Goal: Task Accomplishment & Management: Use online tool/utility

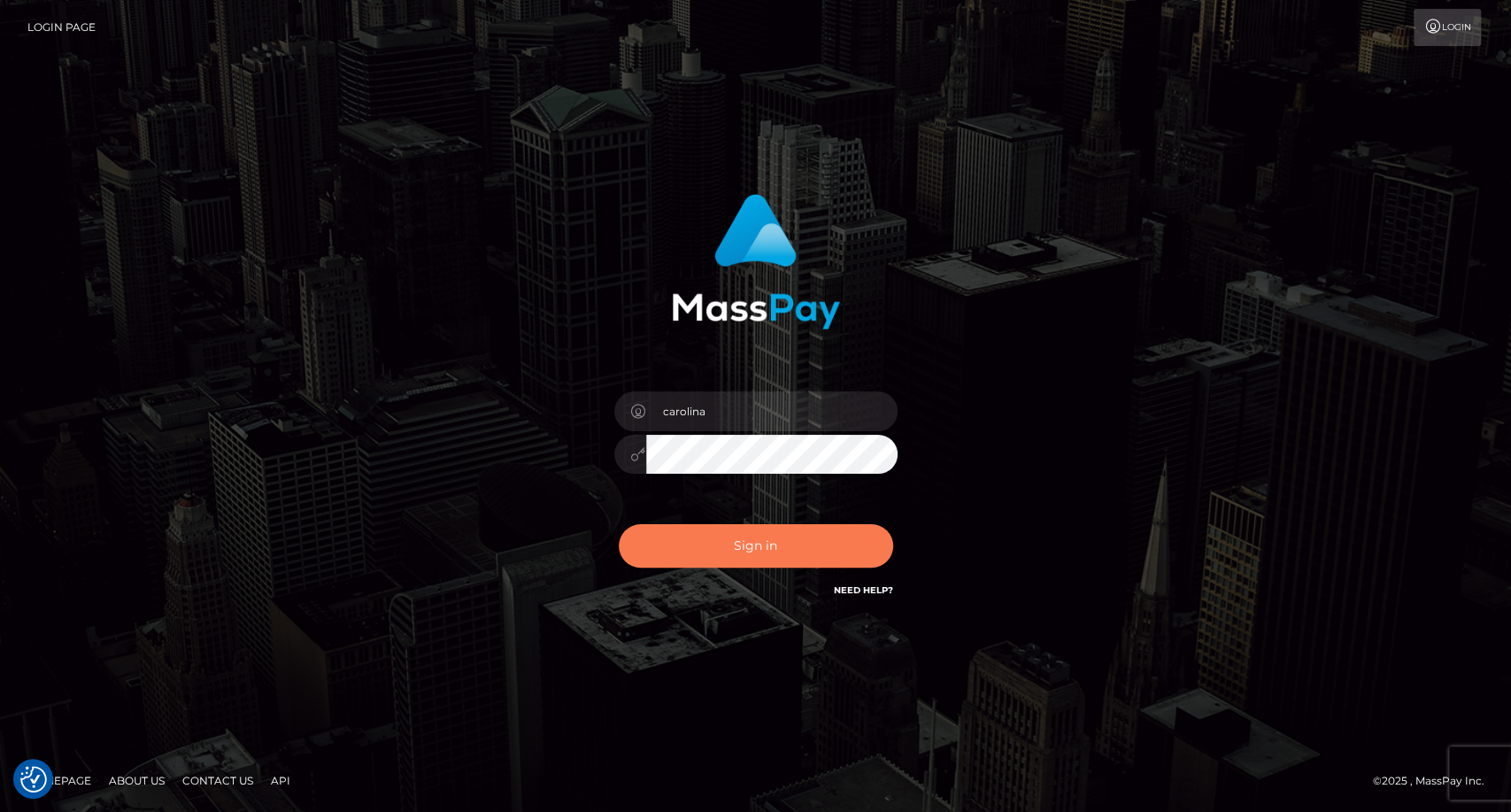
click at [741, 541] on button "Sign in" at bounding box center [756, 546] width 274 height 43
type input "carolina"
click at [736, 544] on button "Sign in" at bounding box center [756, 546] width 274 height 43
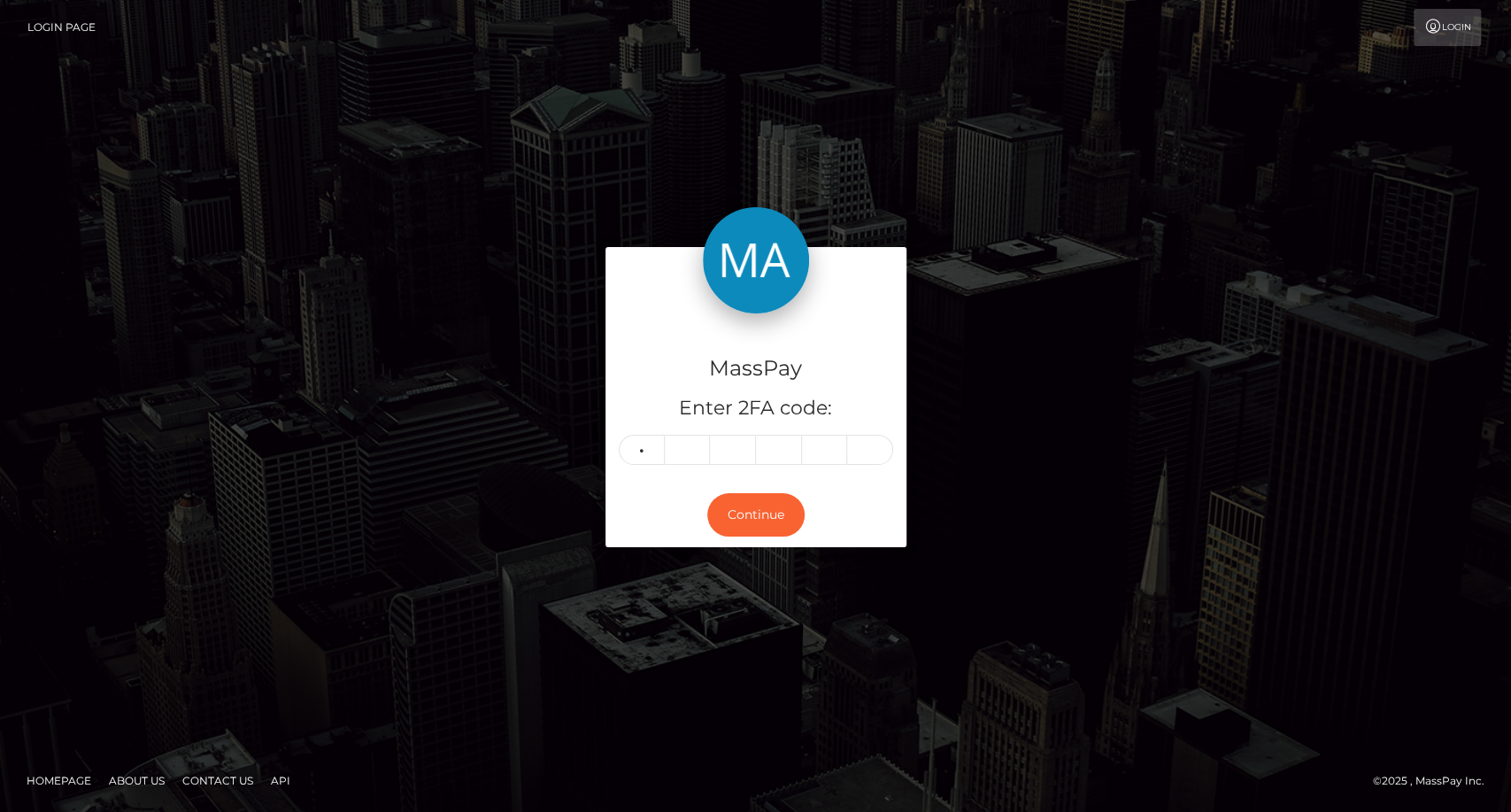
type input "0"
type input "8"
type input "0"
type input "2"
type input "4"
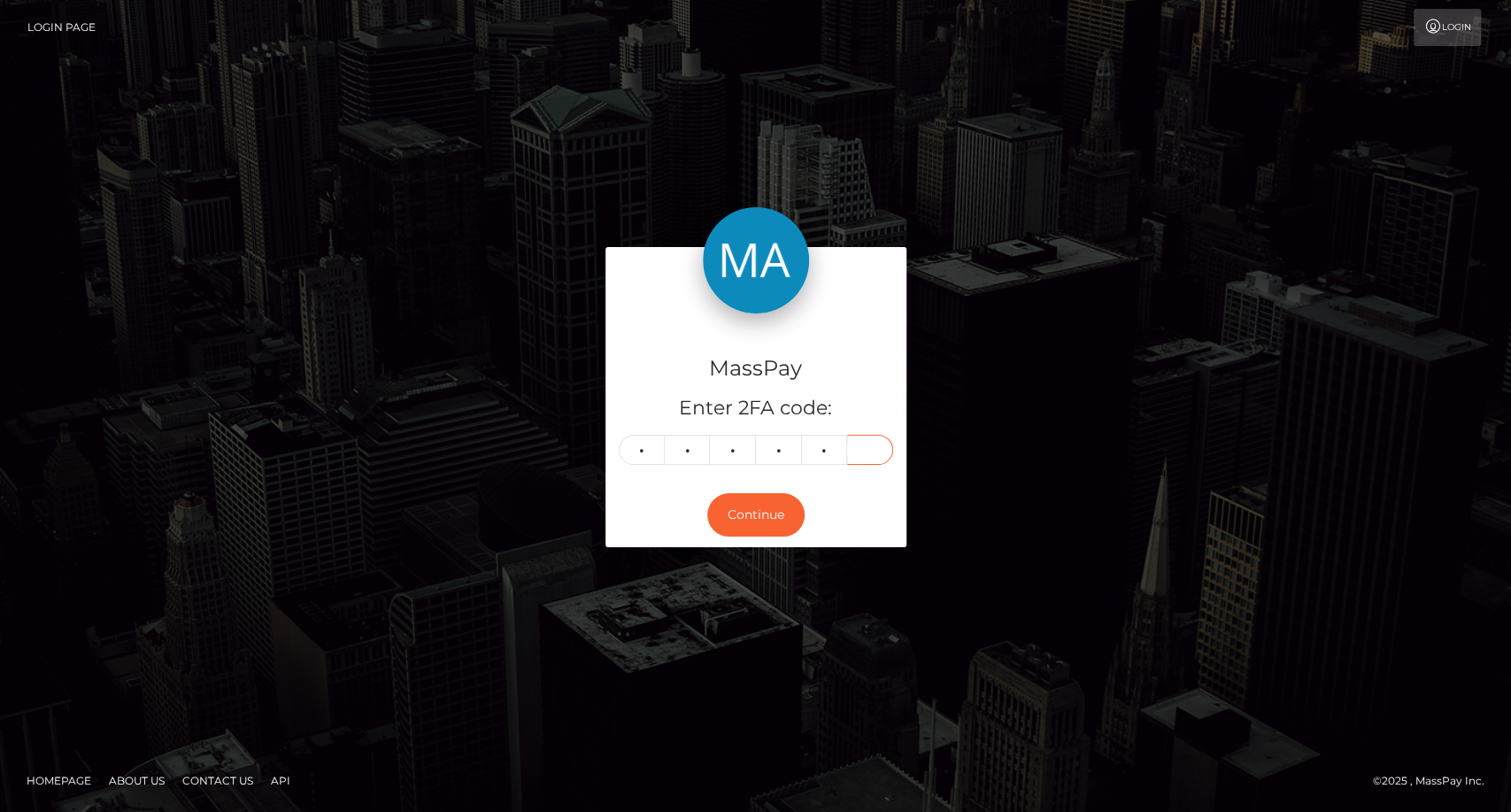
type input "4"
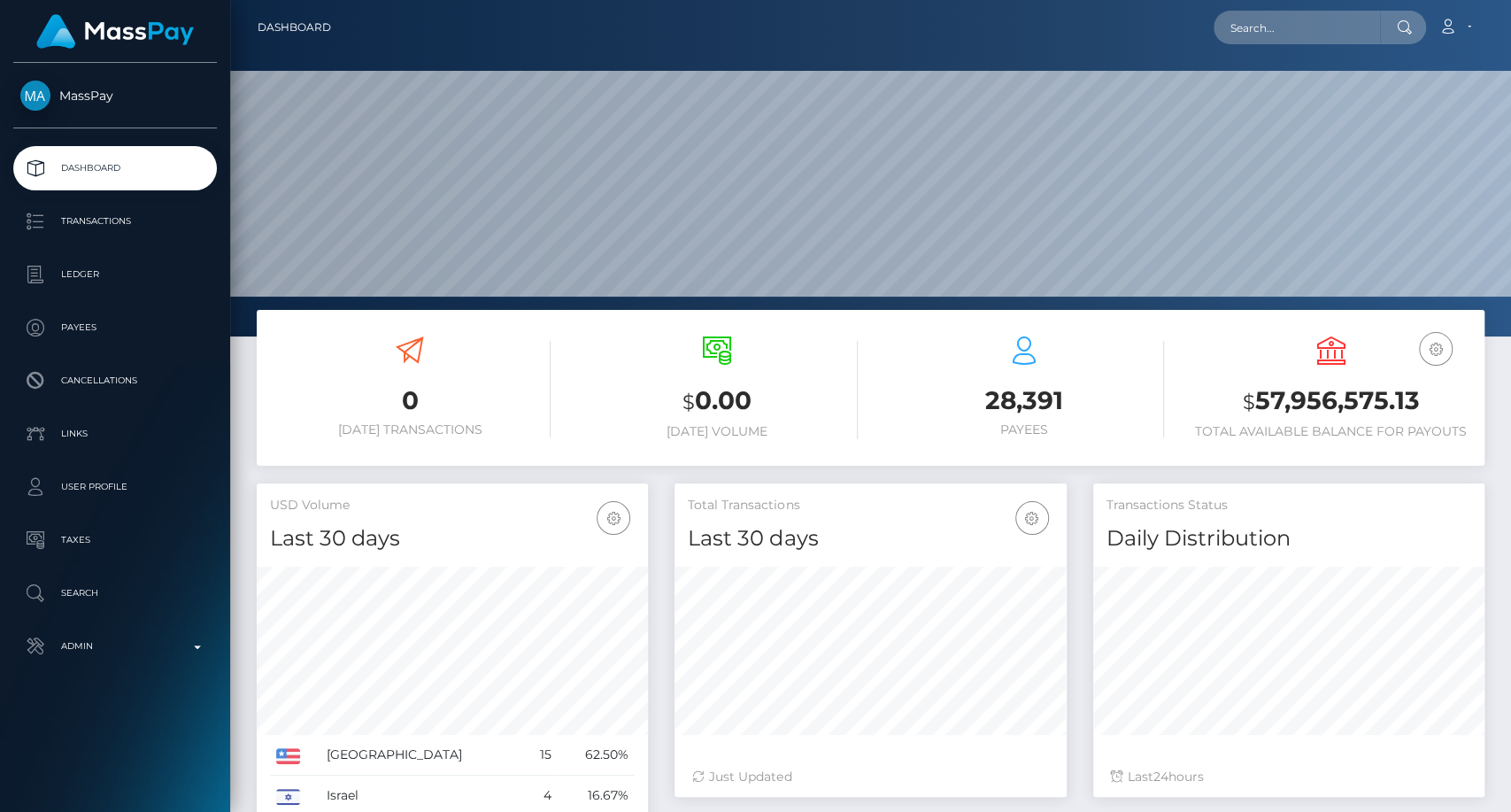
scroll to position [312, 391]
click at [1245, 30] on input "text" at bounding box center [1297, 27] width 166 height 34
paste input "[EMAIL_ADDRESS][DOMAIN_NAME]"
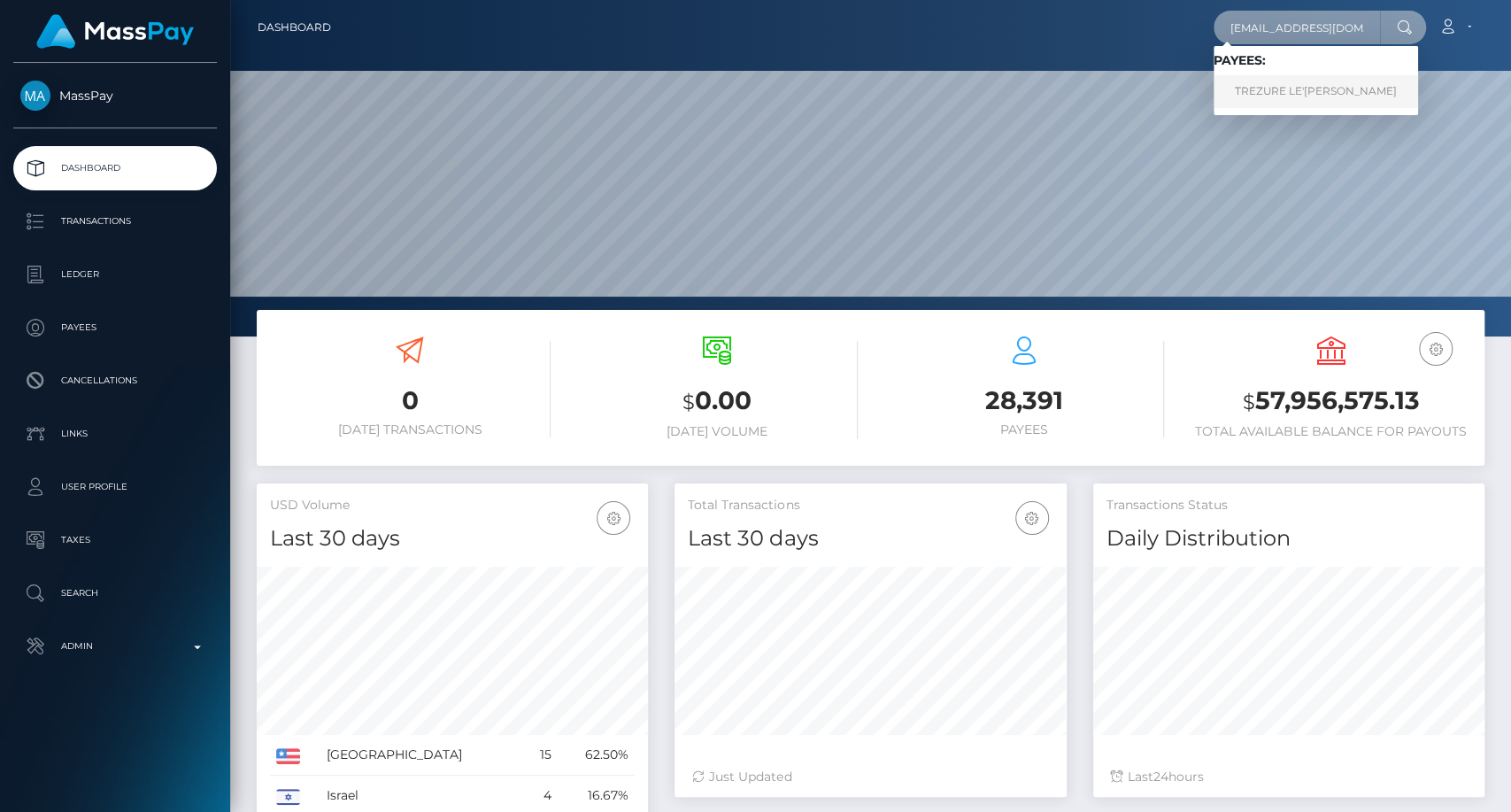
type input "[EMAIL_ADDRESS][DOMAIN_NAME]"
click at [1330, 90] on link "TREZURE LE'XANDRIA GRAVES" at bounding box center [1316, 91] width 205 height 33
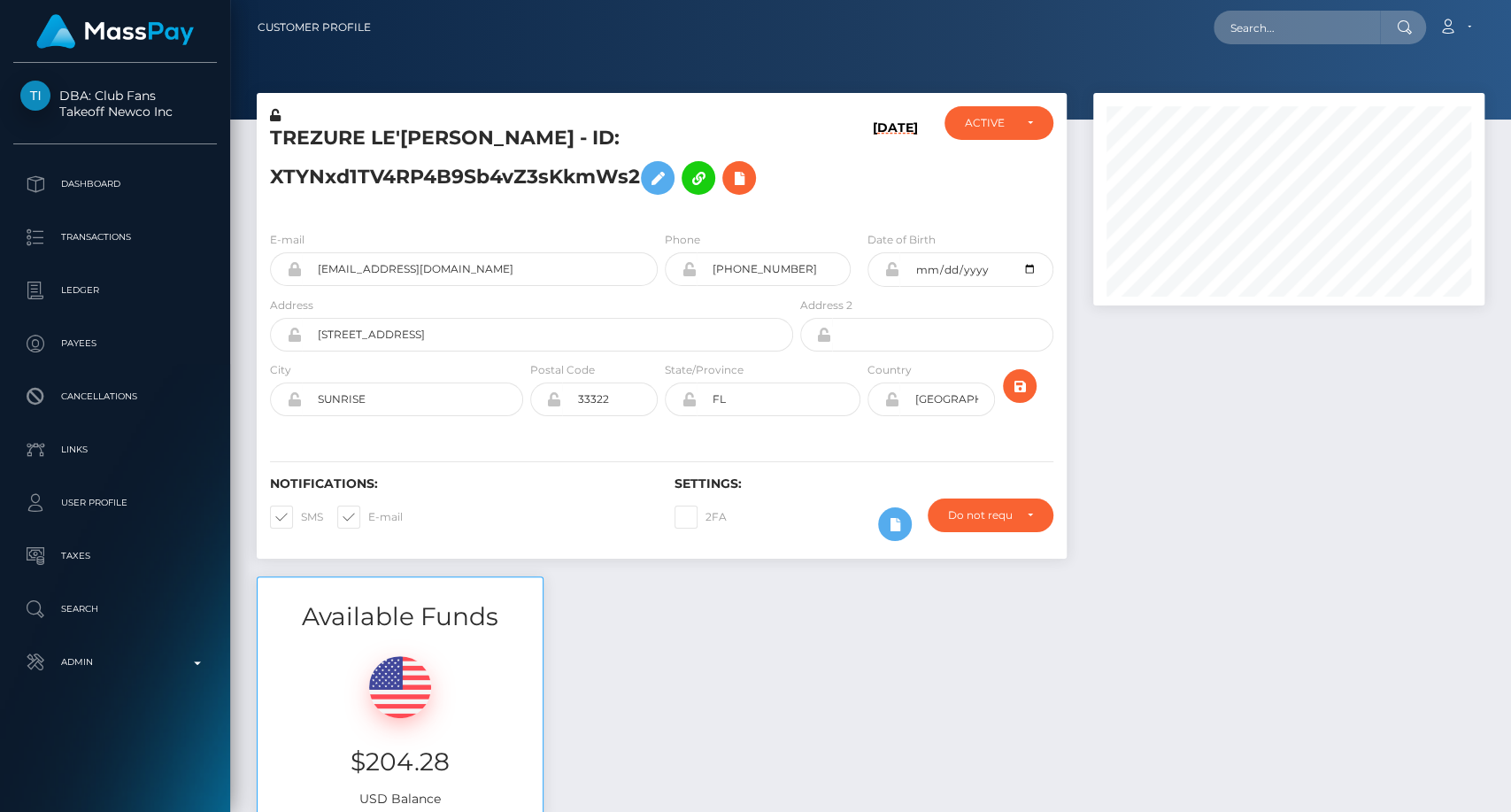
scroll to position [212, 391]
drag, startPoint x: 266, startPoint y: 129, endPoint x: 644, endPoint y: 177, distance: 381.0
click at [644, 177] on div "TREZURE LE'XANDRIA GRAVES - ID: XTYNxd1TV4RP4B9Sb4vZ3sKkmWs2" at bounding box center [526, 161] width 540 height 110
copy h5 "TREZURE LE'XANDRIA GRAVES - ID: XTYNxd1TV4RP4B9Sb4vZ3sKkmWs2"
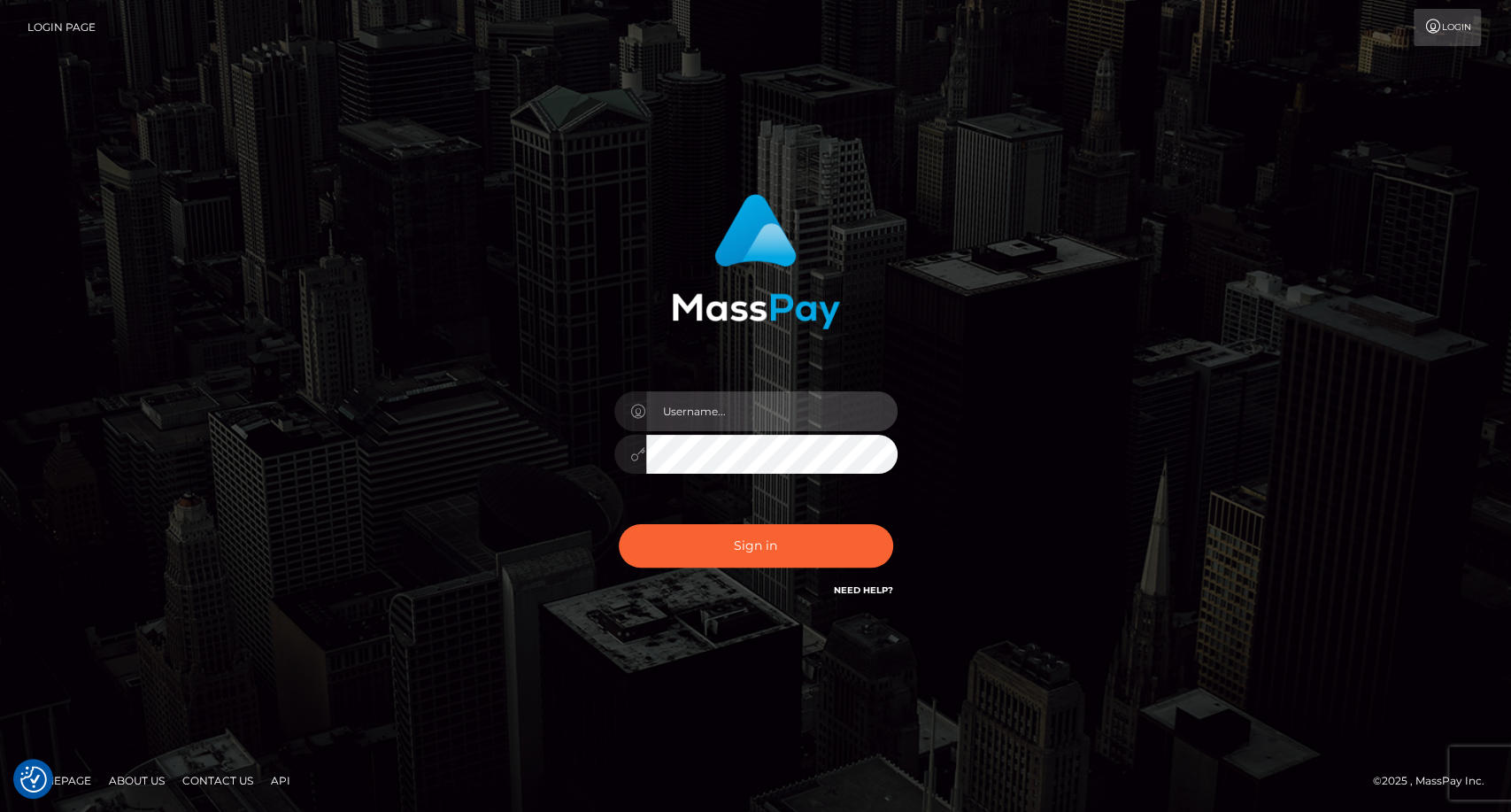
type input "carolina"
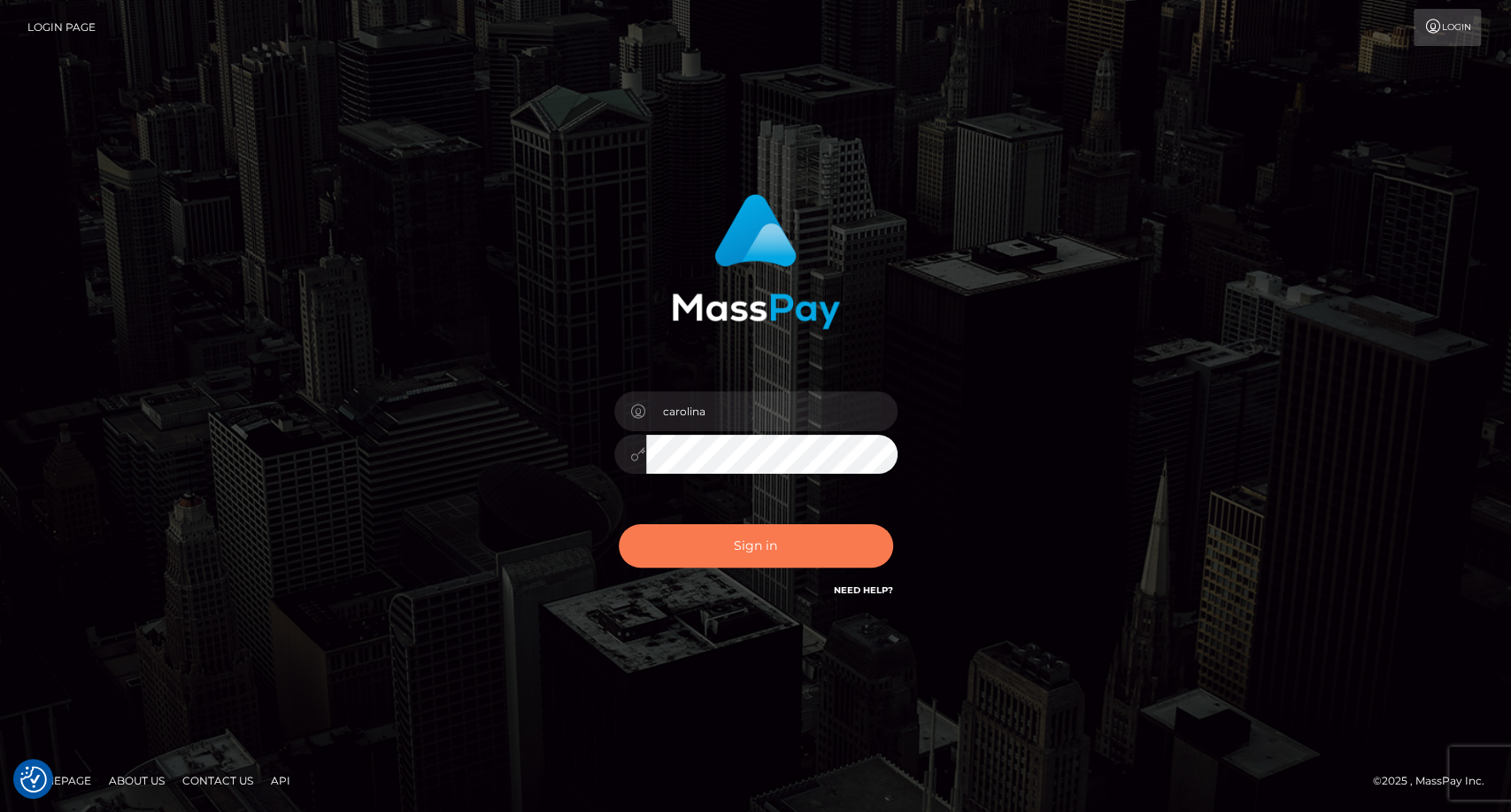
click at [789, 555] on button "Sign in" at bounding box center [756, 546] width 274 height 43
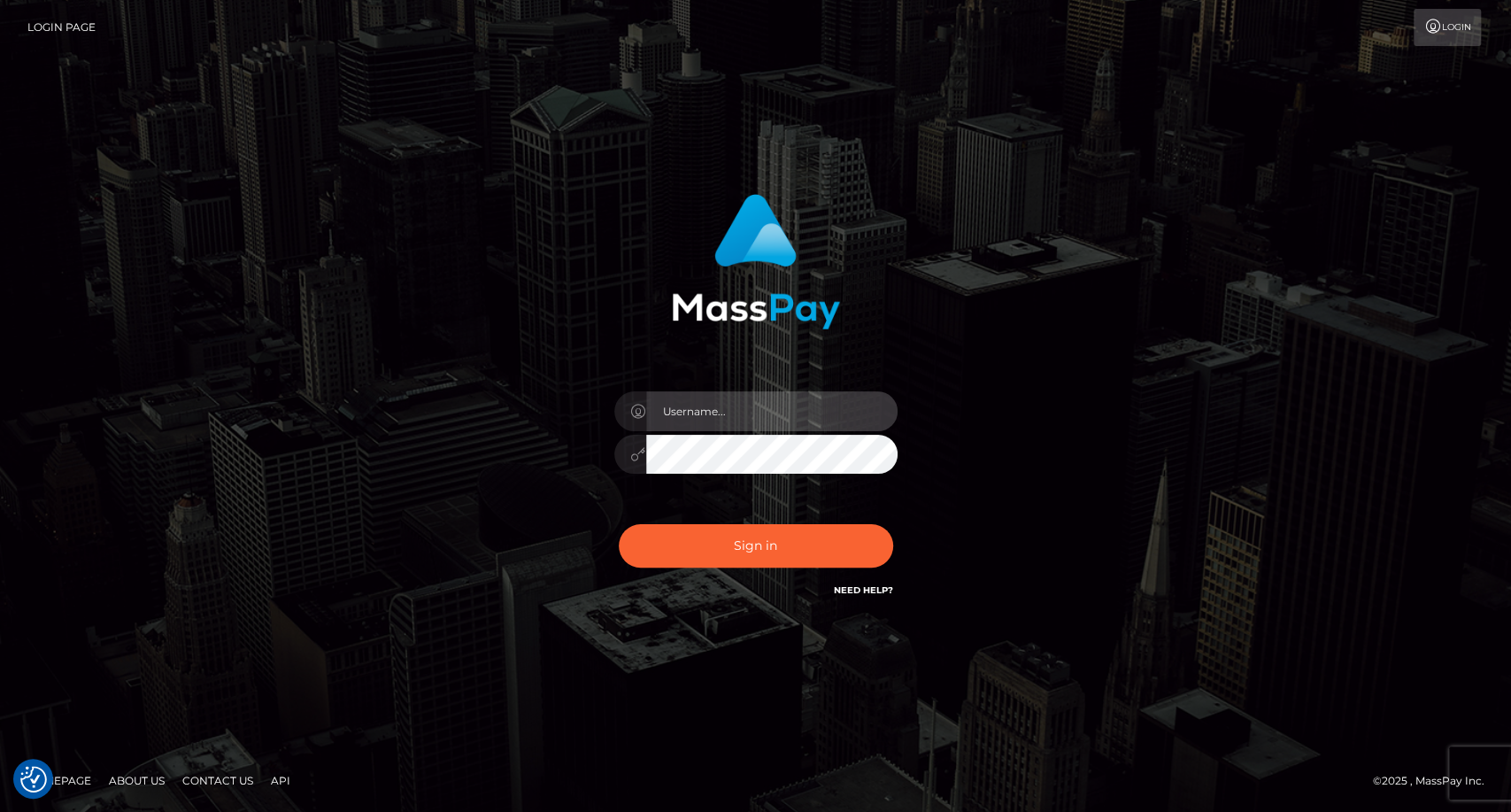
type input "carolina"
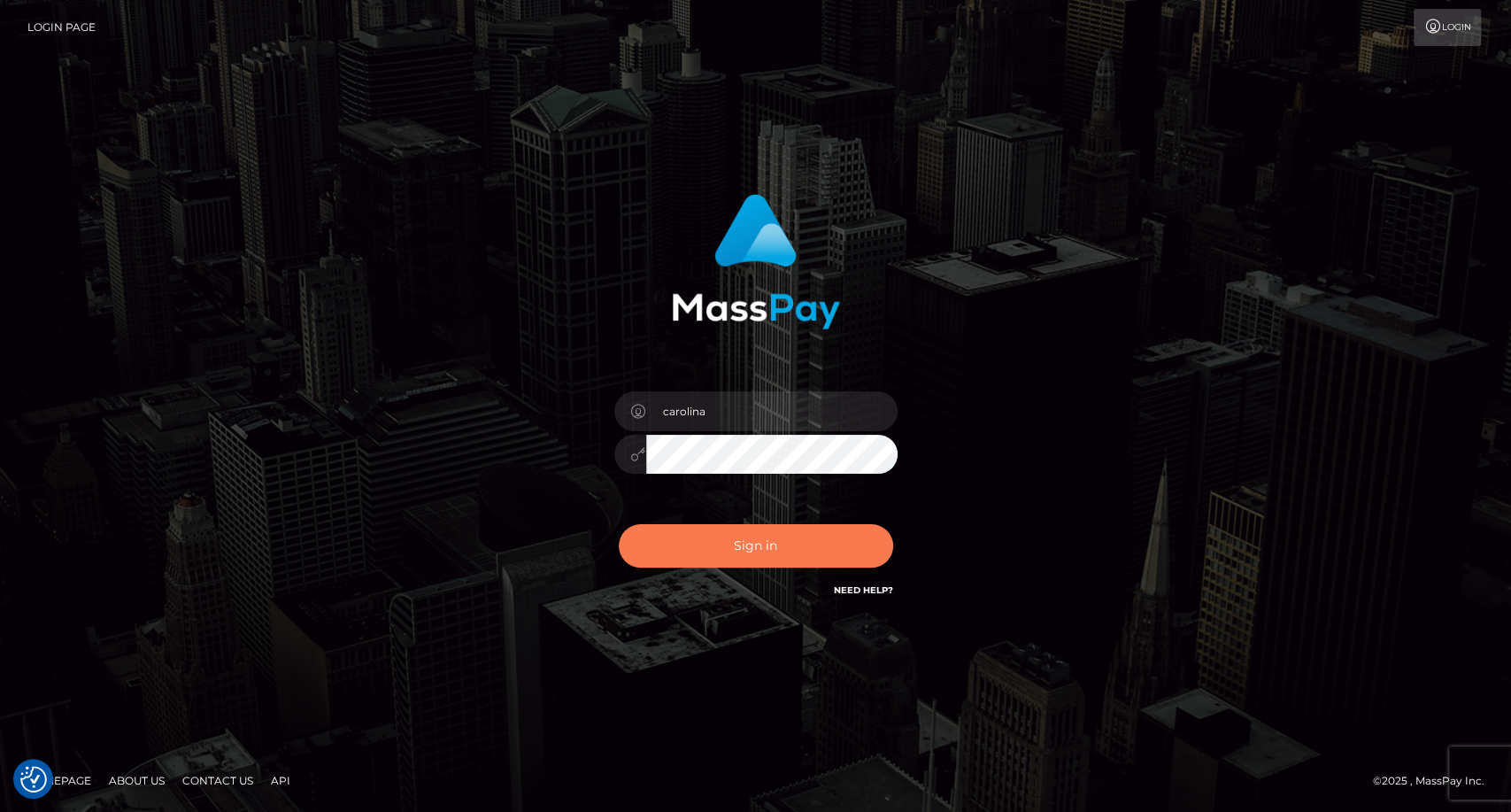
click at [777, 554] on button "Sign in" at bounding box center [756, 546] width 274 height 43
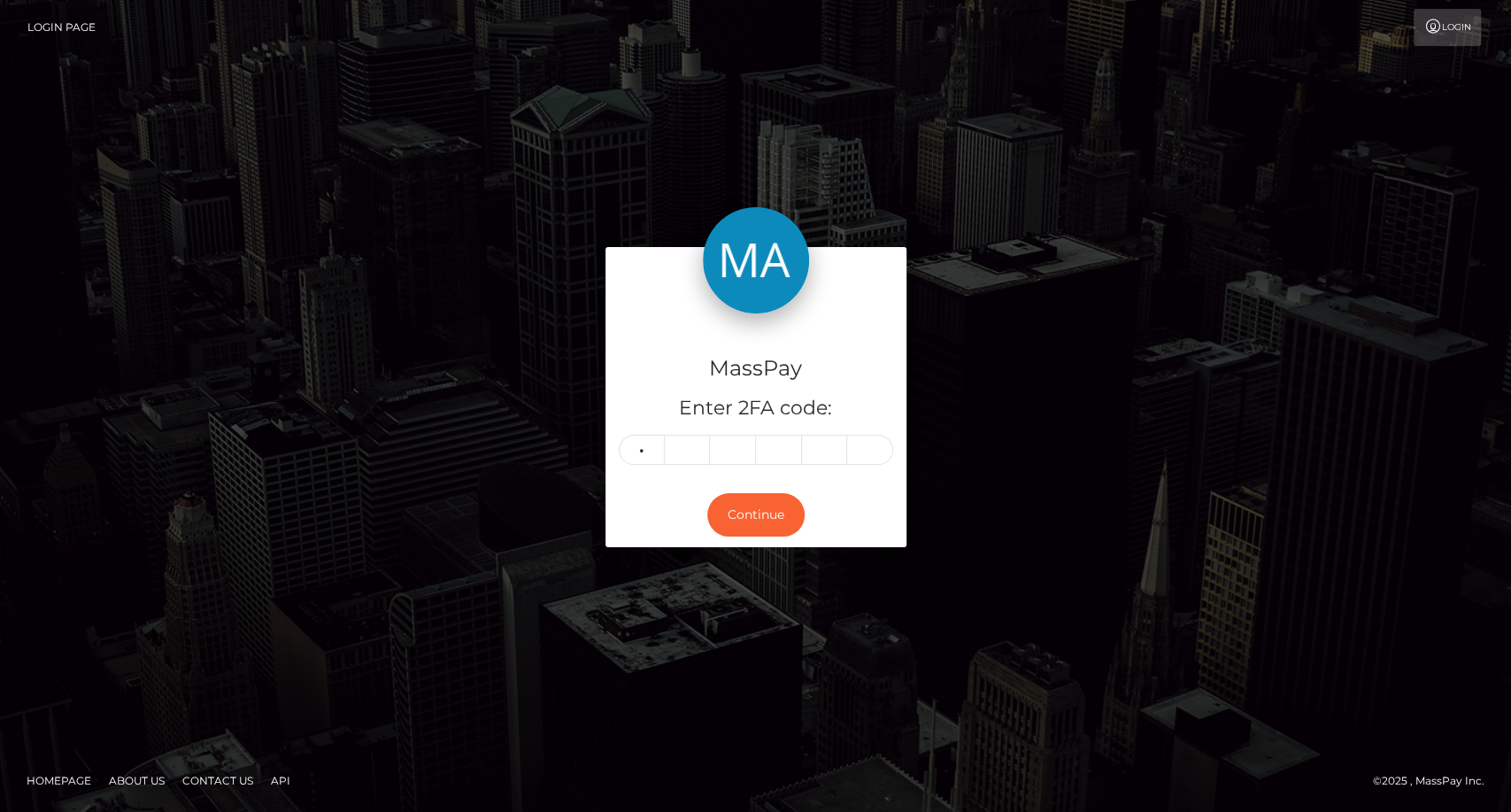
type input "2"
type input "9"
type input "4"
type input "5"
type input "1"
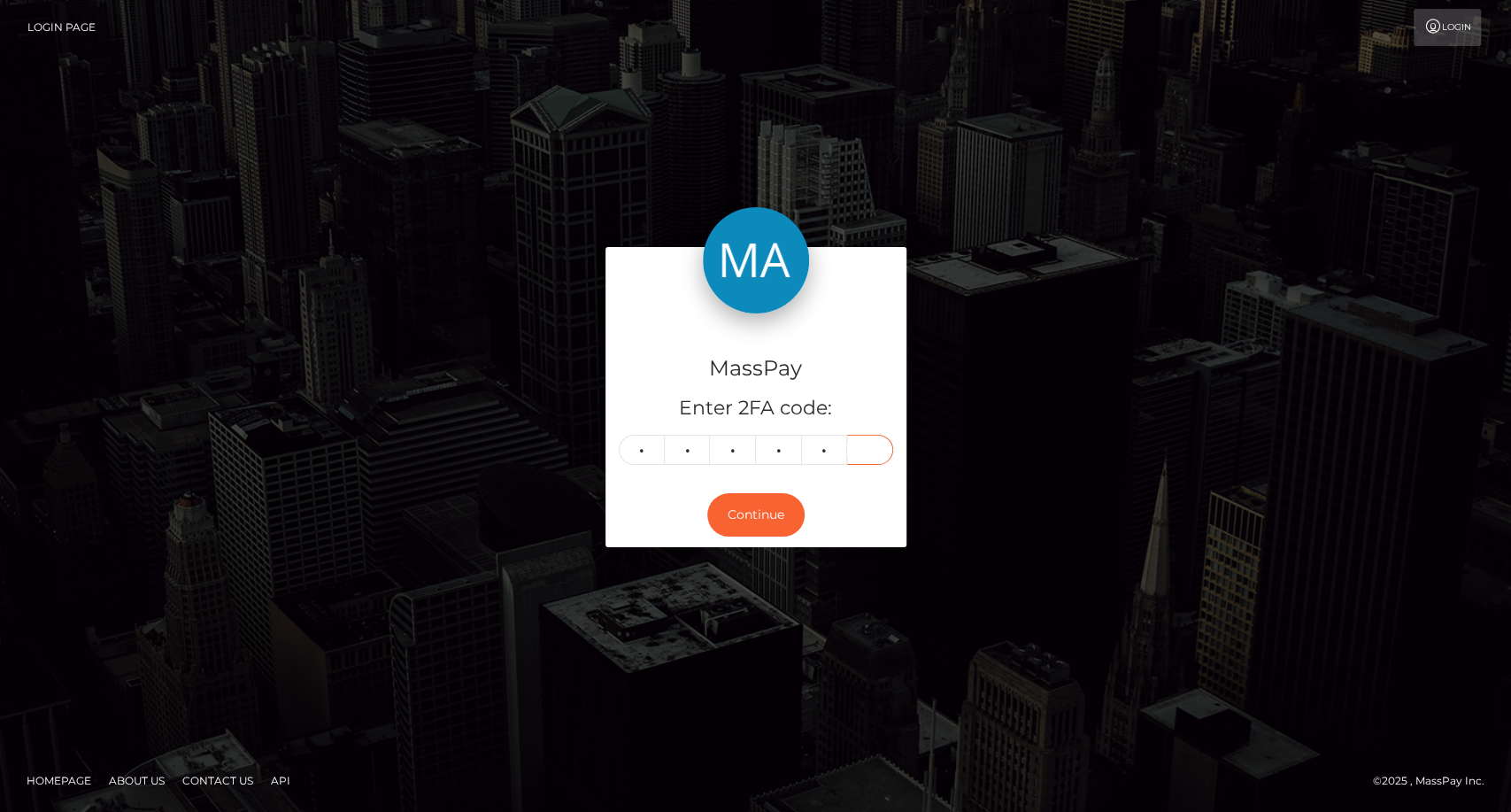
type input "3"
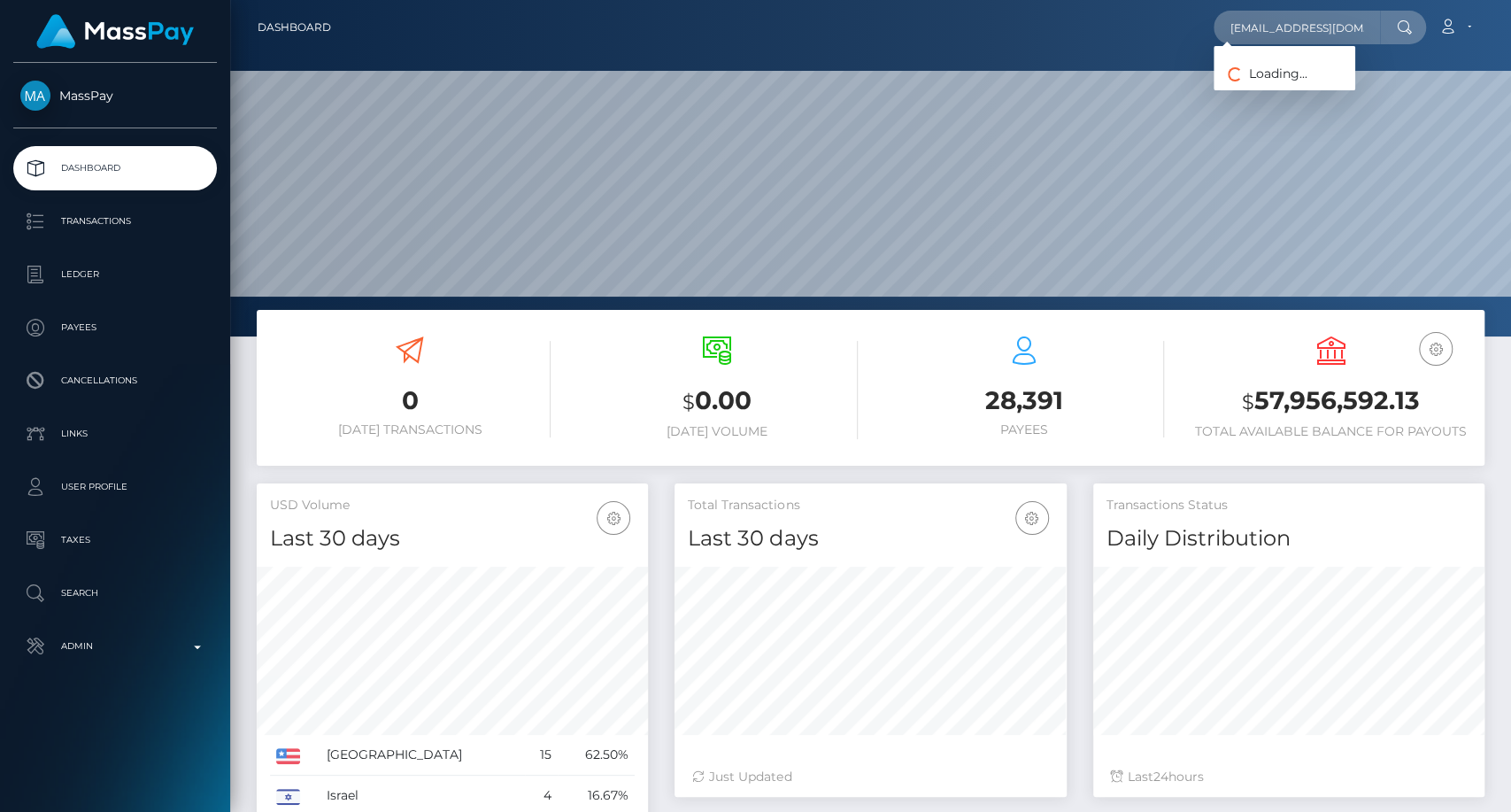
scroll to position [312, 391]
type input "[EMAIL_ADDRESS][DOMAIN_NAME]"
click at [1325, 89] on link "JACQUELINE SUZANNE AKOKA EGVENDE" at bounding box center [1285, 91] width 141 height 33
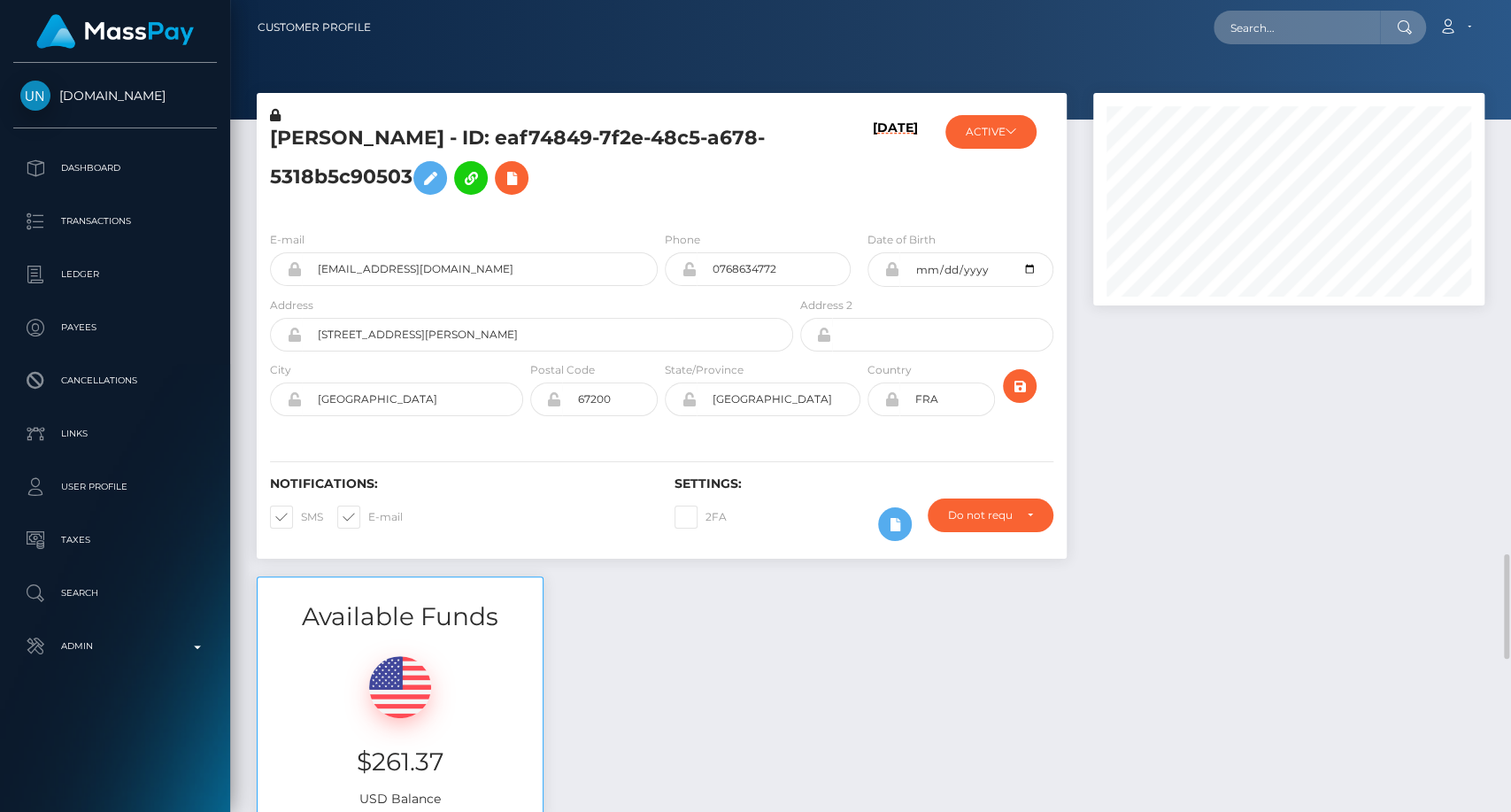
scroll to position [491, 0]
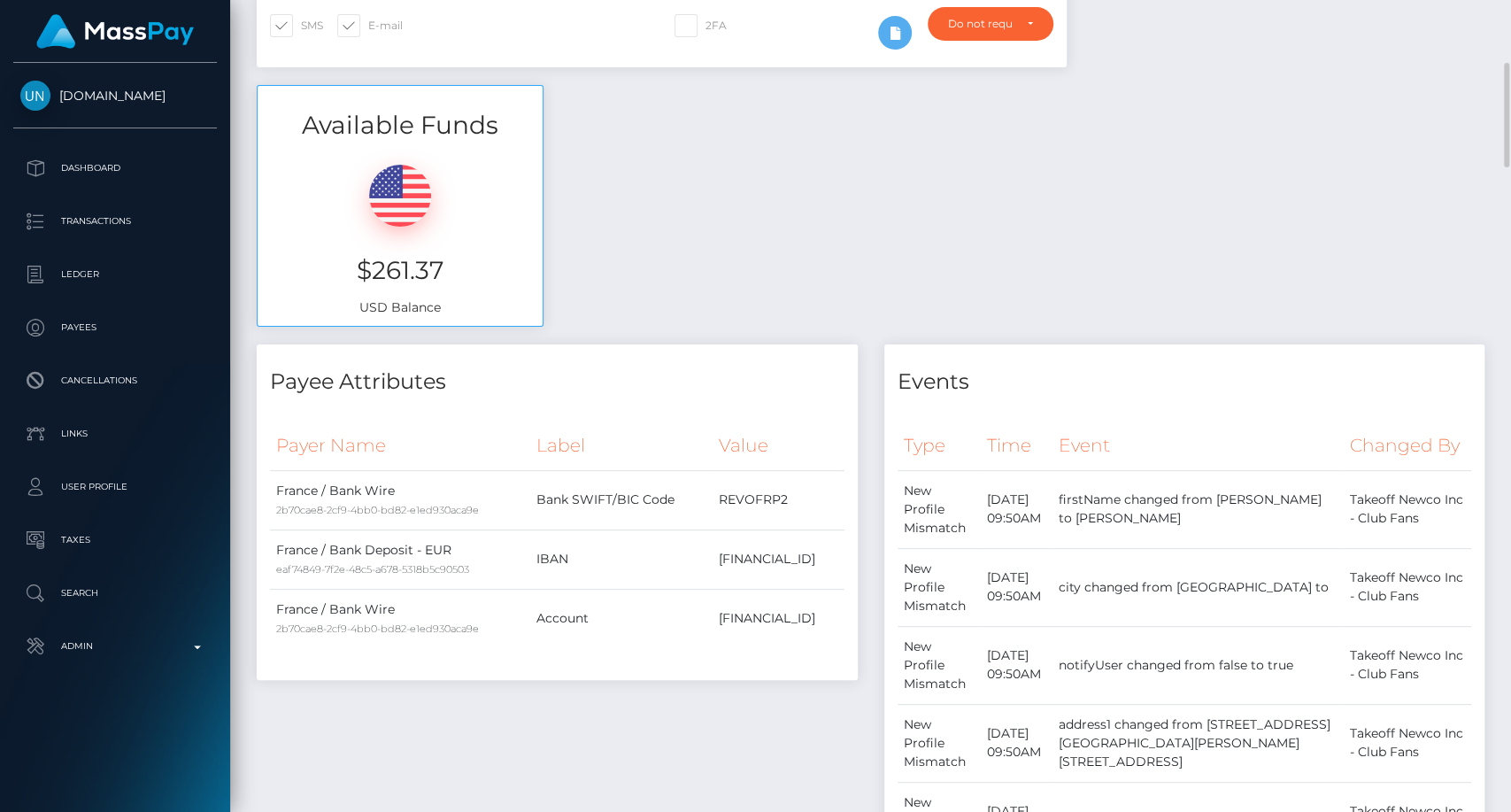
click at [1443, 295] on div "Available Funds $261.37 USD Balance" at bounding box center [871, 215] width 1254 height 260
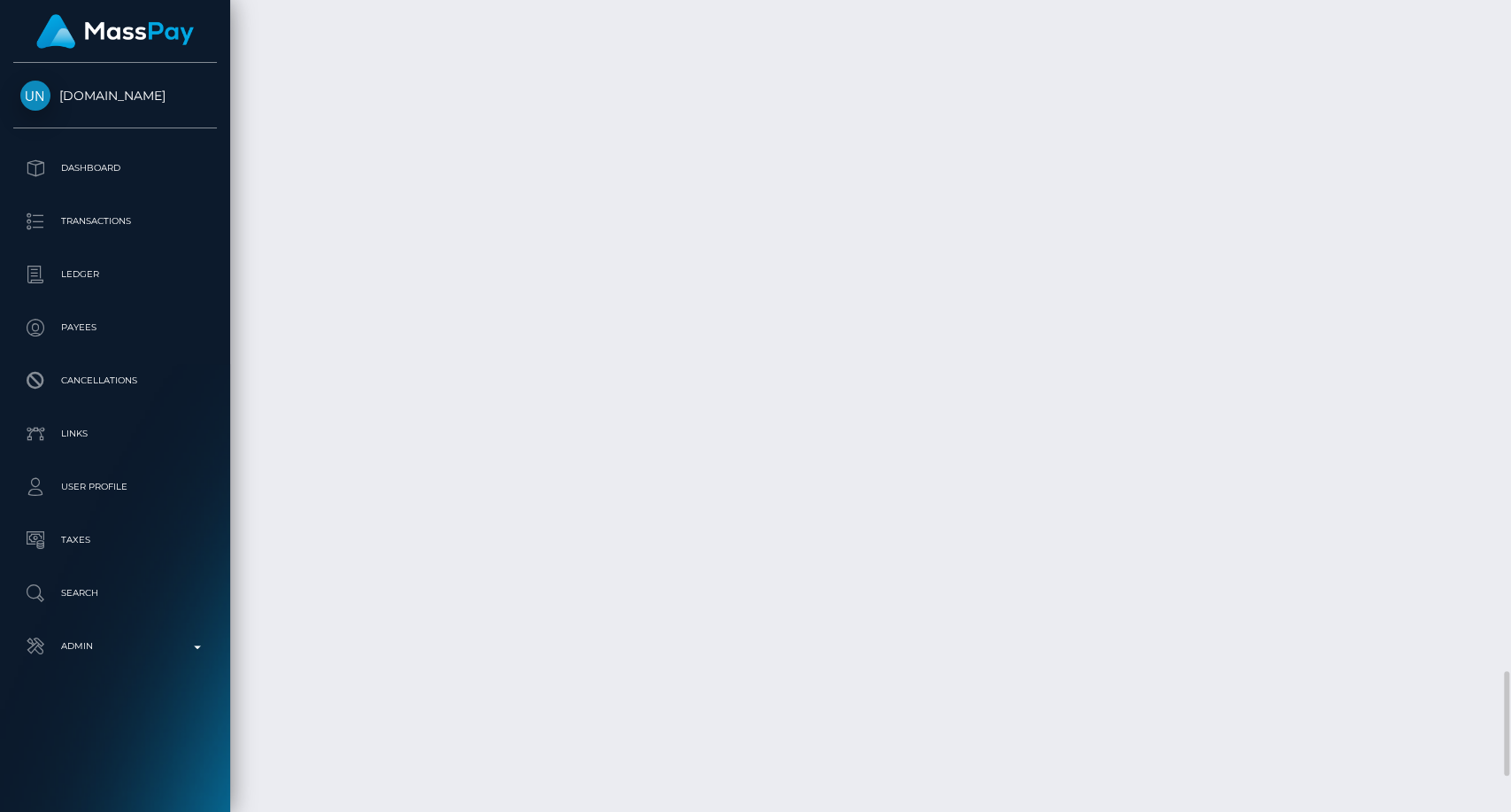
scroll to position [5494, 0]
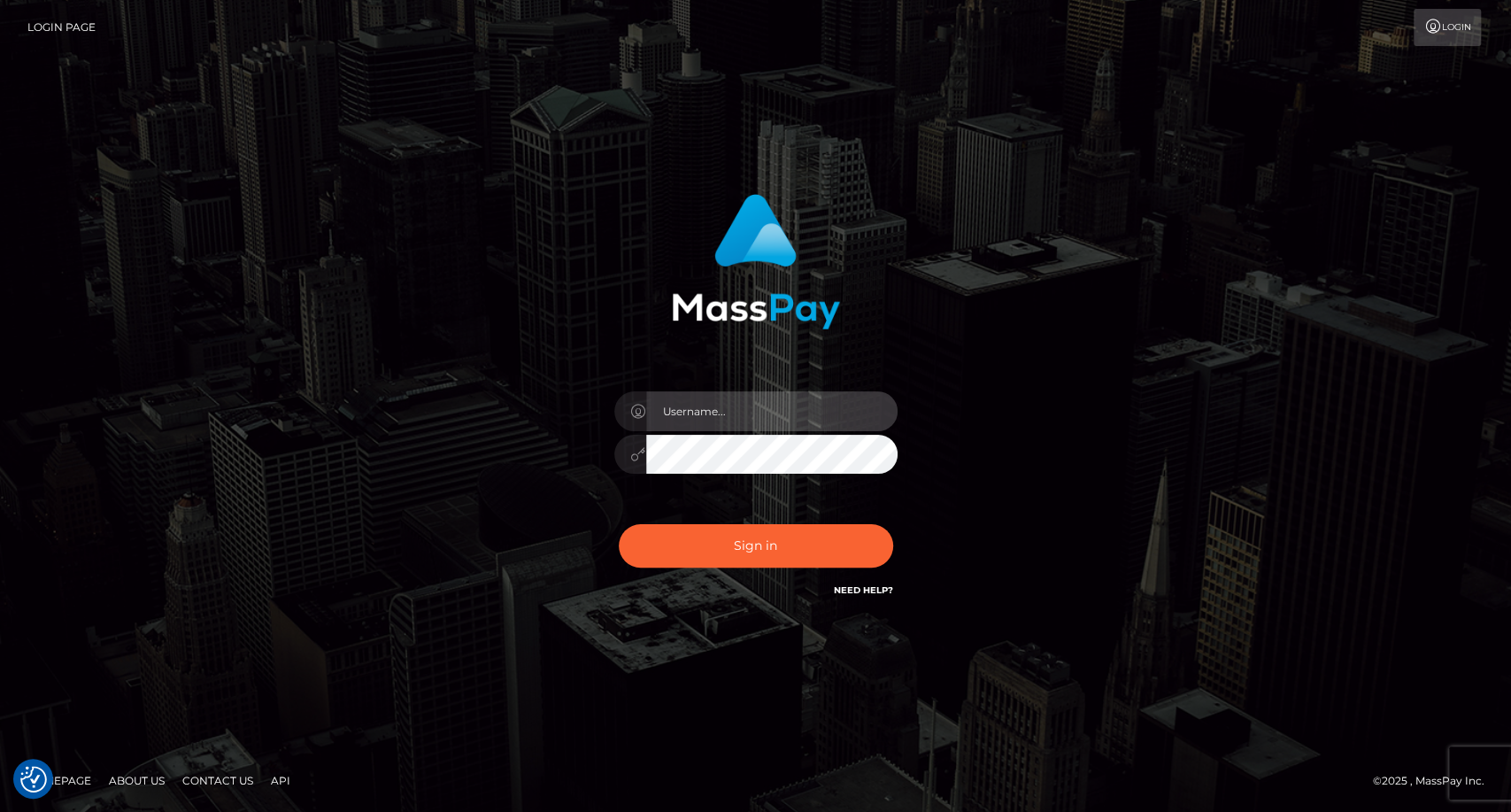
type input "carolina"
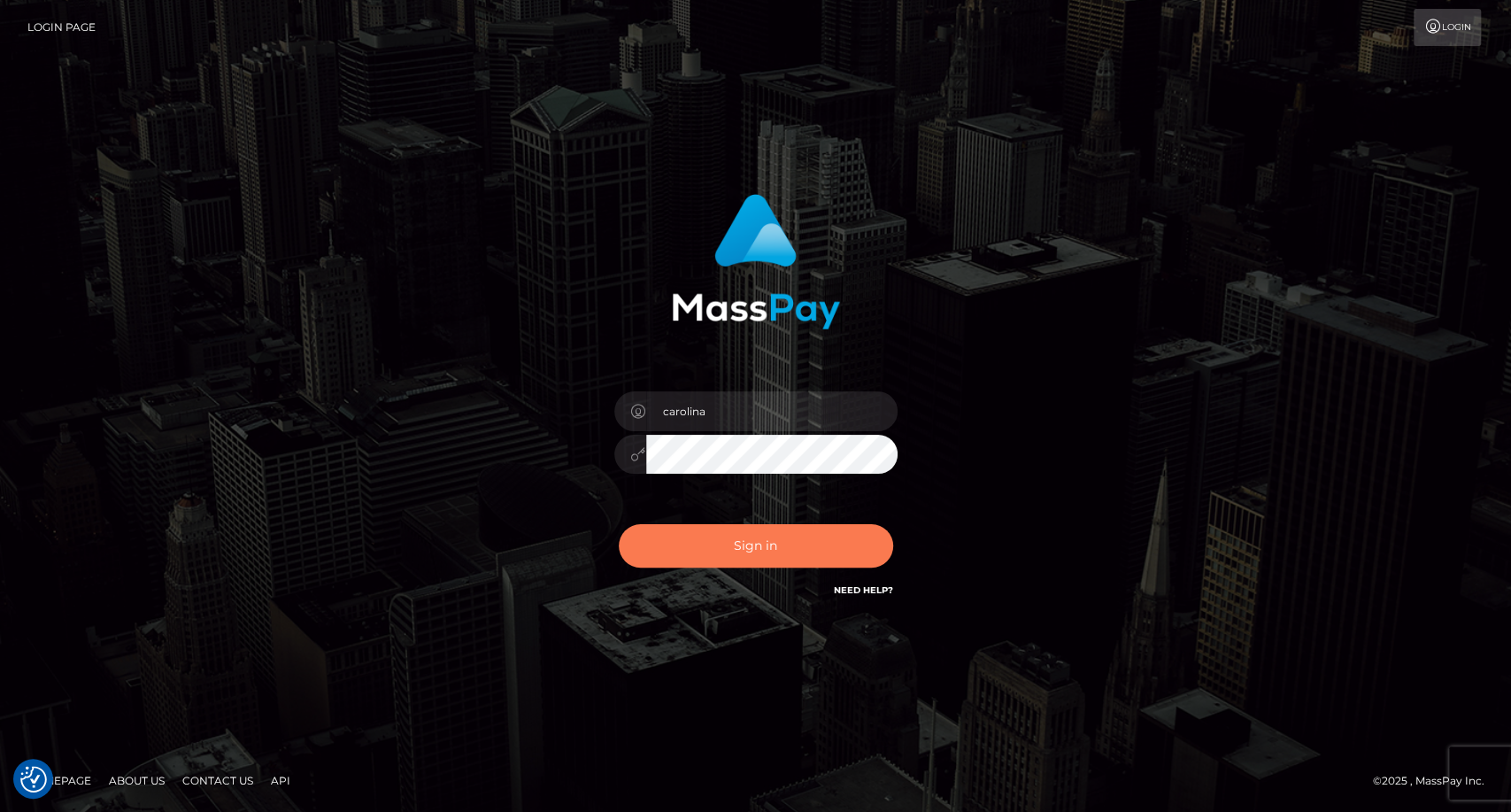
click at [763, 558] on button "Sign in" at bounding box center [756, 546] width 274 height 43
type input "carolina"
click at [733, 556] on button "Sign in" at bounding box center [756, 546] width 274 height 43
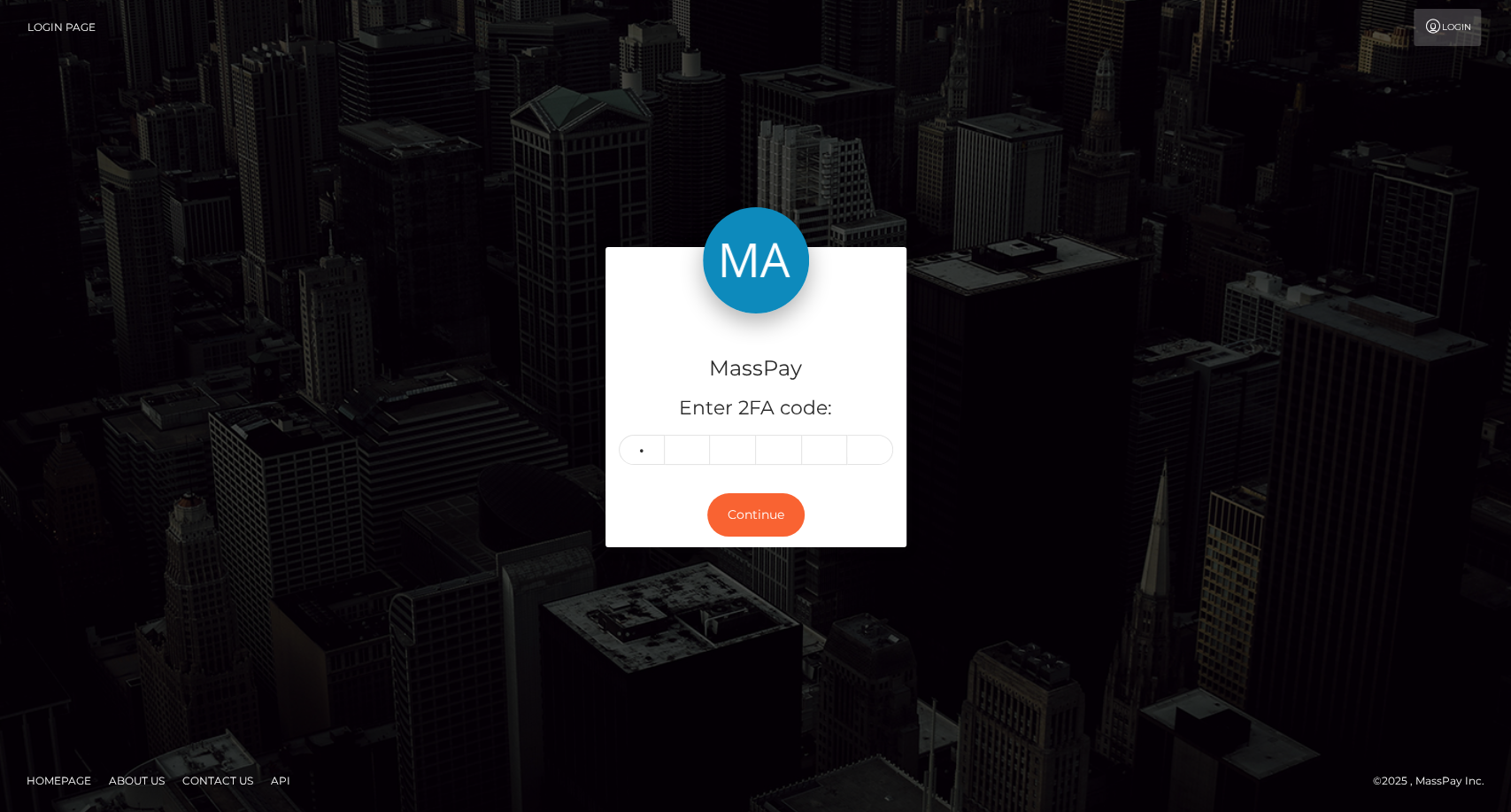
type input "7"
type input "9"
type input "2"
type input "3"
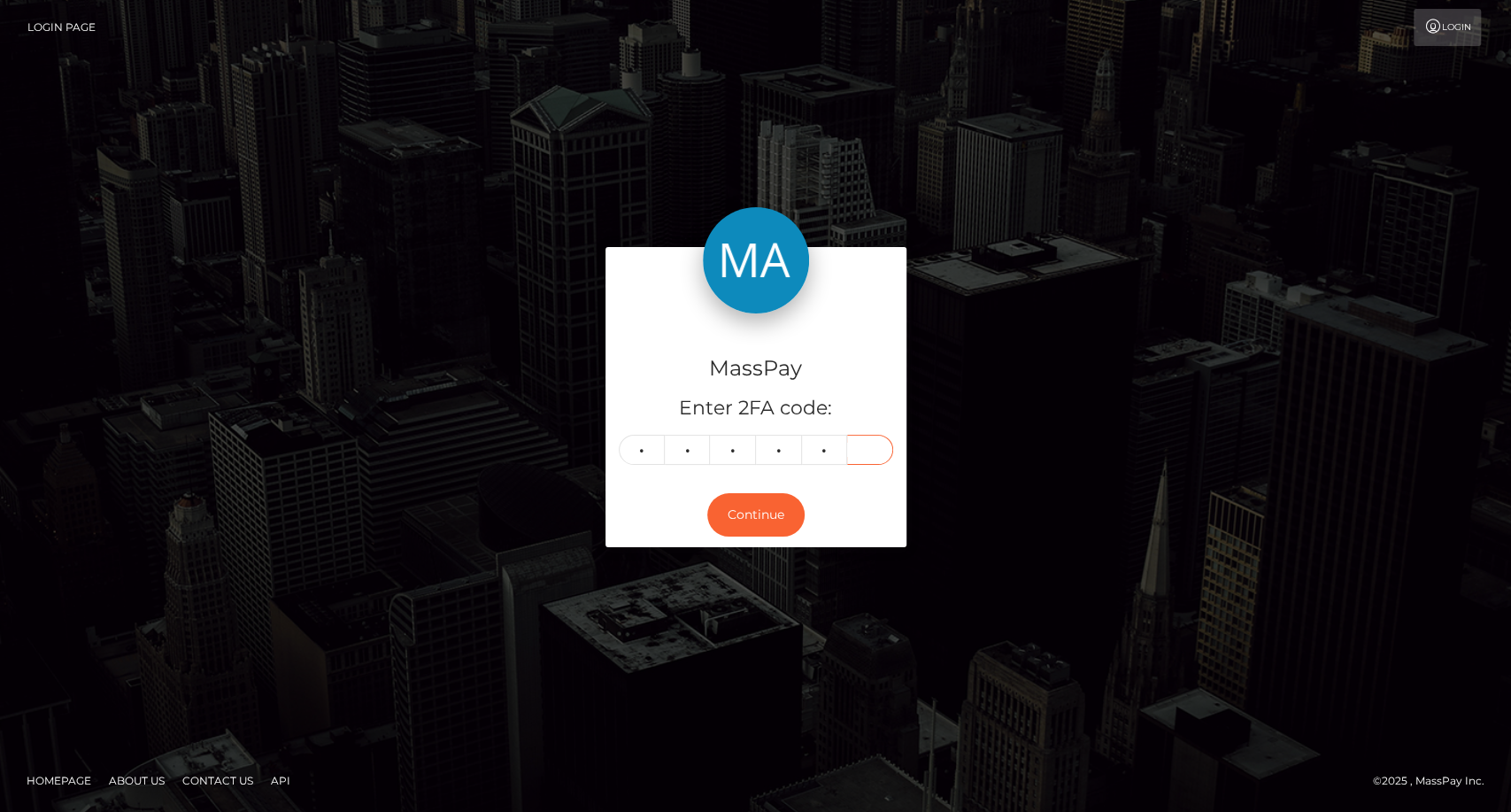
type input "5"
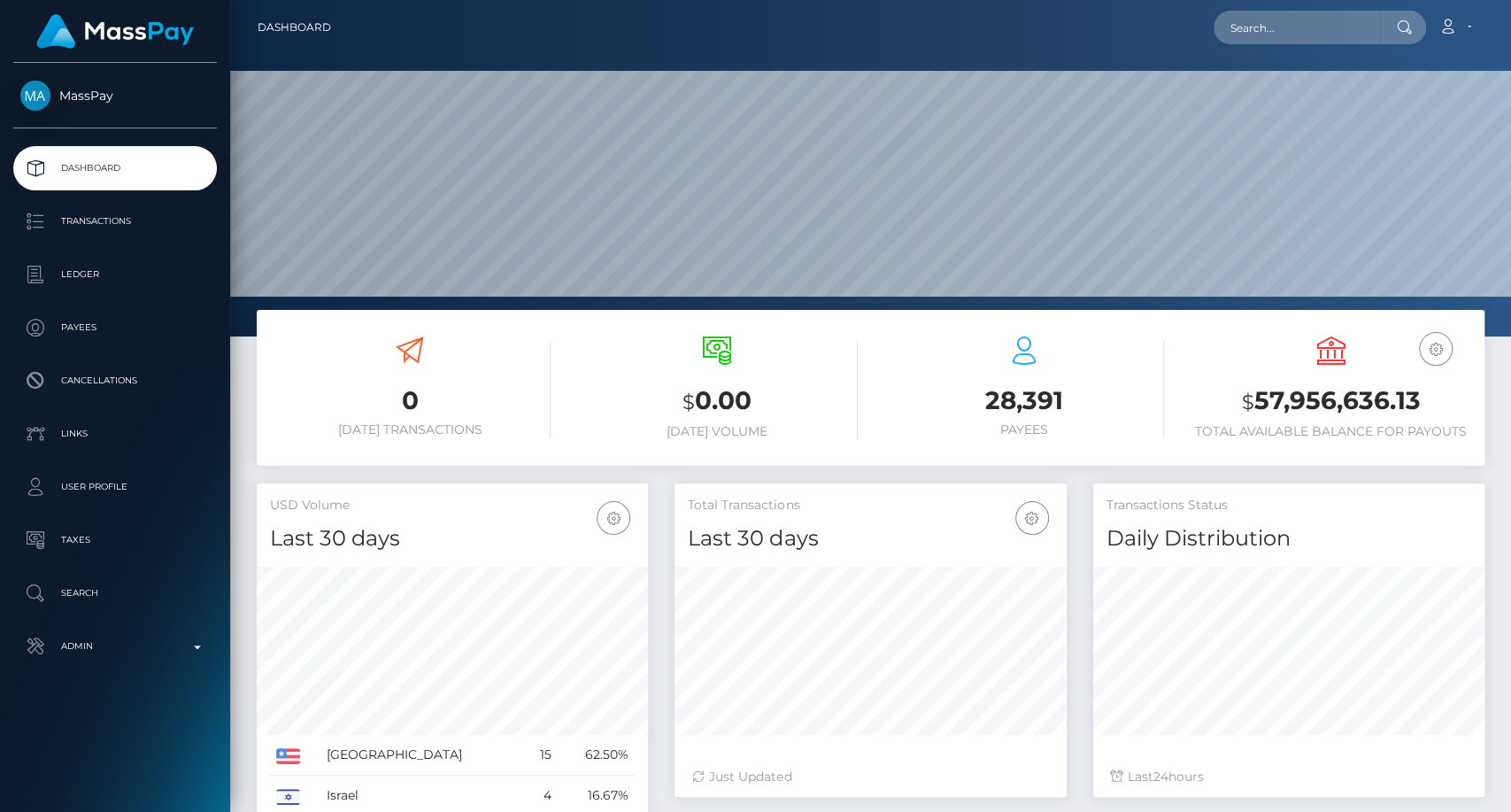
scroll to position [312, 391]
click at [1282, 23] on input "text" at bounding box center [1297, 27] width 166 height 34
paste input "harlembrowny123@gmail.com"
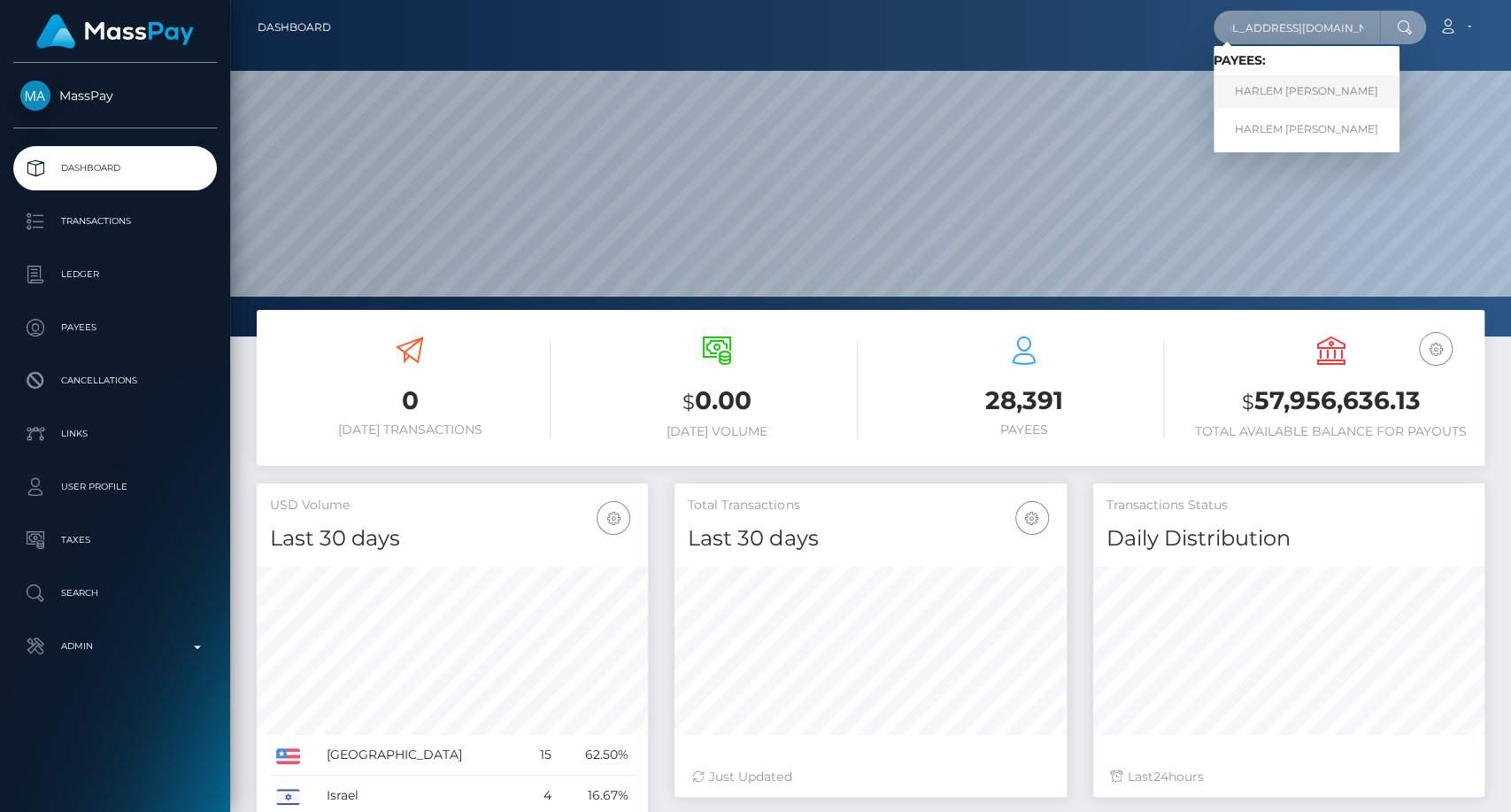
type input "harlembrowny123@gmail.com"
click at [1283, 96] on link "HARLEM NEVAEHA BROWN" at bounding box center [1306, 91] width 186 height 33
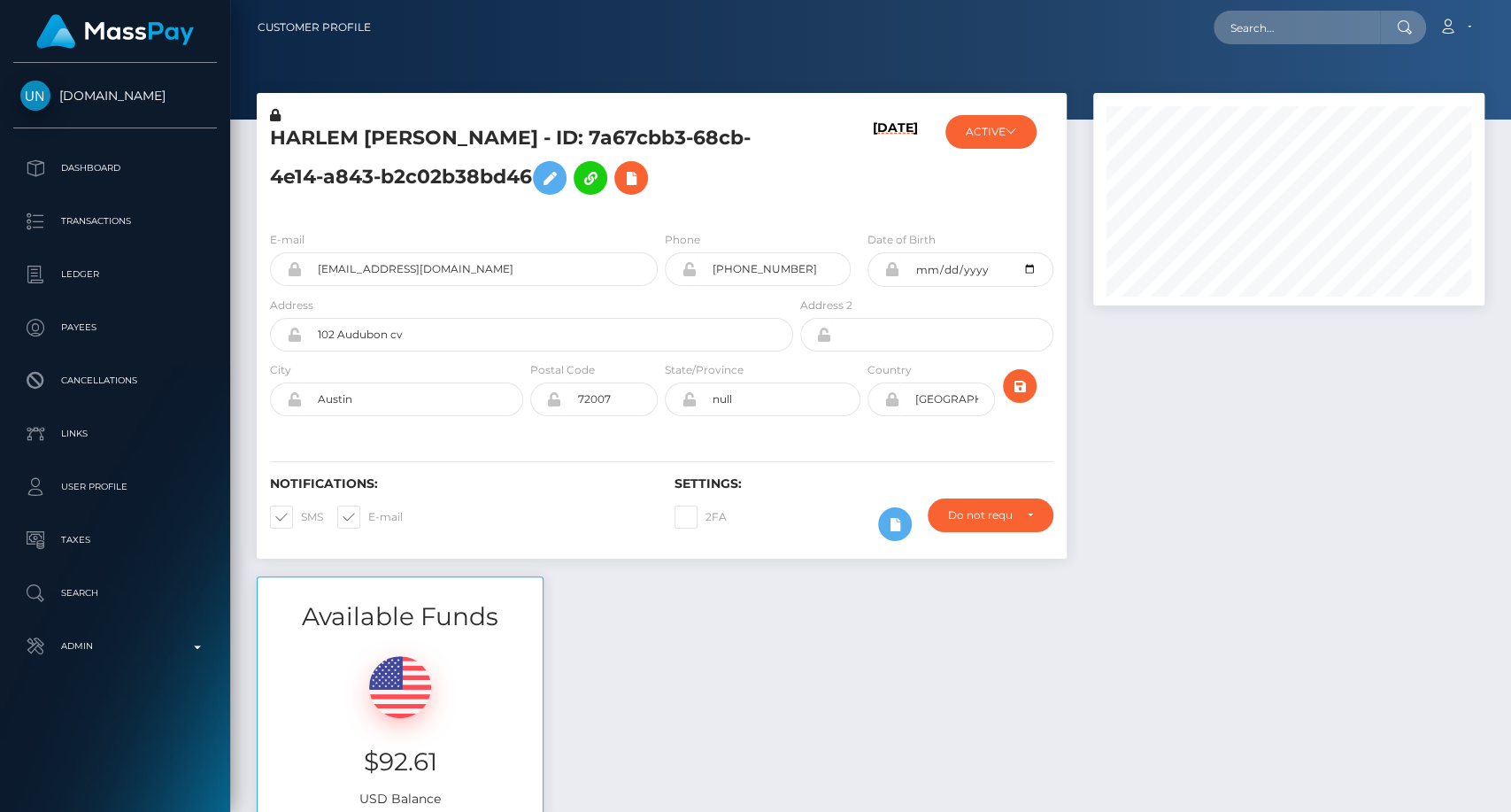
scroll to position [212, 391]
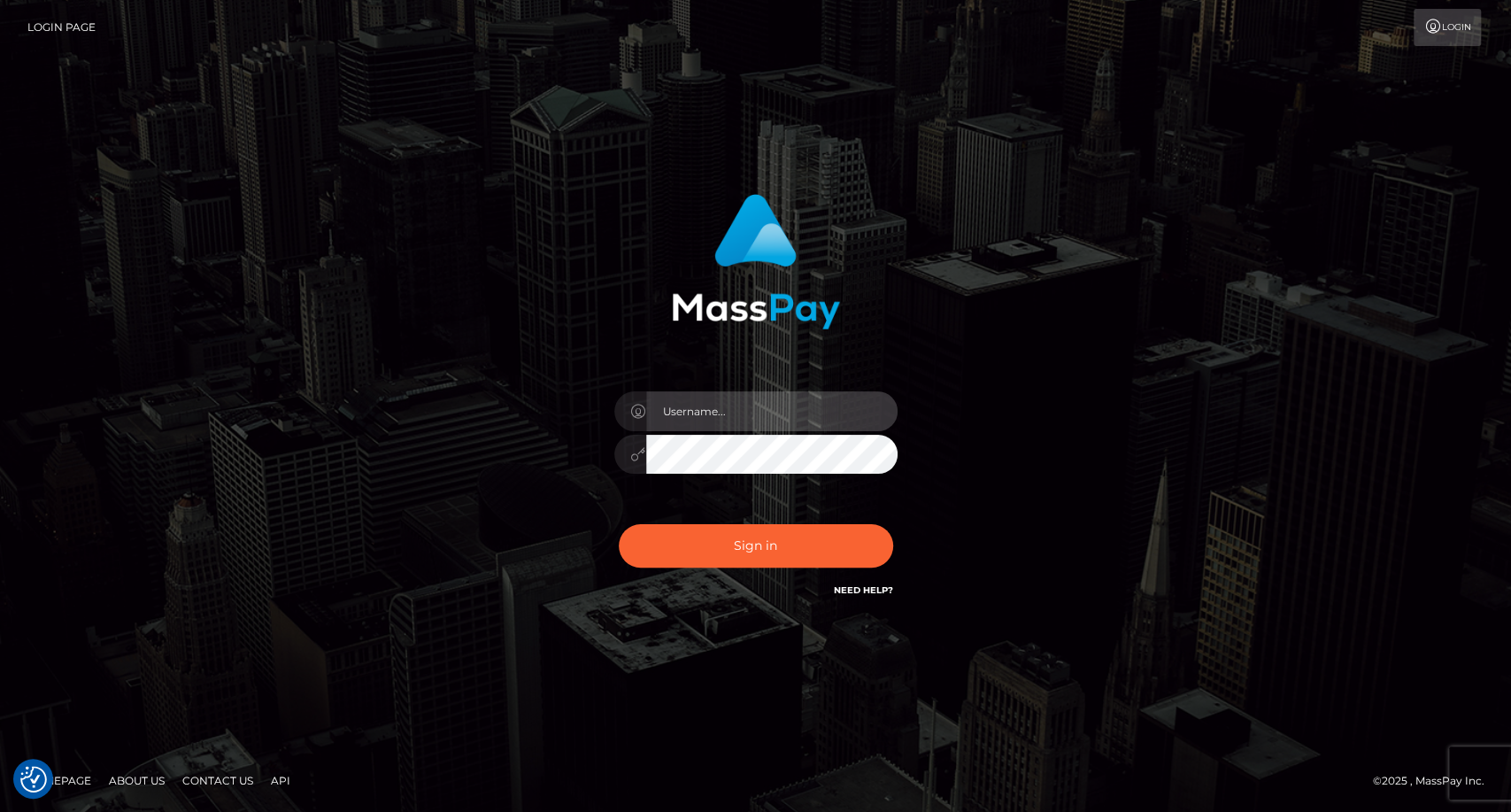
type input "carolina"
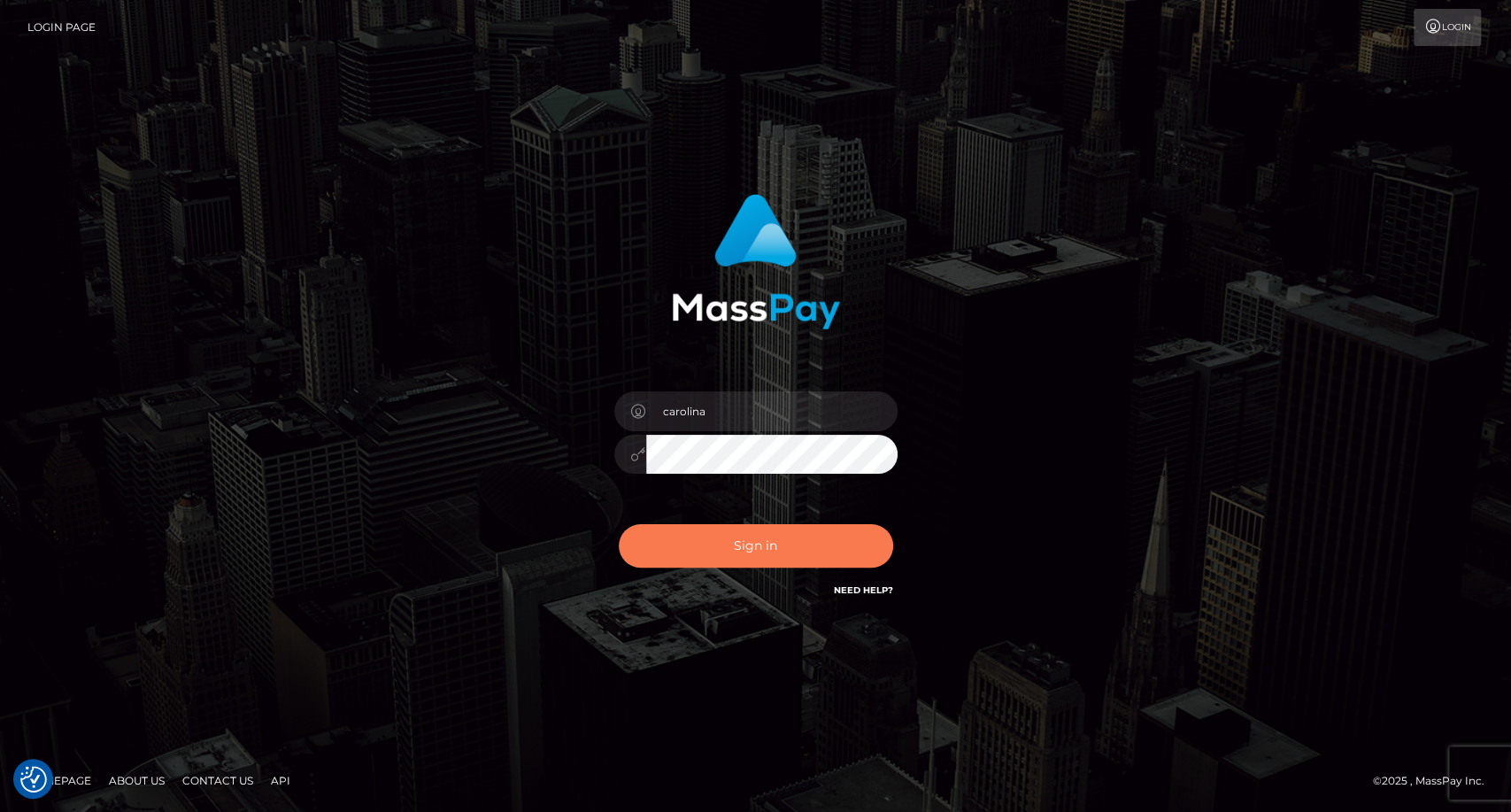
click at [786, 547] on button "Sign in" at bounding box center [756, 546] width 274 height 43
type input "carolina"
click at [750, 552] on button "Sign in" at bounding box center [756, 546] width 274 height 43
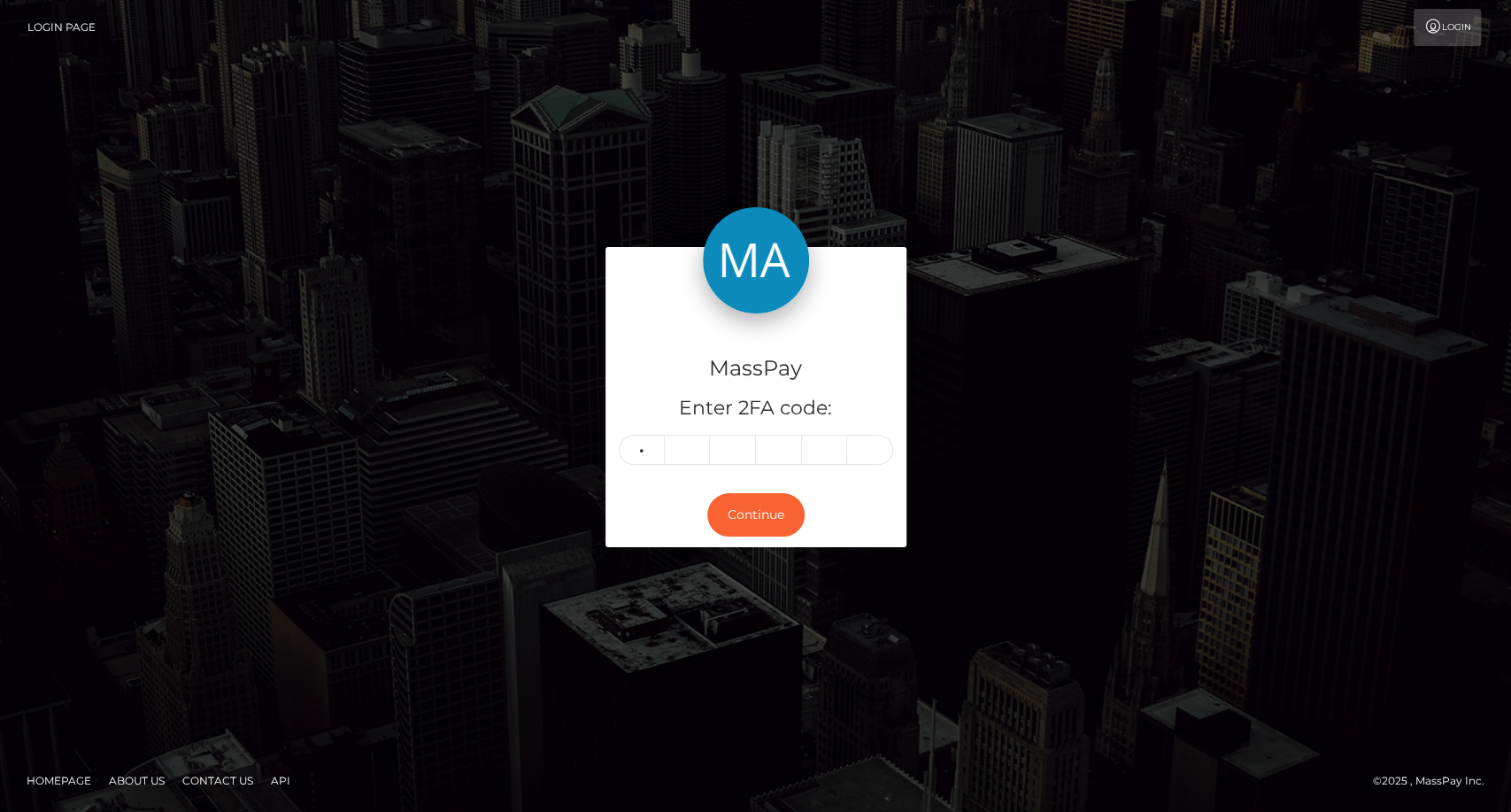
type input "3"
type input "1"
type input "8"
type input "0"
type input "6"
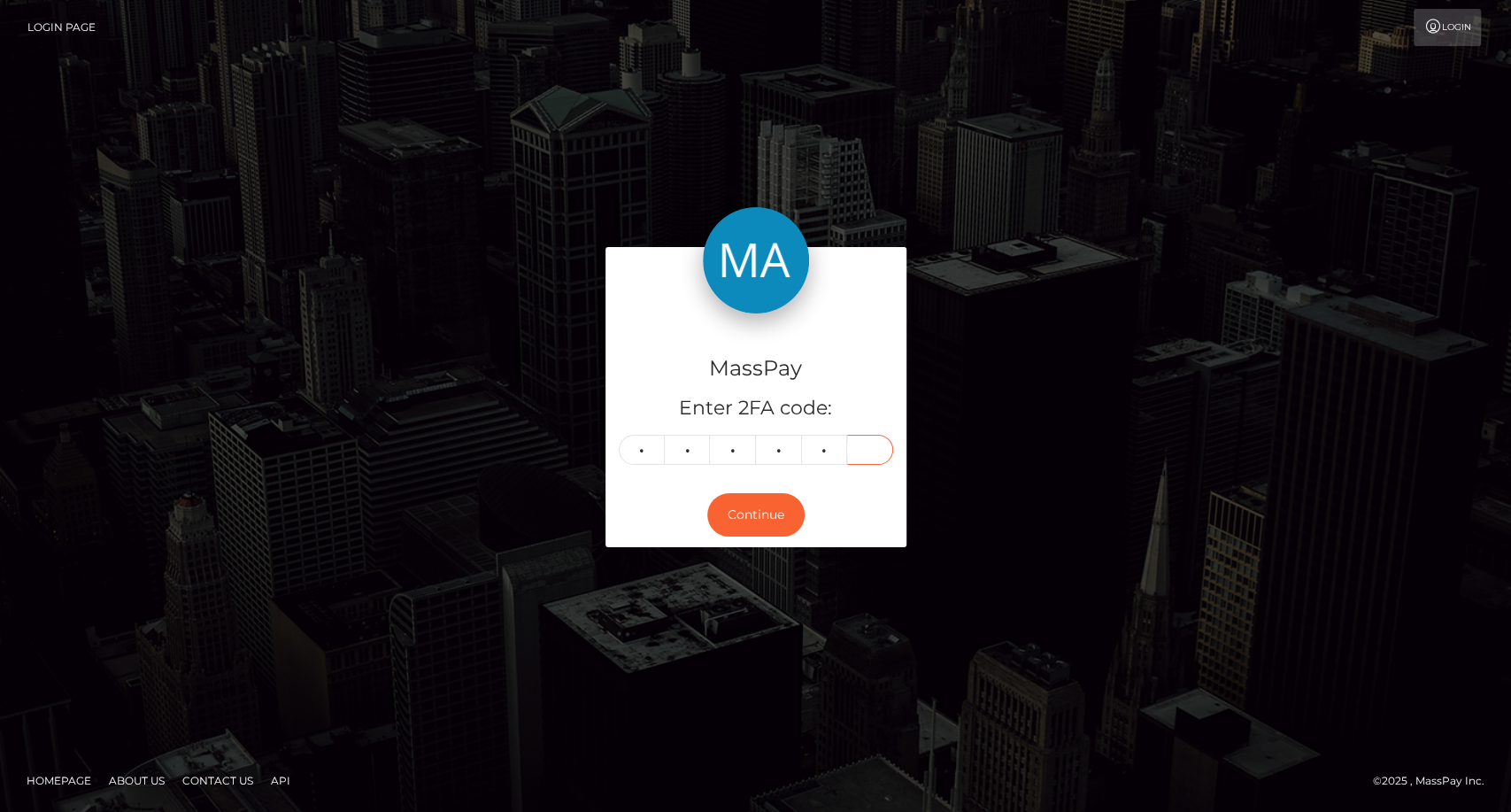
type input "2"
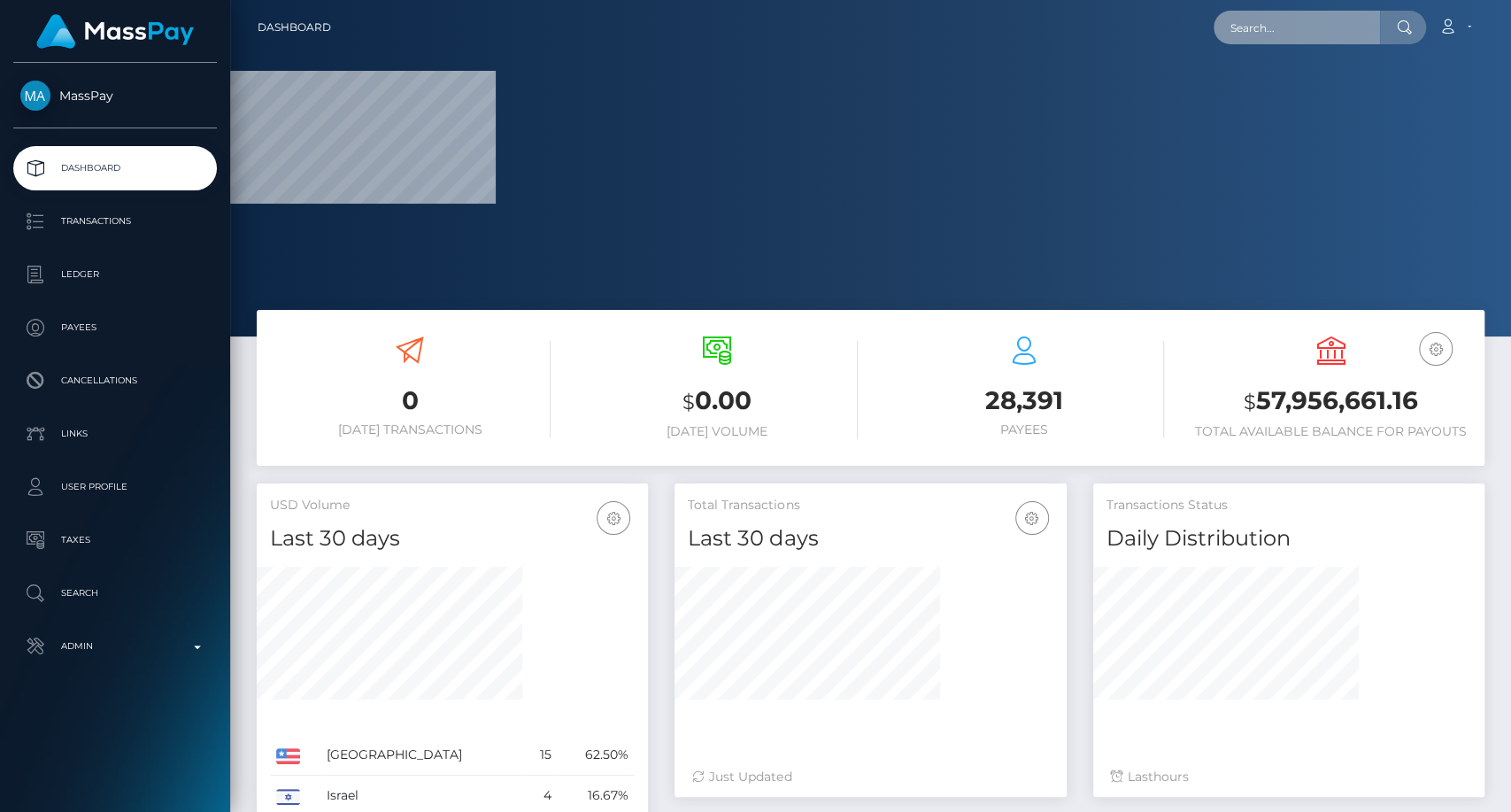
click at [1294, 26] on input "text" at bounding box center [1297, 27] width 166 height 34
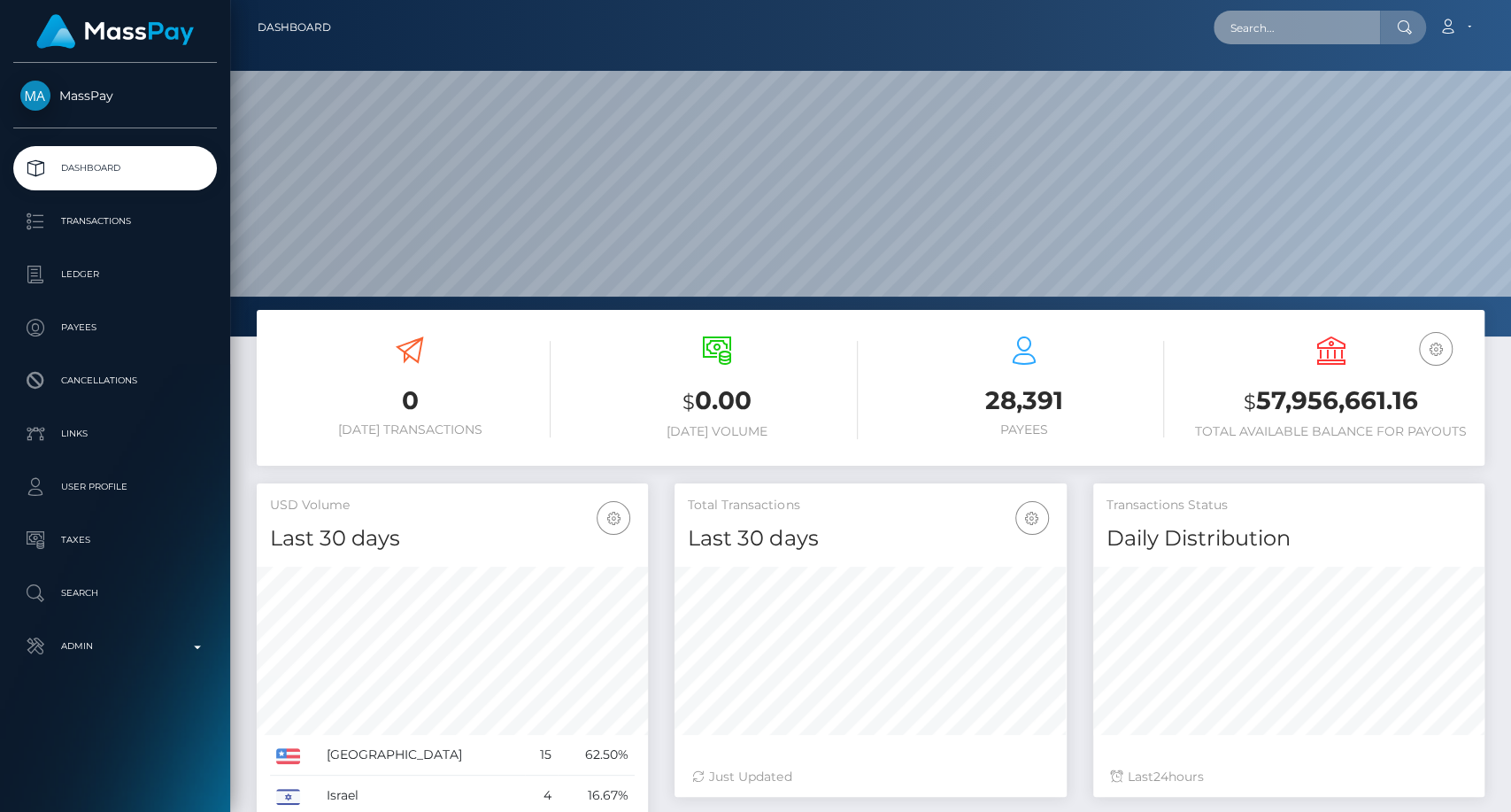
scroll to position [312, 391]
paste input "egvendesuzanne@gmail.com"
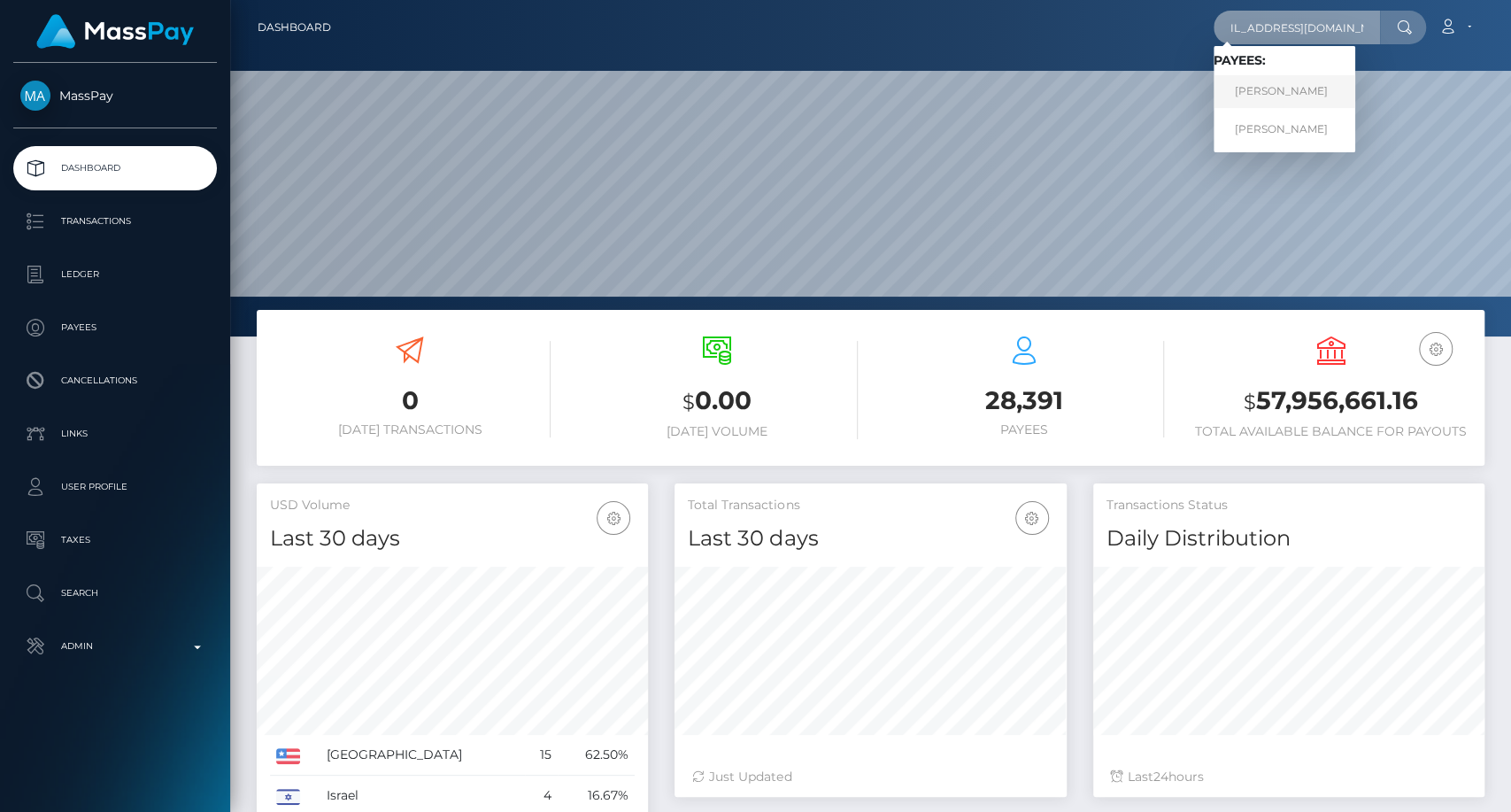
type input "egvendesuzanne@gmail.com"
click at [1288, 89] on link "JACQUELINE SUZANNE AKOKA EGVENDE" at bounding box center [1285, 91] width 141 height 33
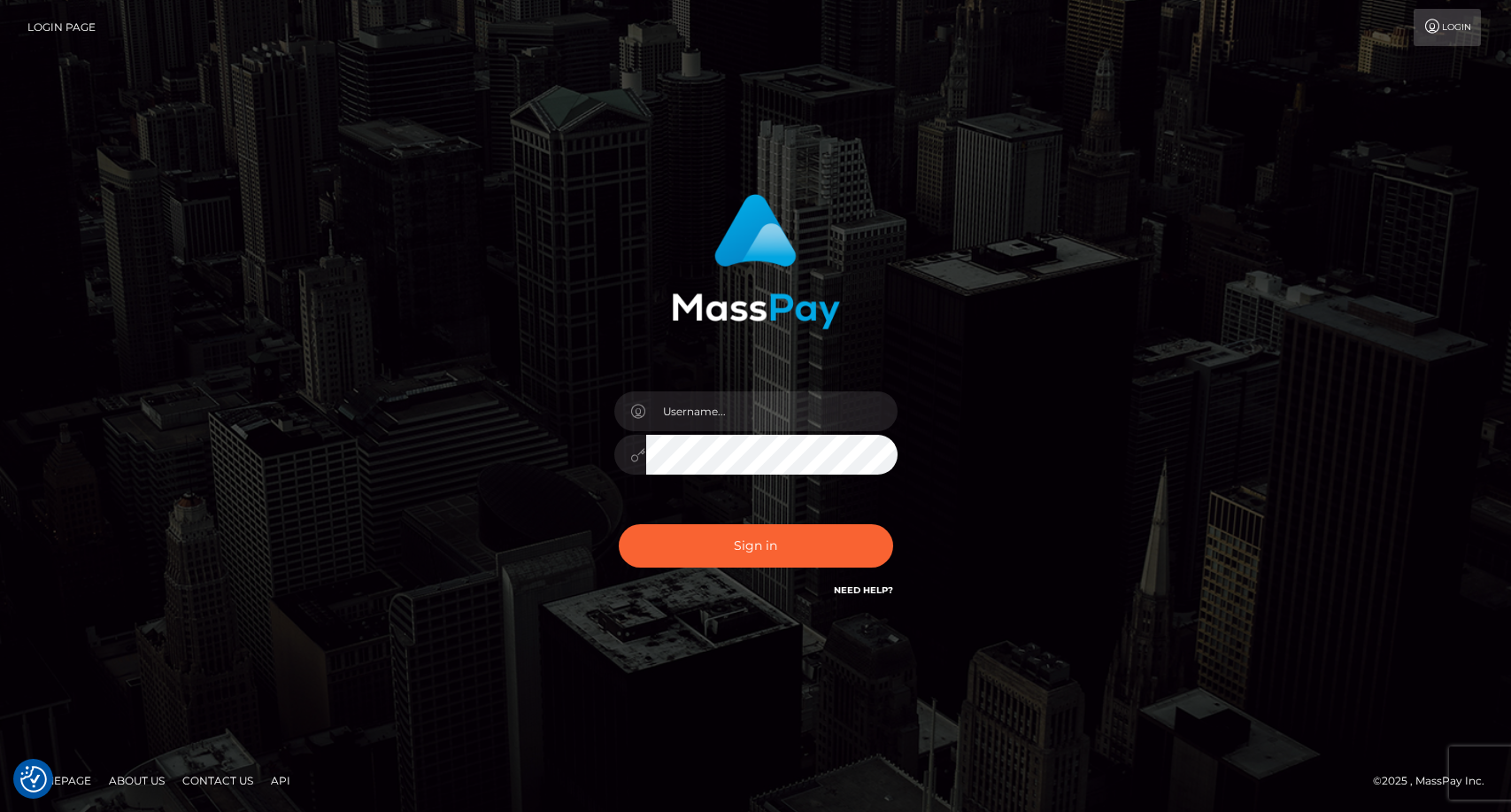
checkbox input "true"
type input "carolina"
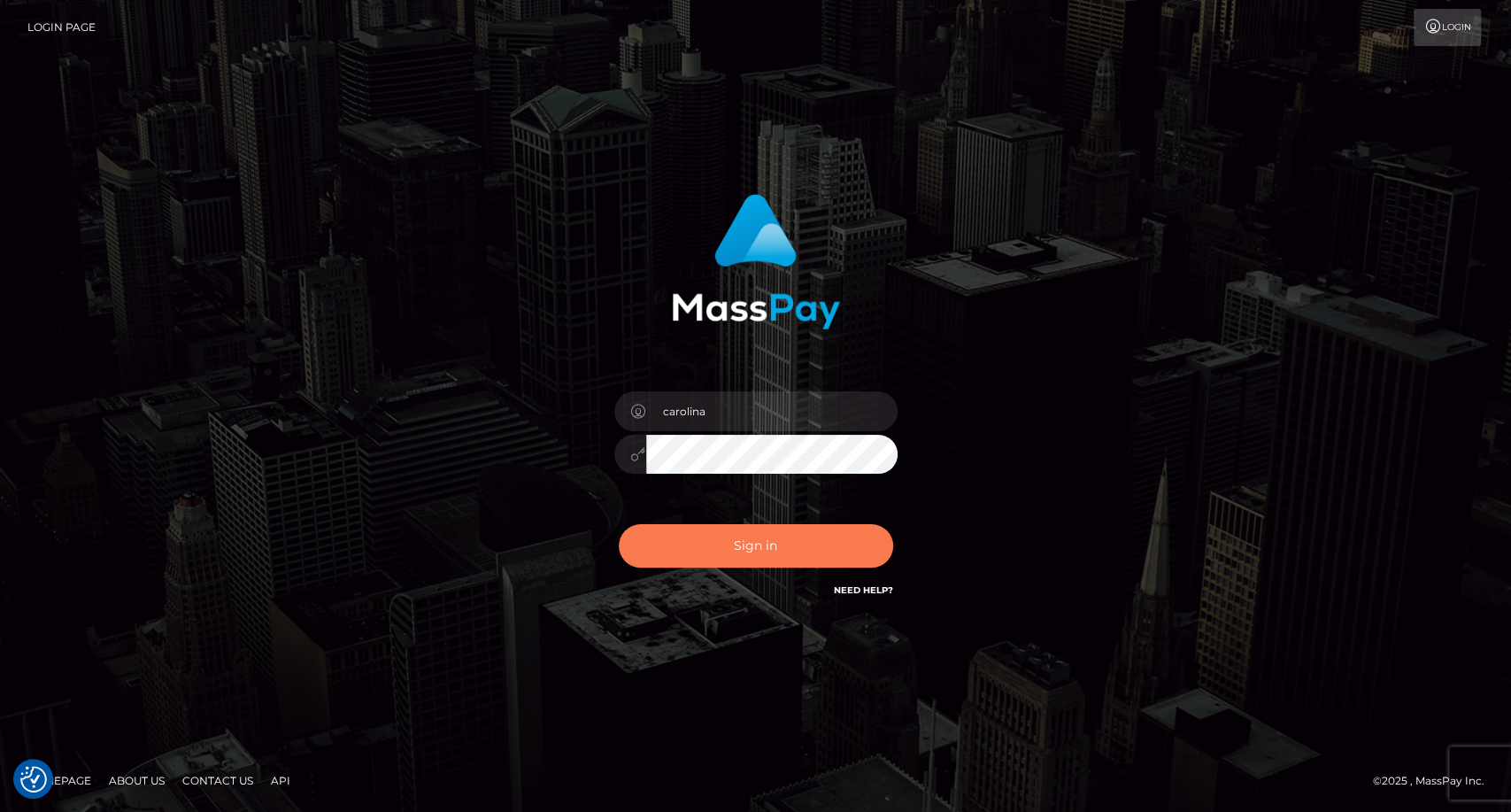
click at [761, 554] on button "Sign in" at bounding box center [756, 546] width 274 height 43
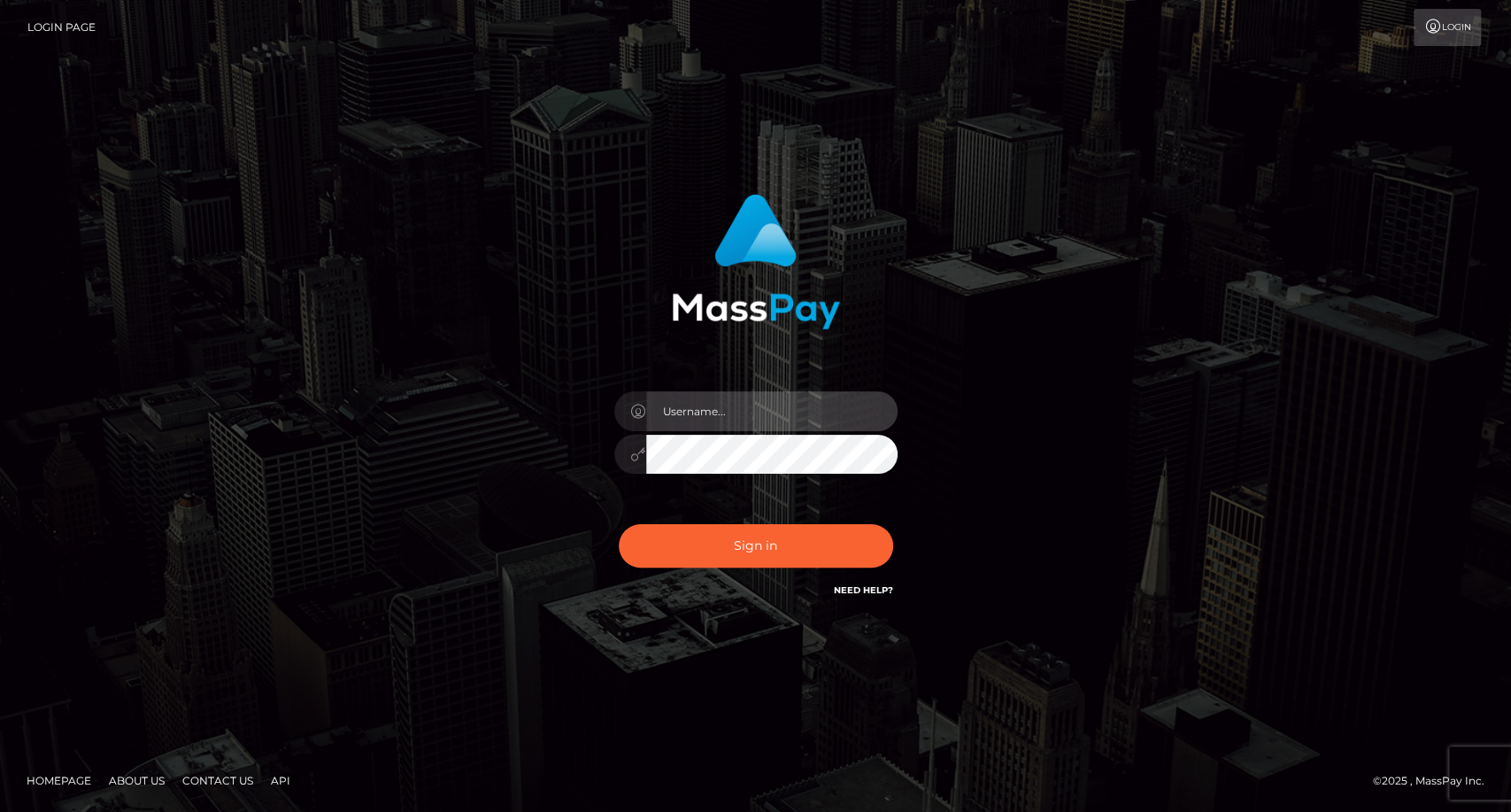
type input "carolina"
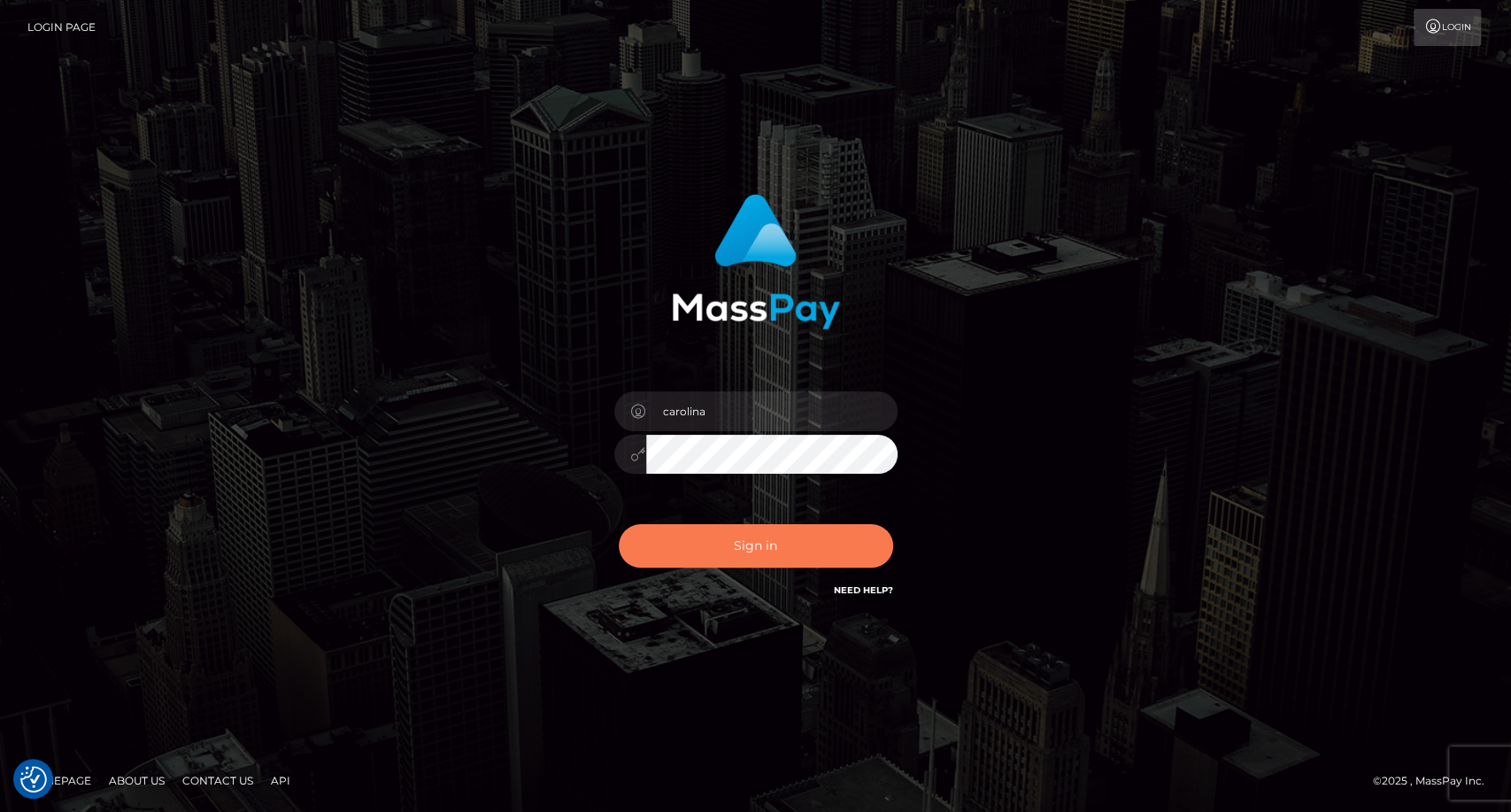
click at [790, 554] on button "Sign in" at bounding box center [756, 546] width 274 height 43
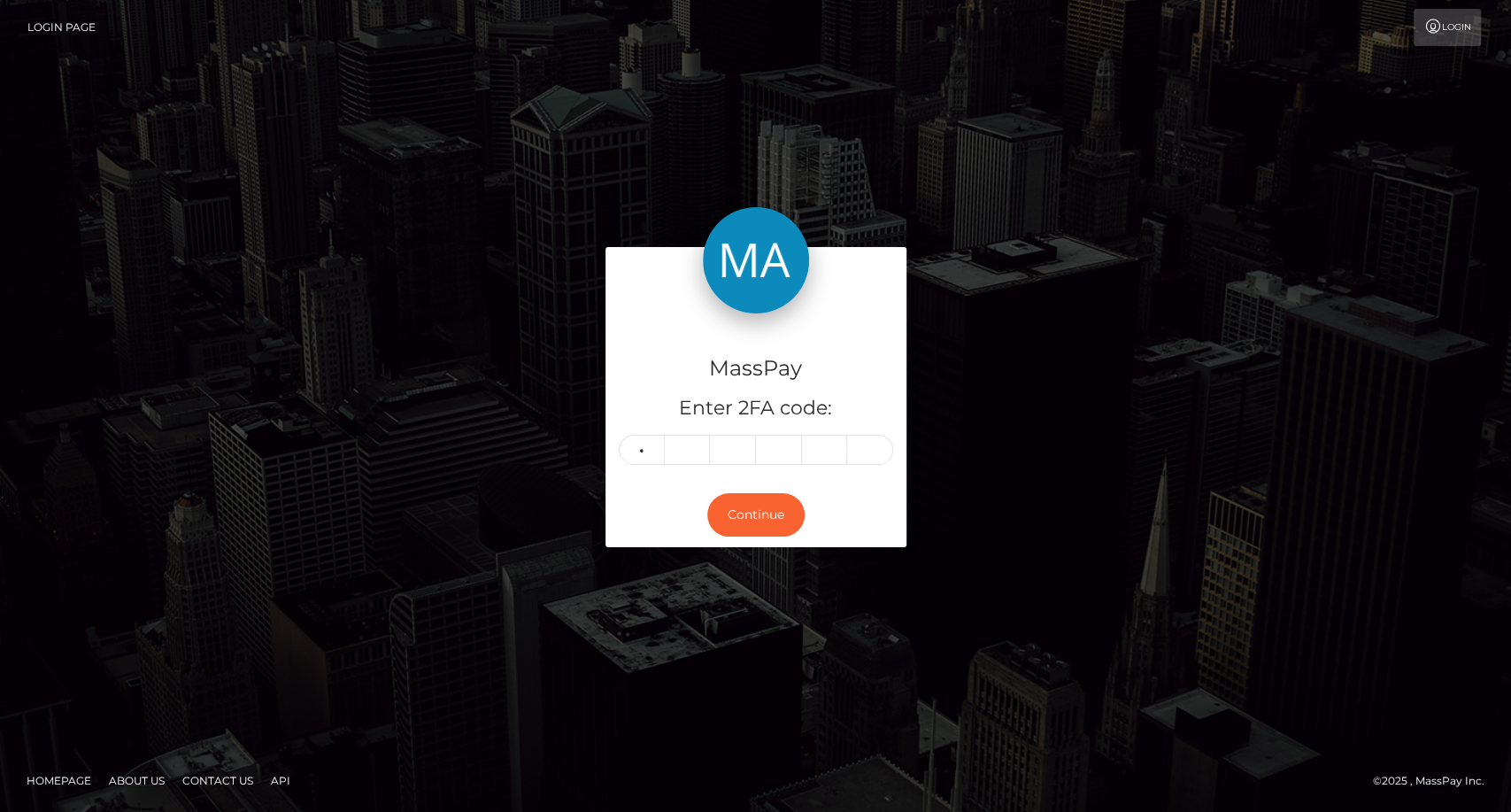
type input "1"
type input "5"
type input "4"
type input "1"
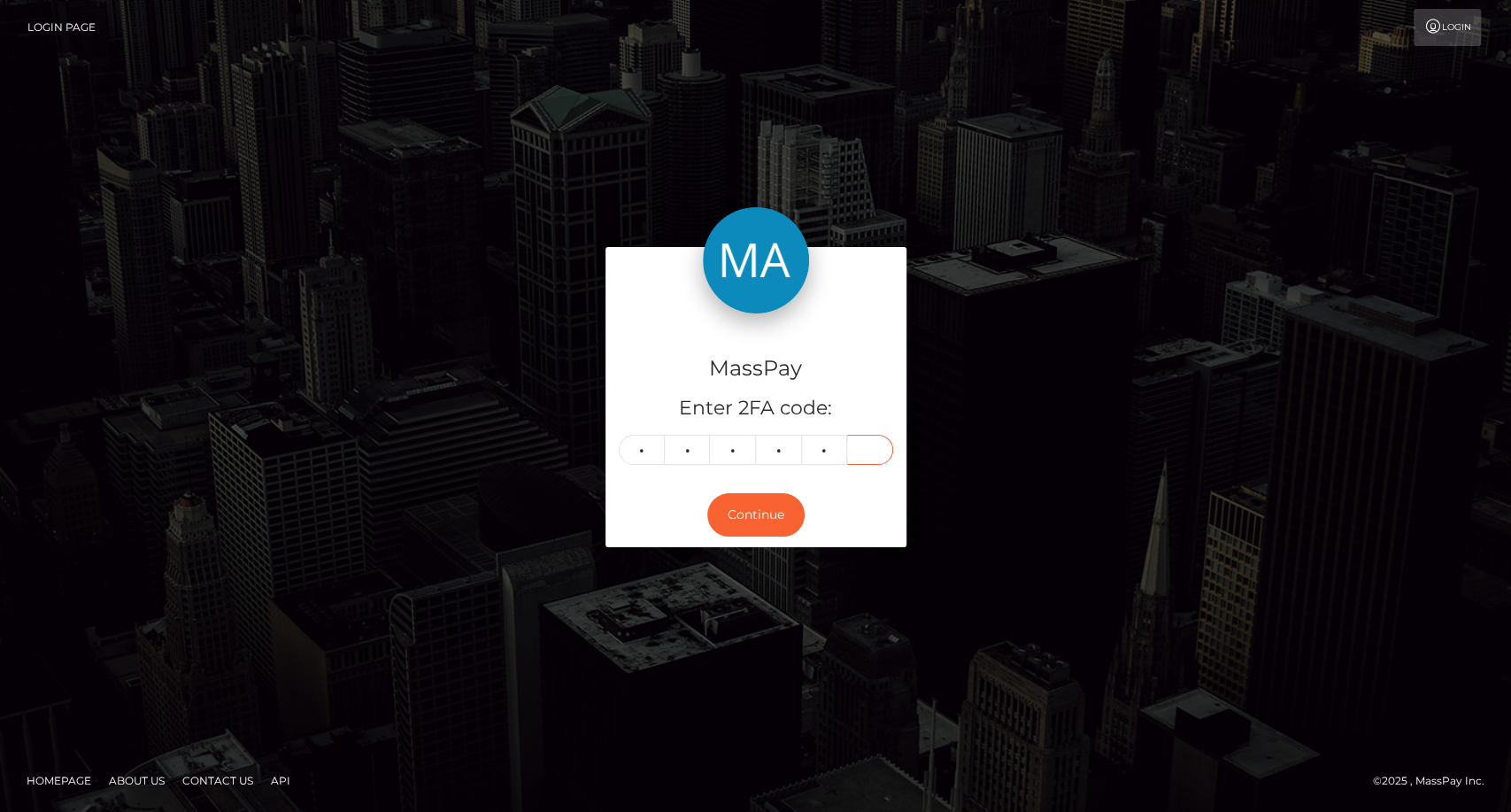
type input "3"
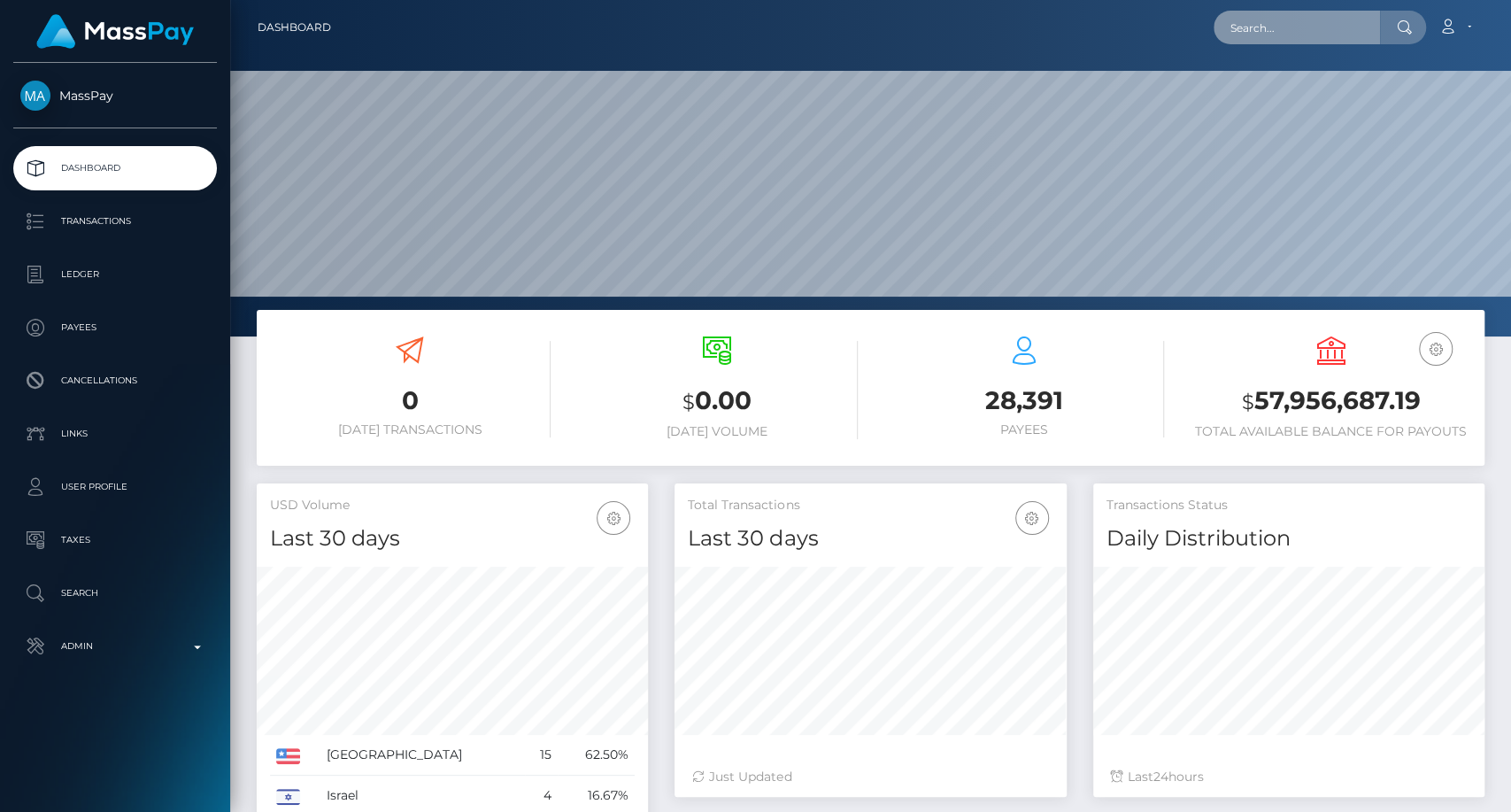
scroll to position [312, 391]
click at [1315, 38] on input "text" at bounding box center [1297, 27] width 166 height 34
paste input "terri.adams1@yahoo.com"
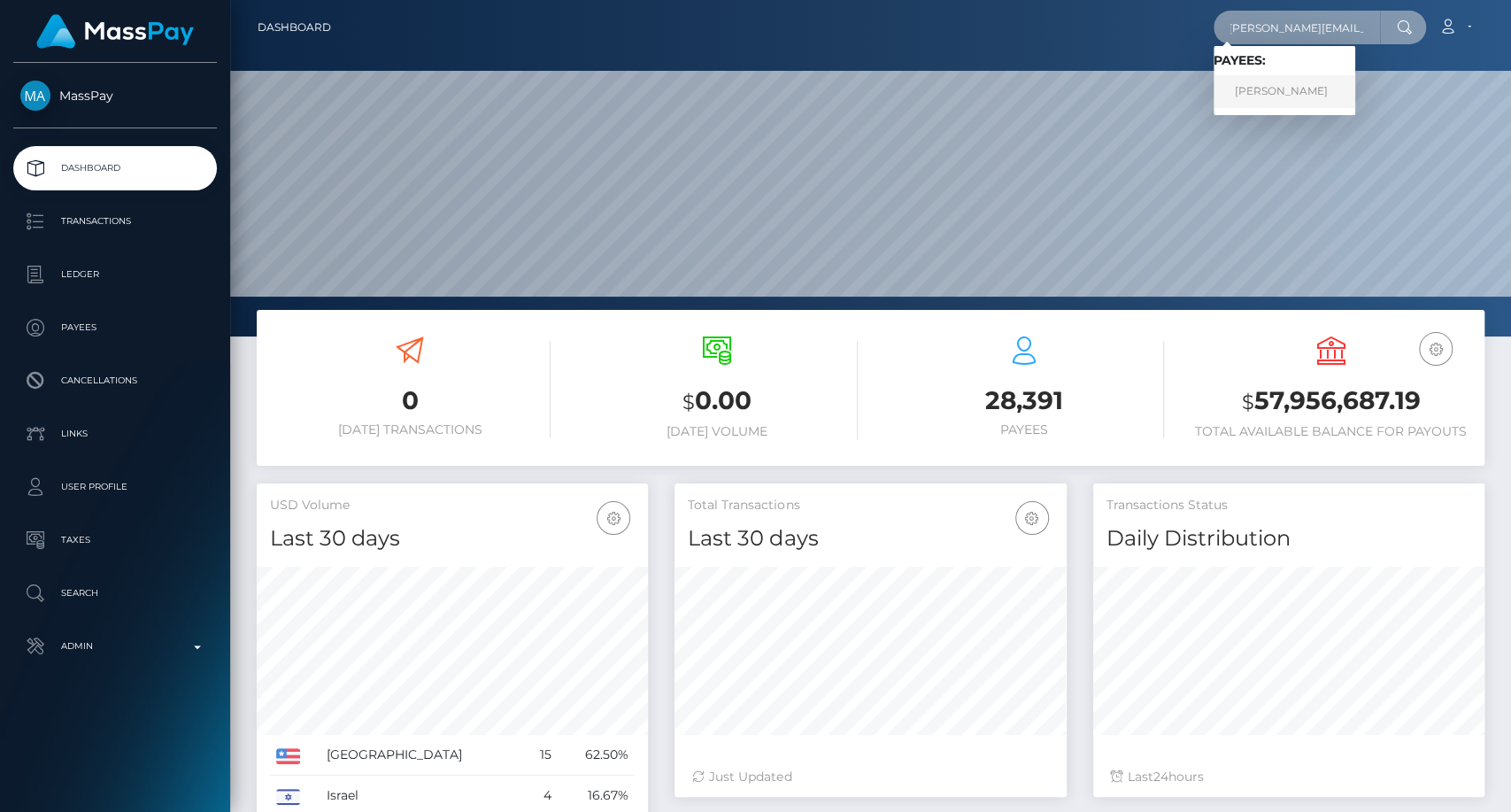
type input "terri.adams1@yahoo.com"
click at [1310, 92] on link "Terri Adams" at bounding box center [1285, 91] width 141 height 33
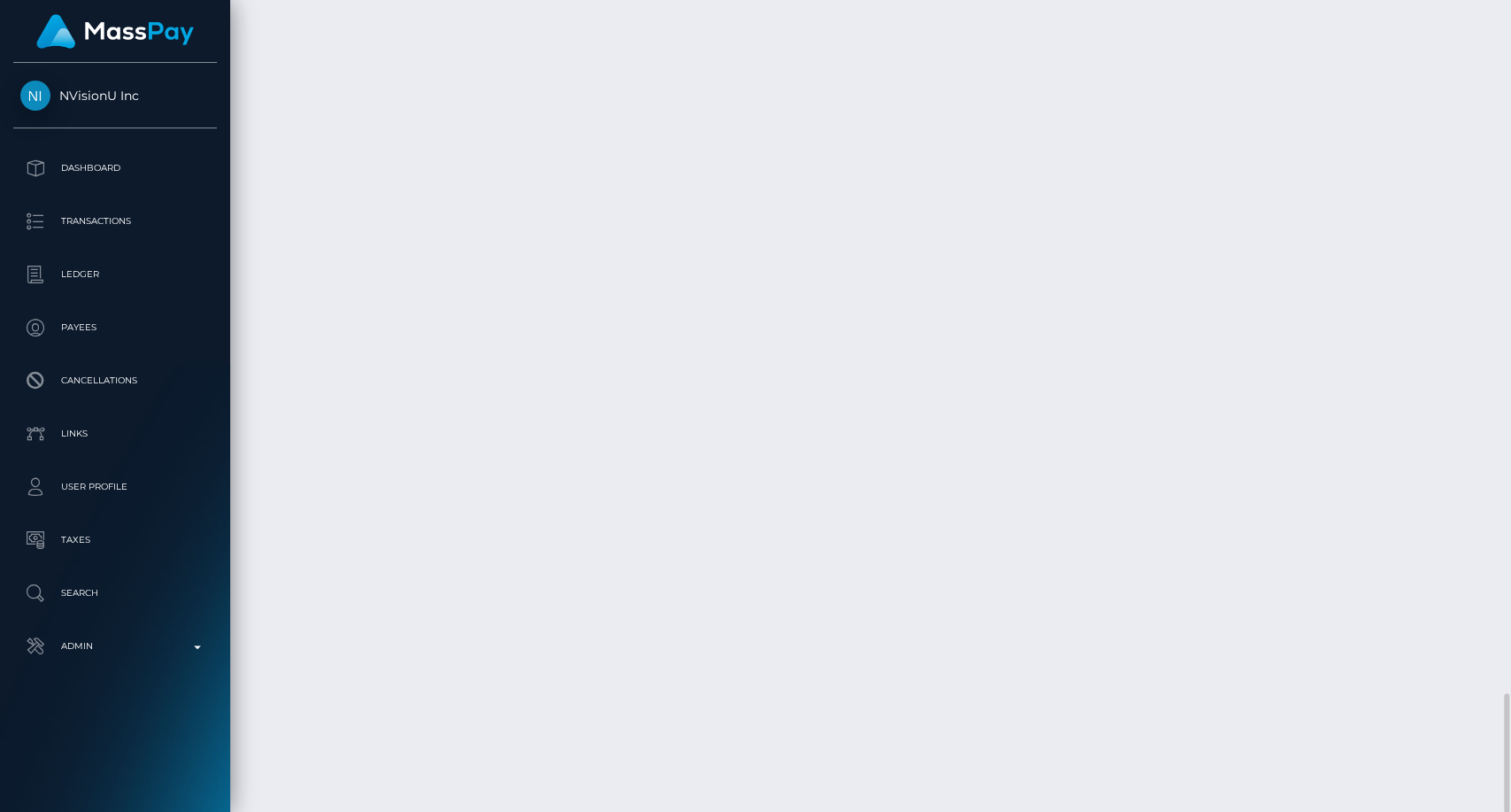
scroll to position [212, 391]
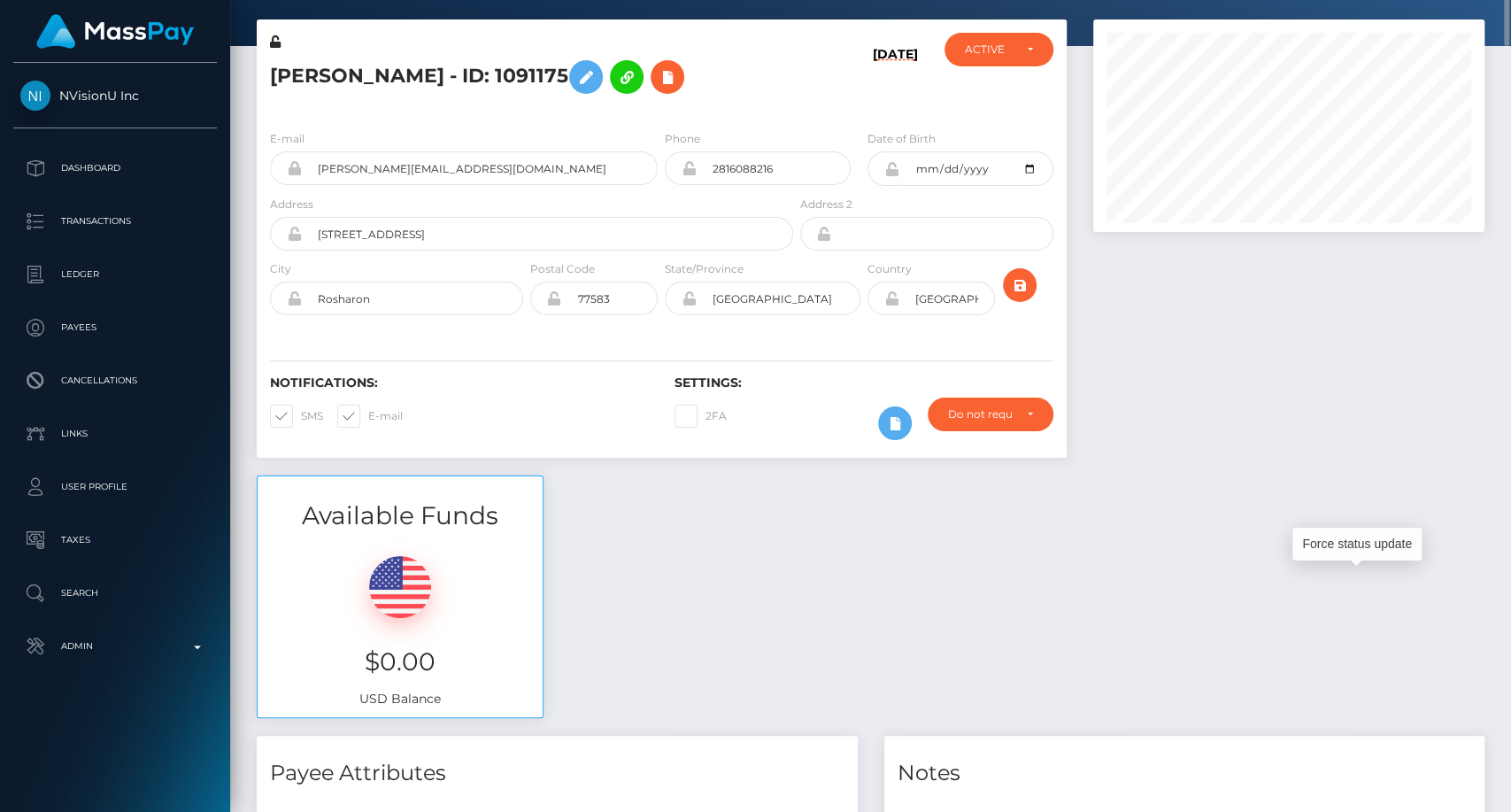
scroll to position [0, 0]
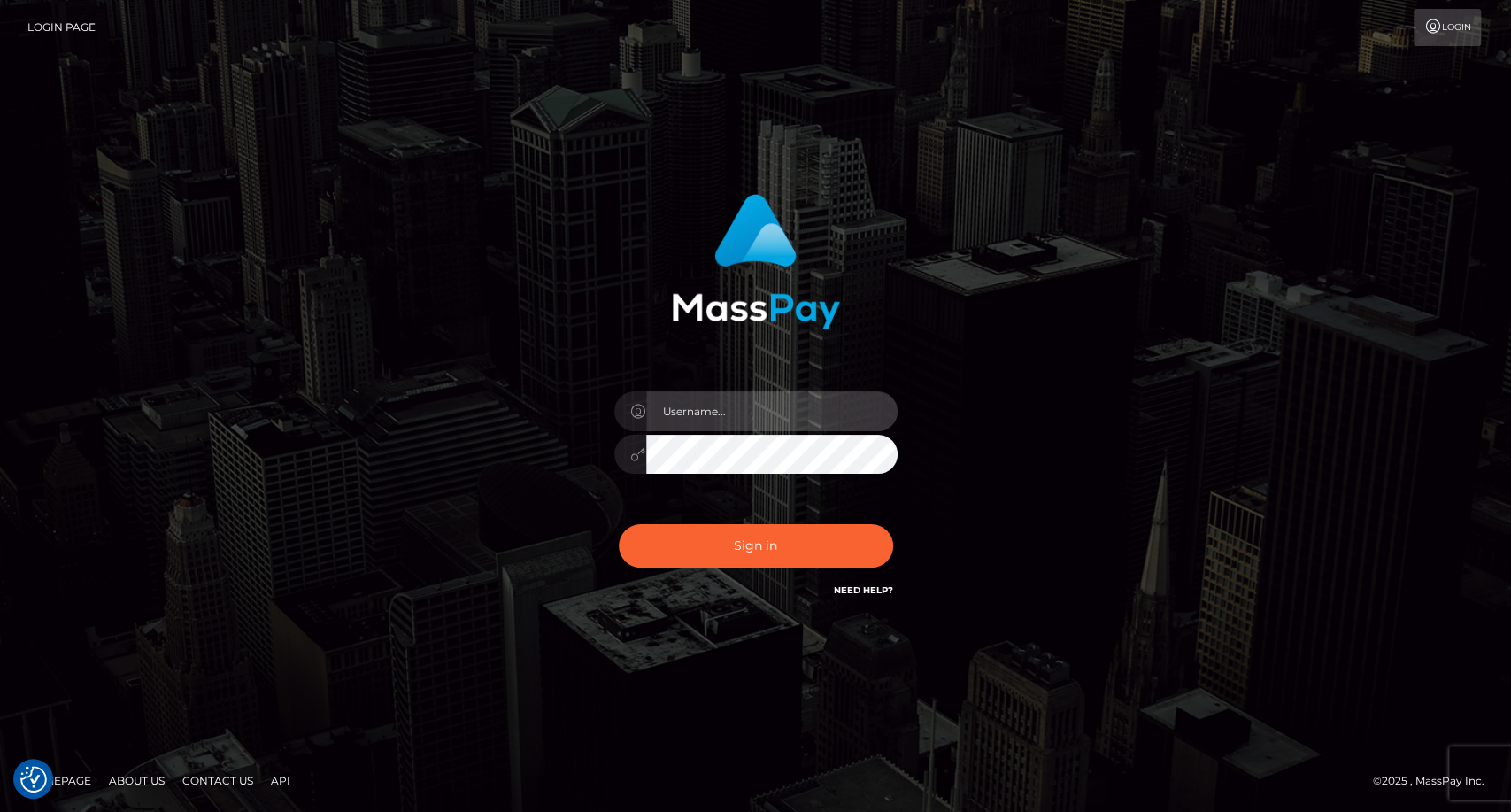
type input "carolina"
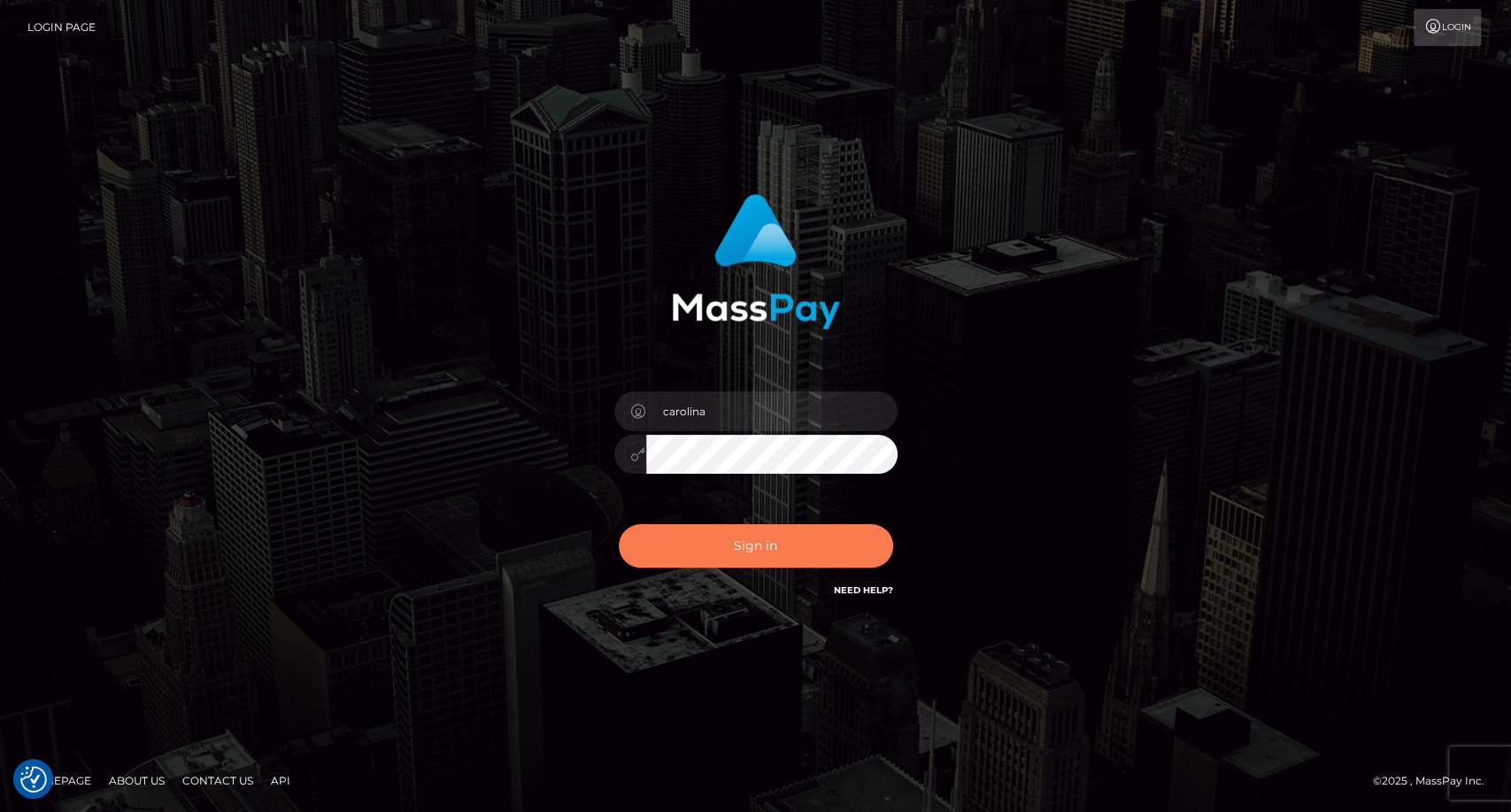
click at [756, 547] on button "Sign in" at bounding box center [756, 546] width 274 height 43
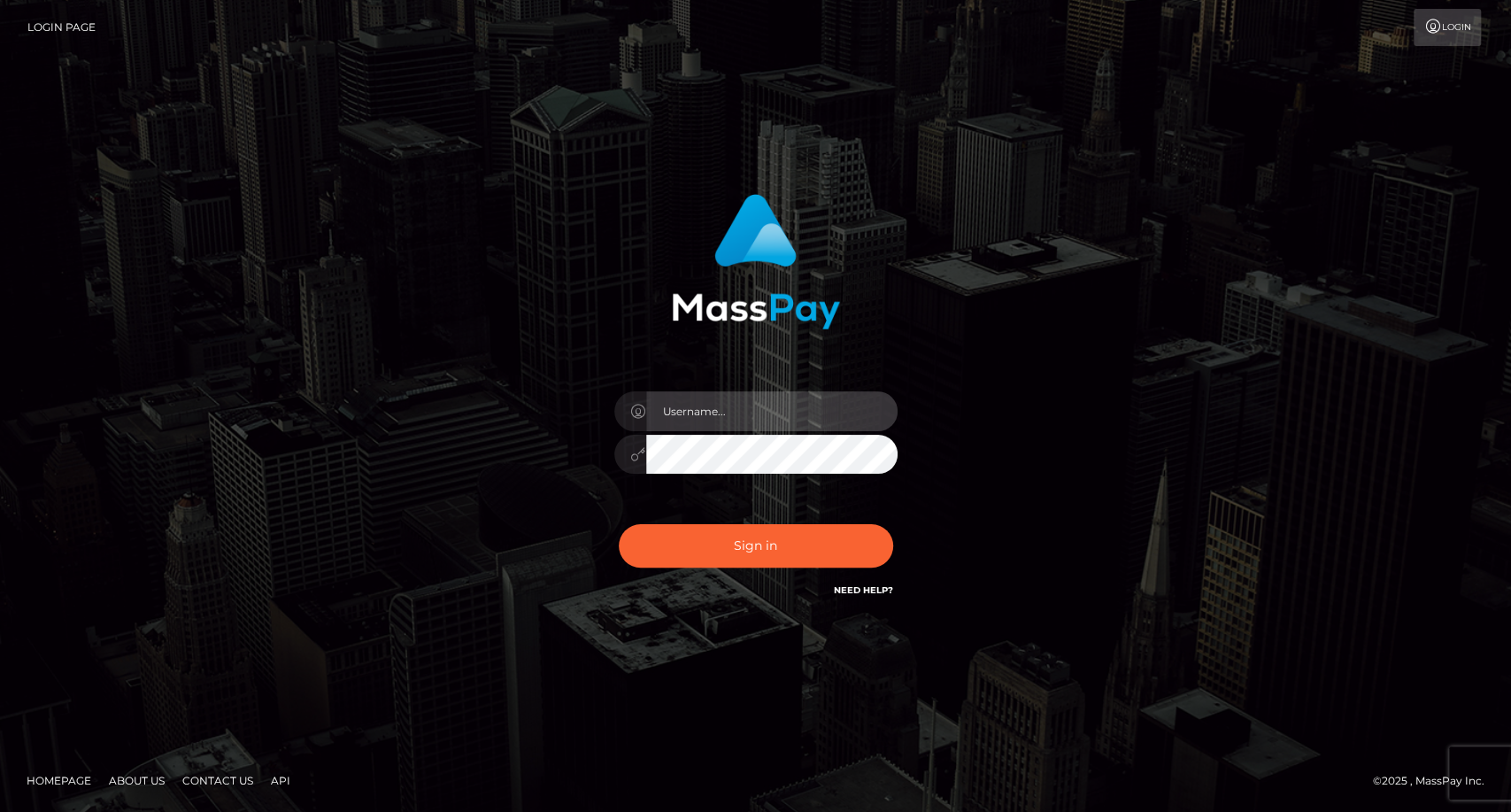
type input "carolina"
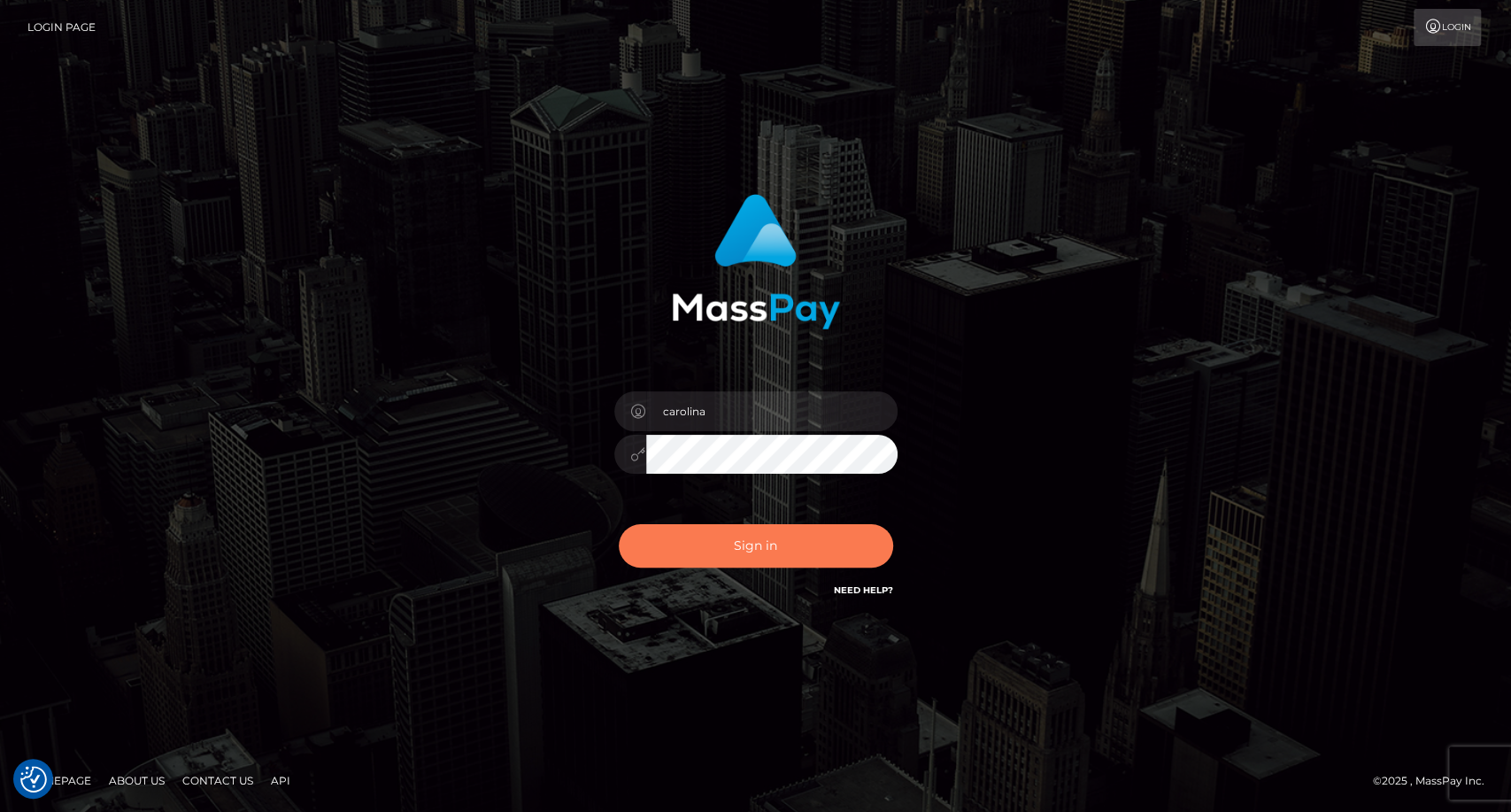
click at [748, 541] on button "Sign in" at bounding box center [756, 546] width 274 height 43
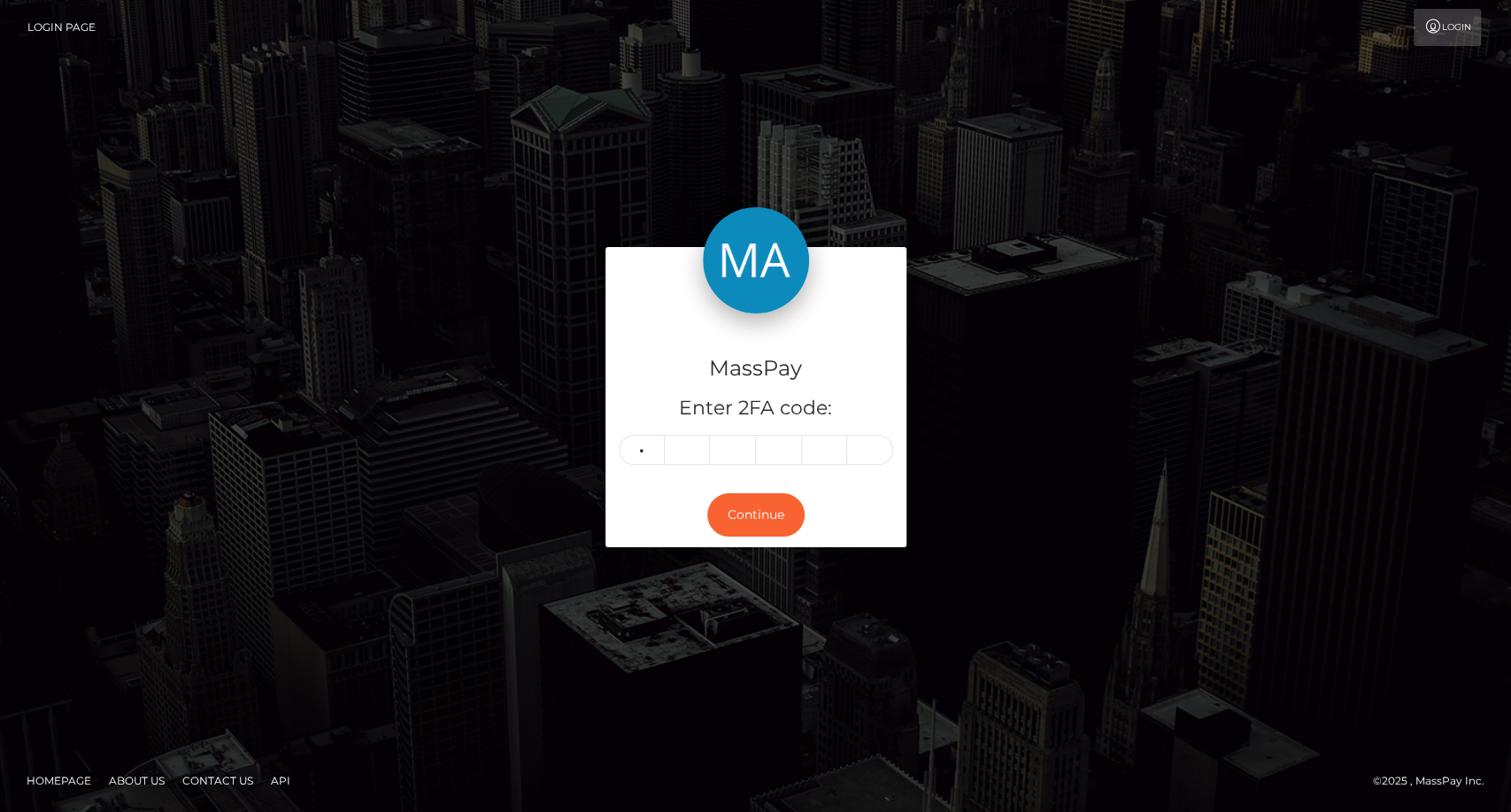
type input "7"
type input "5"
type input "1"
type input "5"
type input "3"
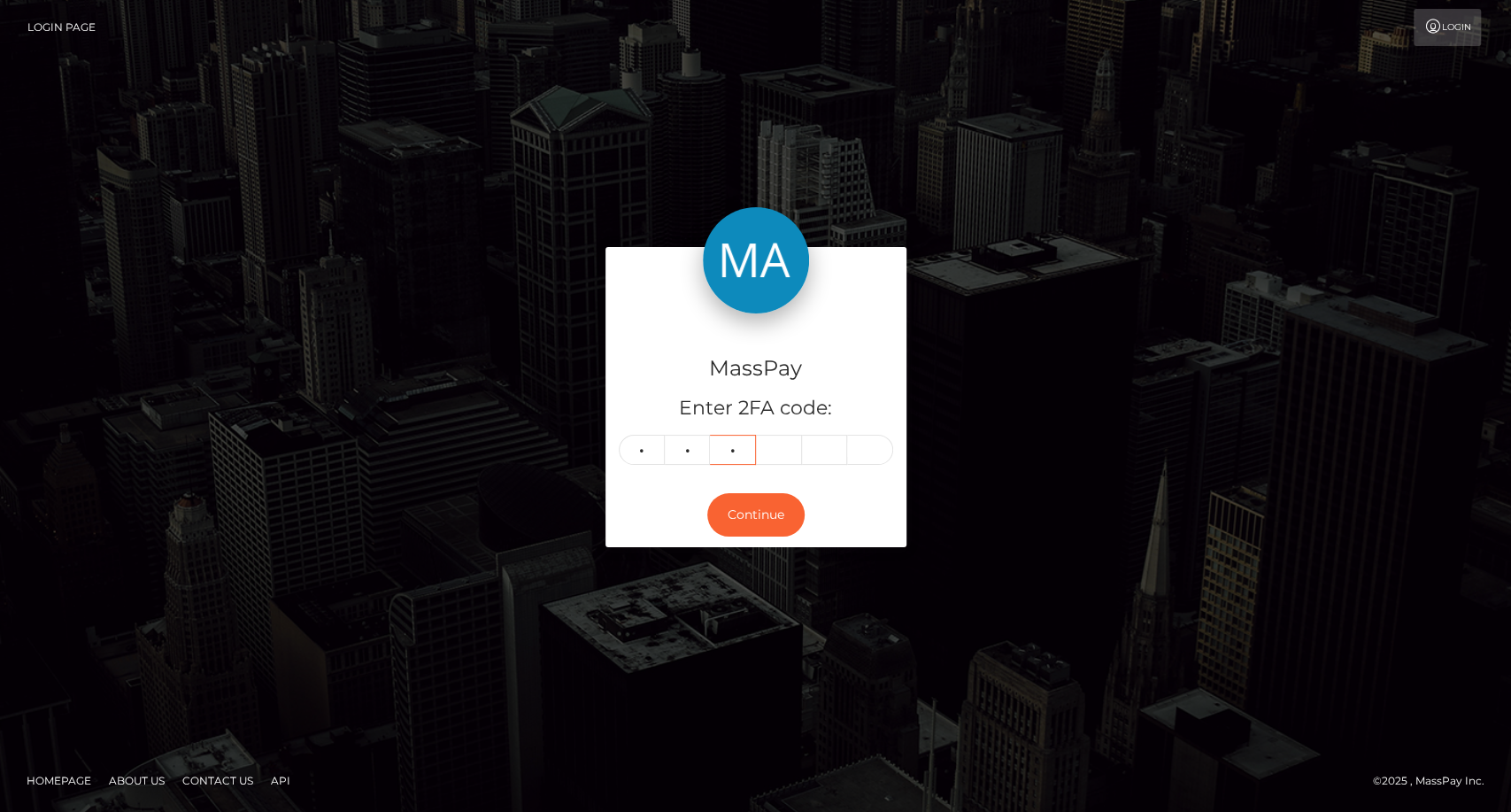
type input "8"
type input "6"
type input "2"
type input "5"
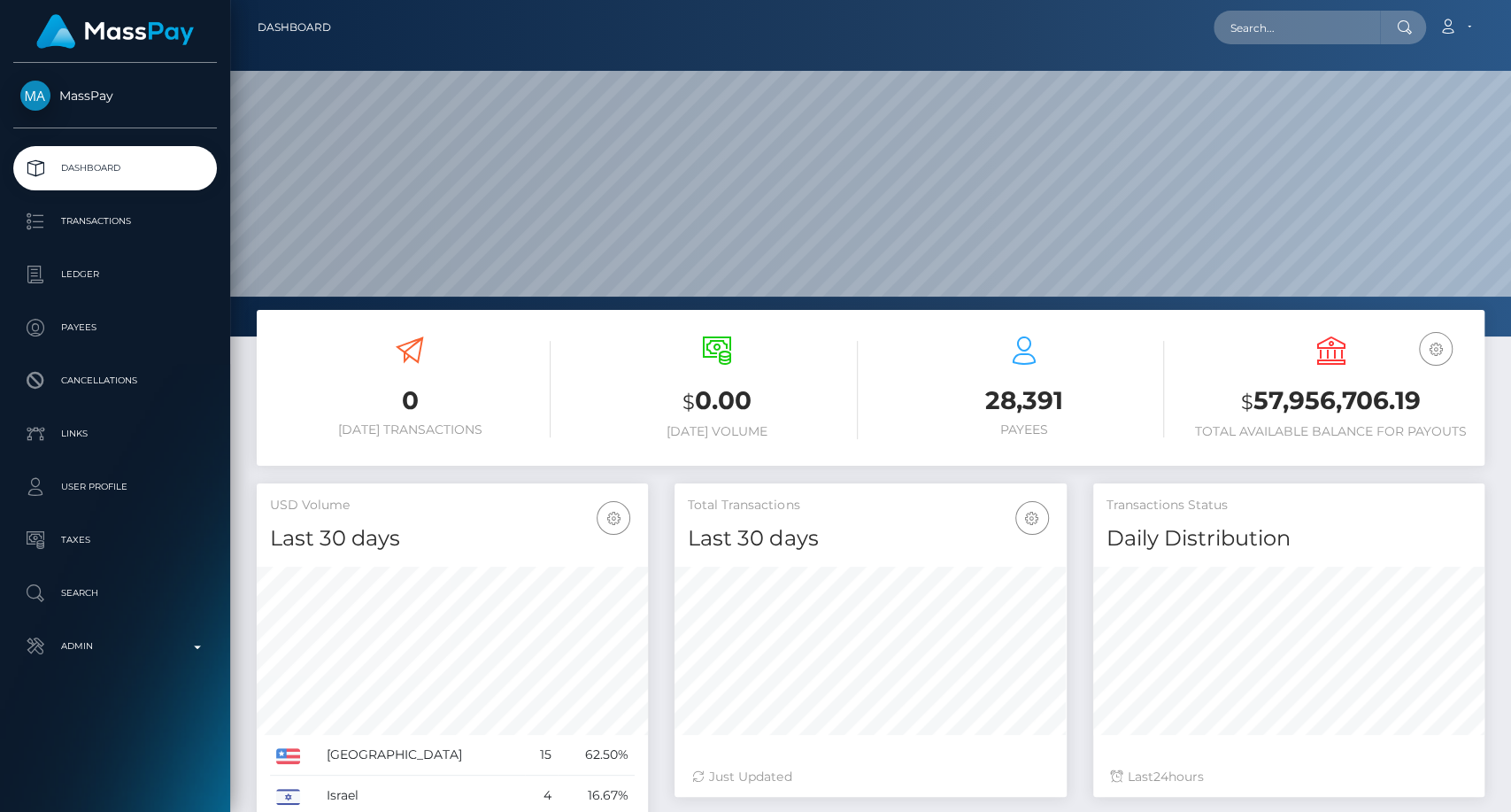
scroll to position [312, 391]
click at [1268, 36] on input "text" at bounding box center [1297, 27] width 166 height 34
paste input "[EMAIL_ADDRESS][DOMAIN_NAME]"
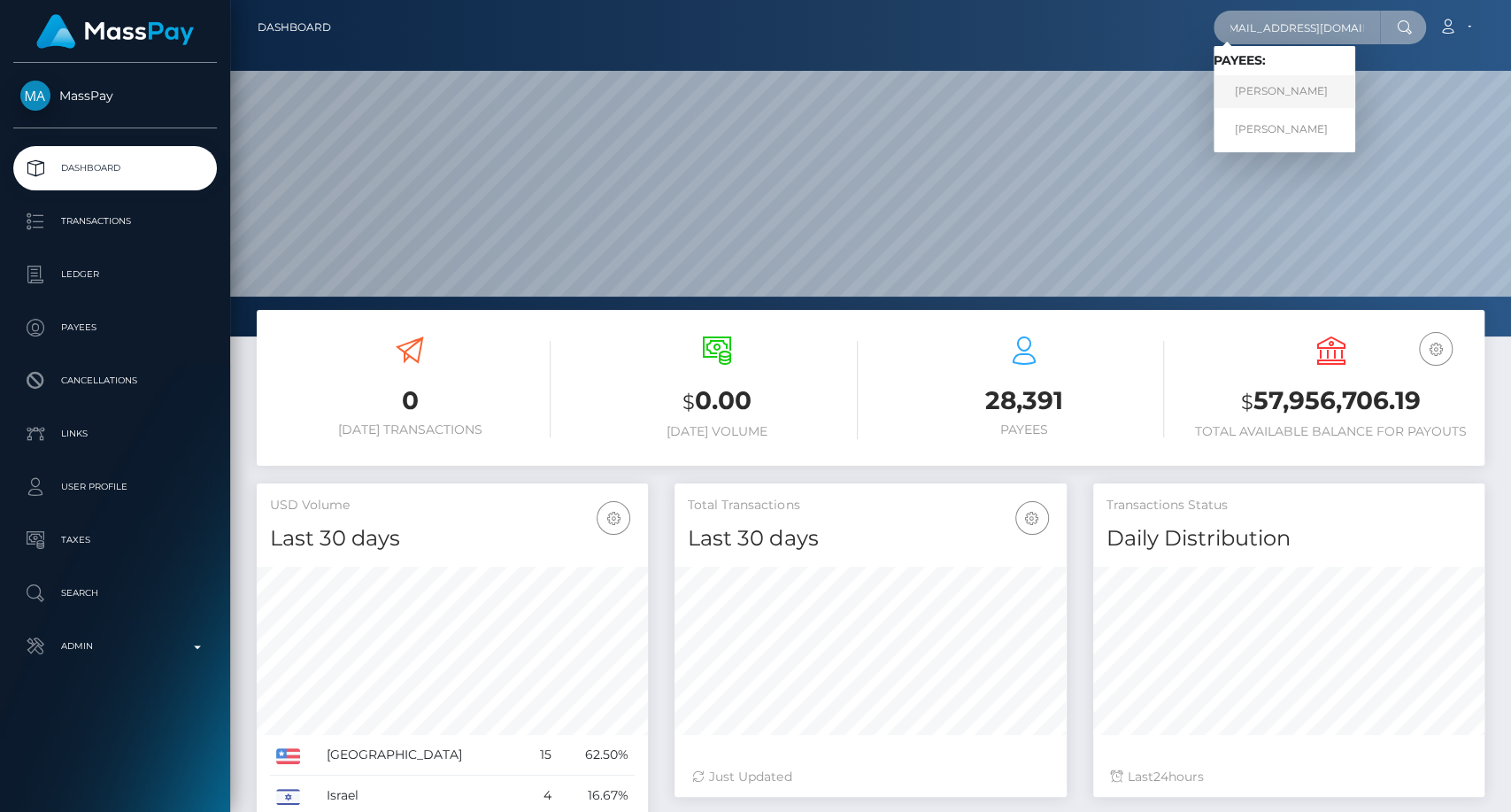
type input "[EMAIL_ADDRESS][DOMAIN_NAME]"
click at [1290, 98] on link "[PERSON_NAME]" at bounding box center [1285, 91] width 141 height 33
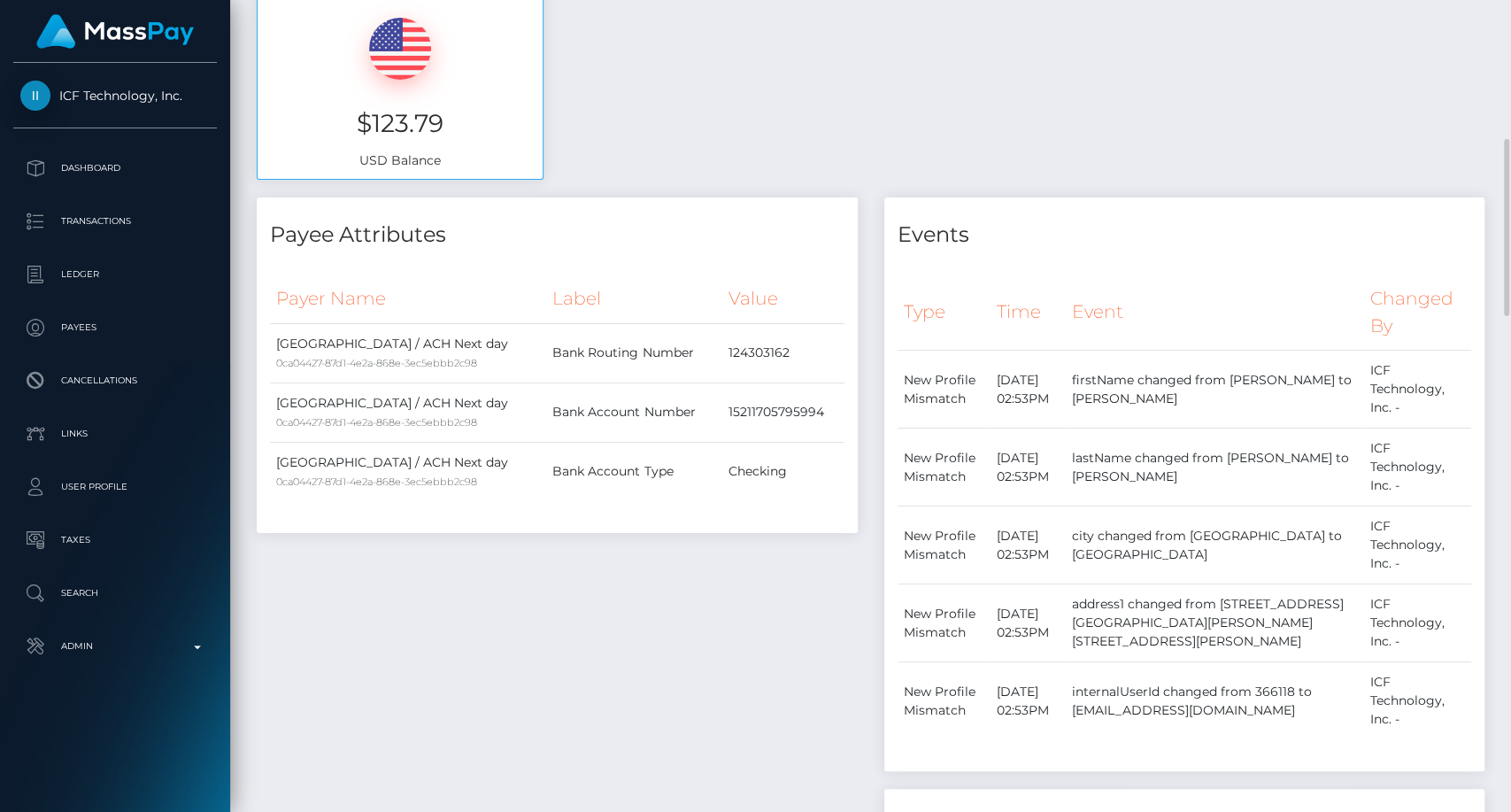
scroll to position [147, 0]
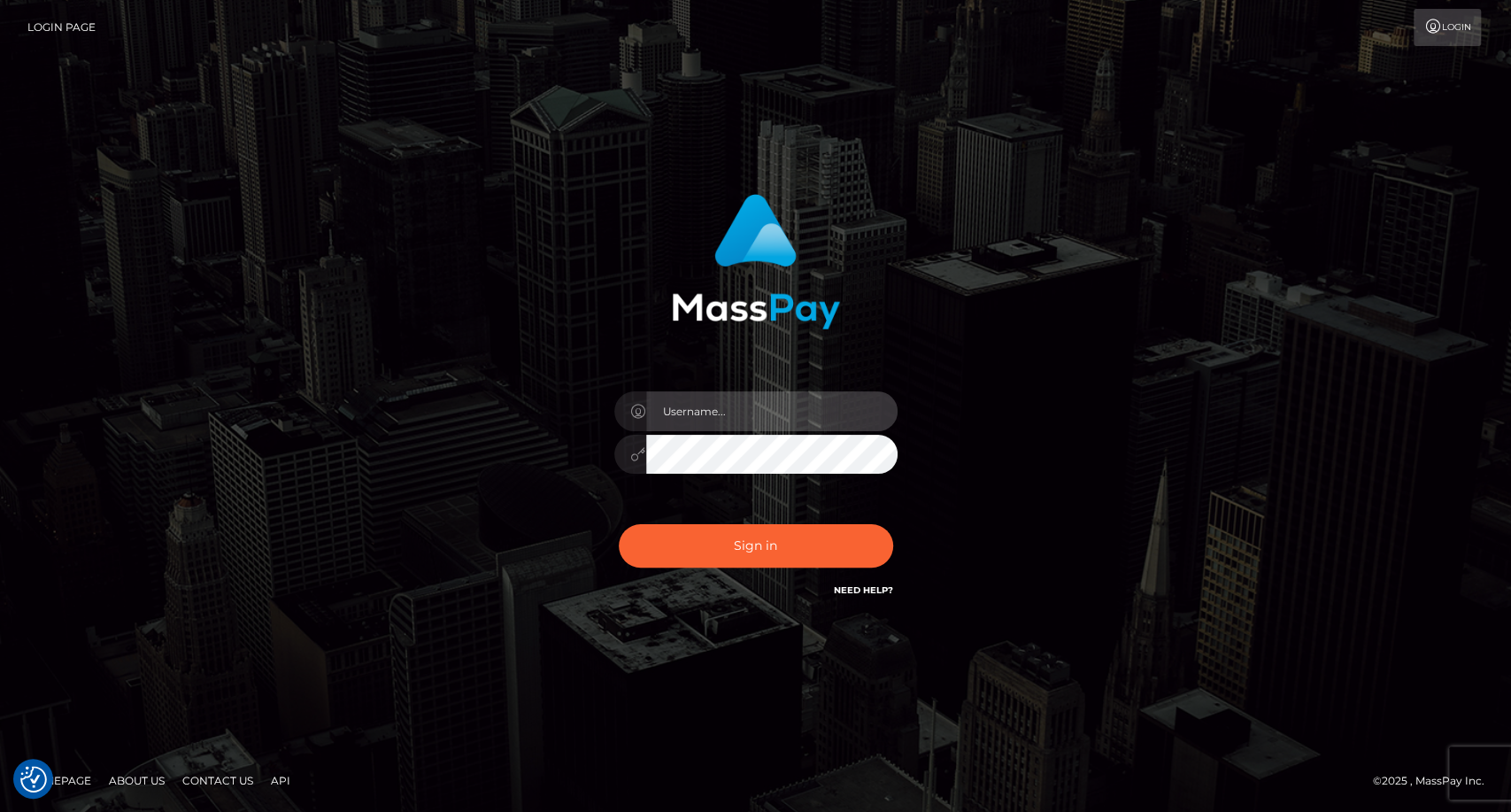
type input "carolina"
click at [764, 569] on div "Sign in Need Help?" at bounding box center [756, 553] width 309 height 79
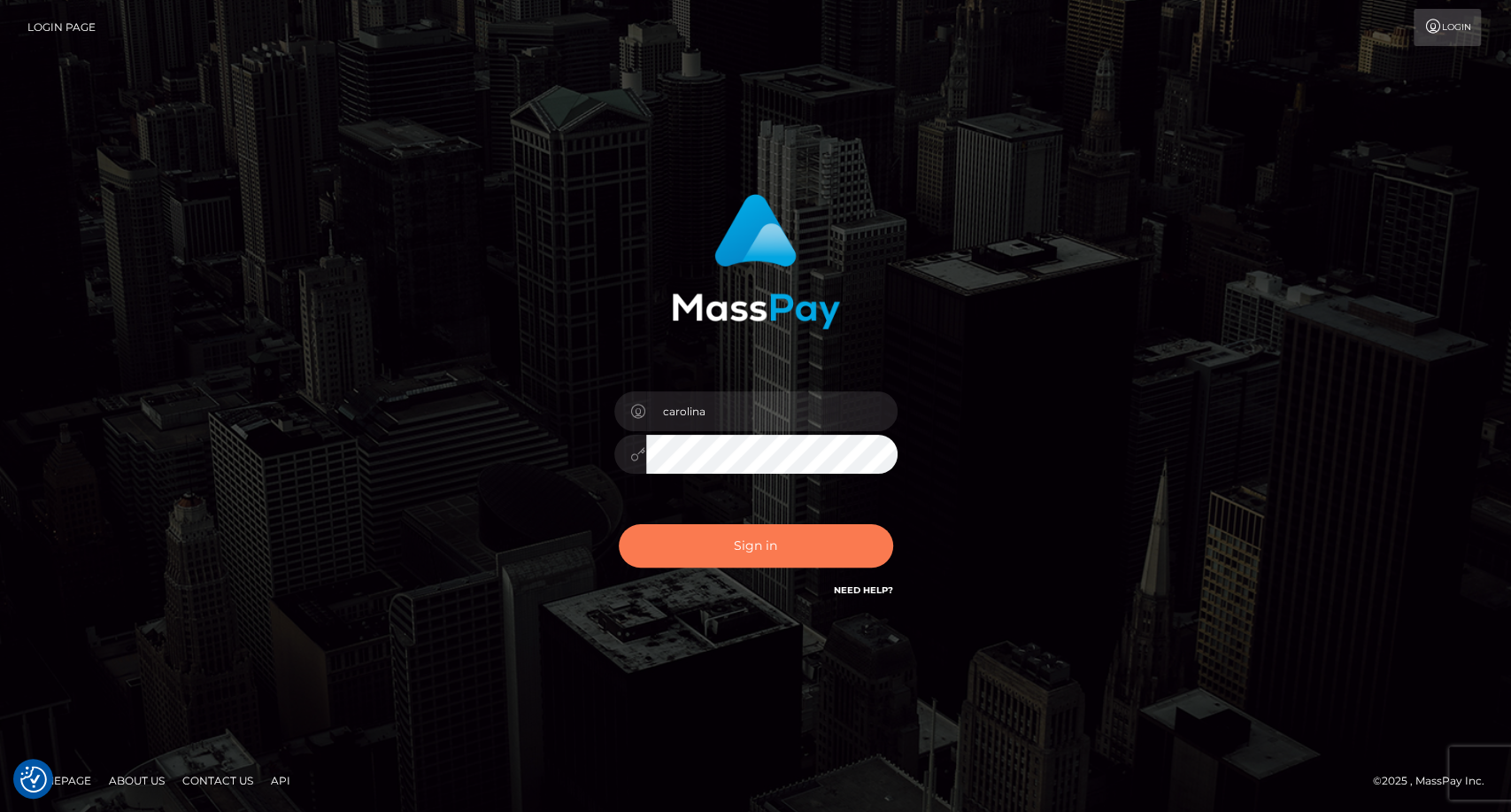
click at [770, 561] on button "Sign in" at bounding box center [756, 546] width 274 height 43
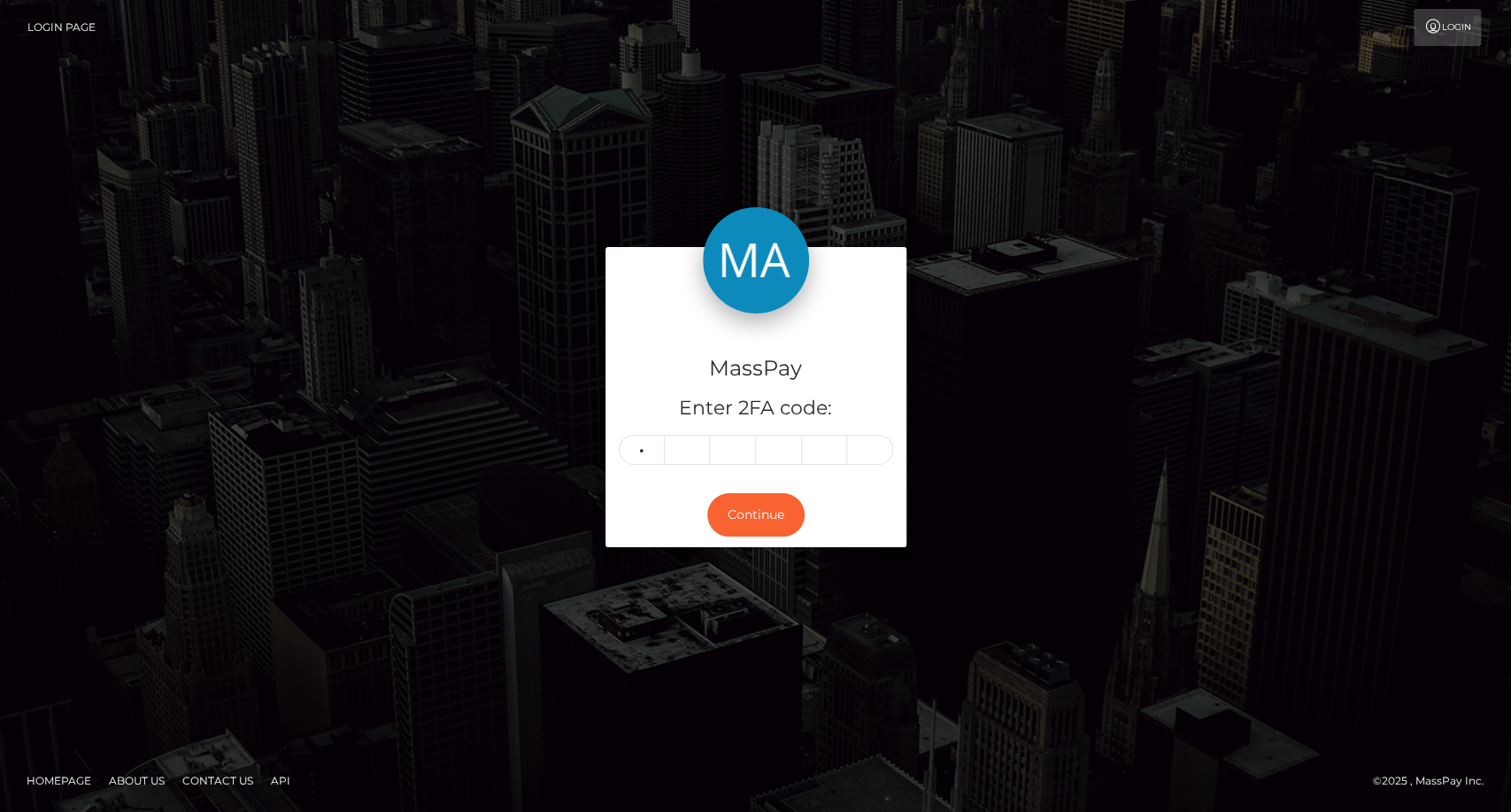
type input "5"
type input "6"
type input "8"
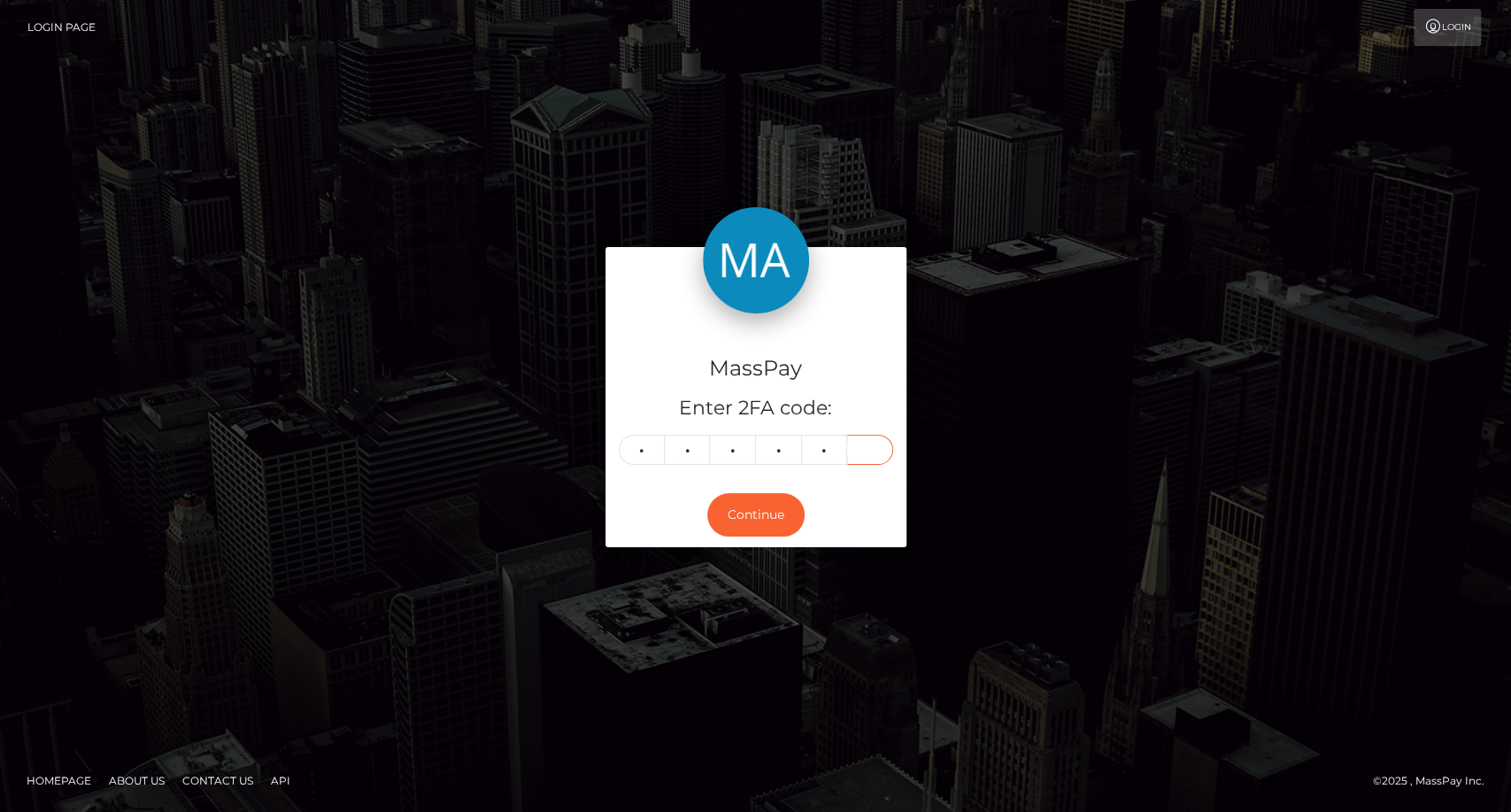
type input "1"
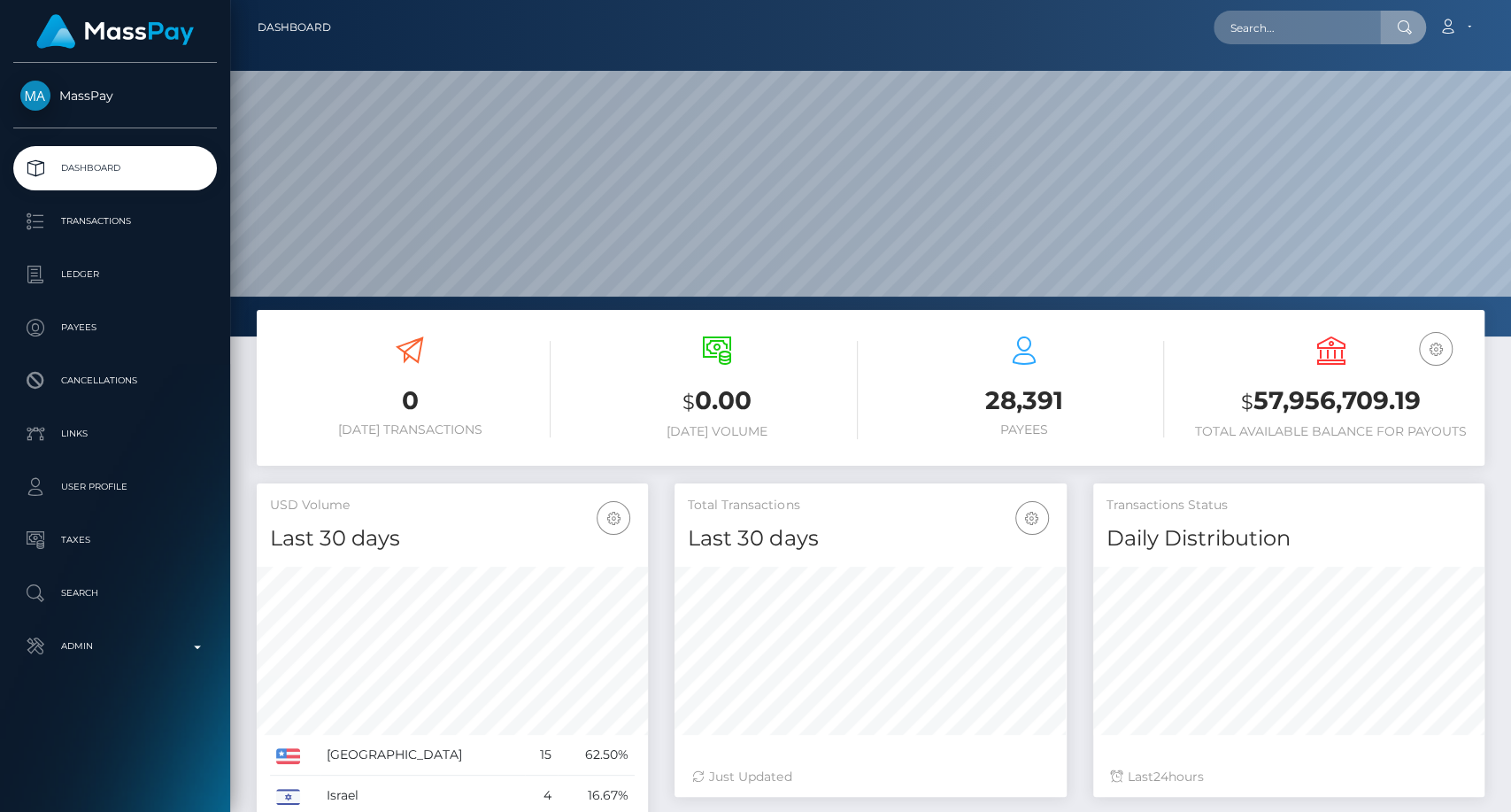
click at [1287, 27] on input "text" at bounding box center [1297, 27] width 166 height 34
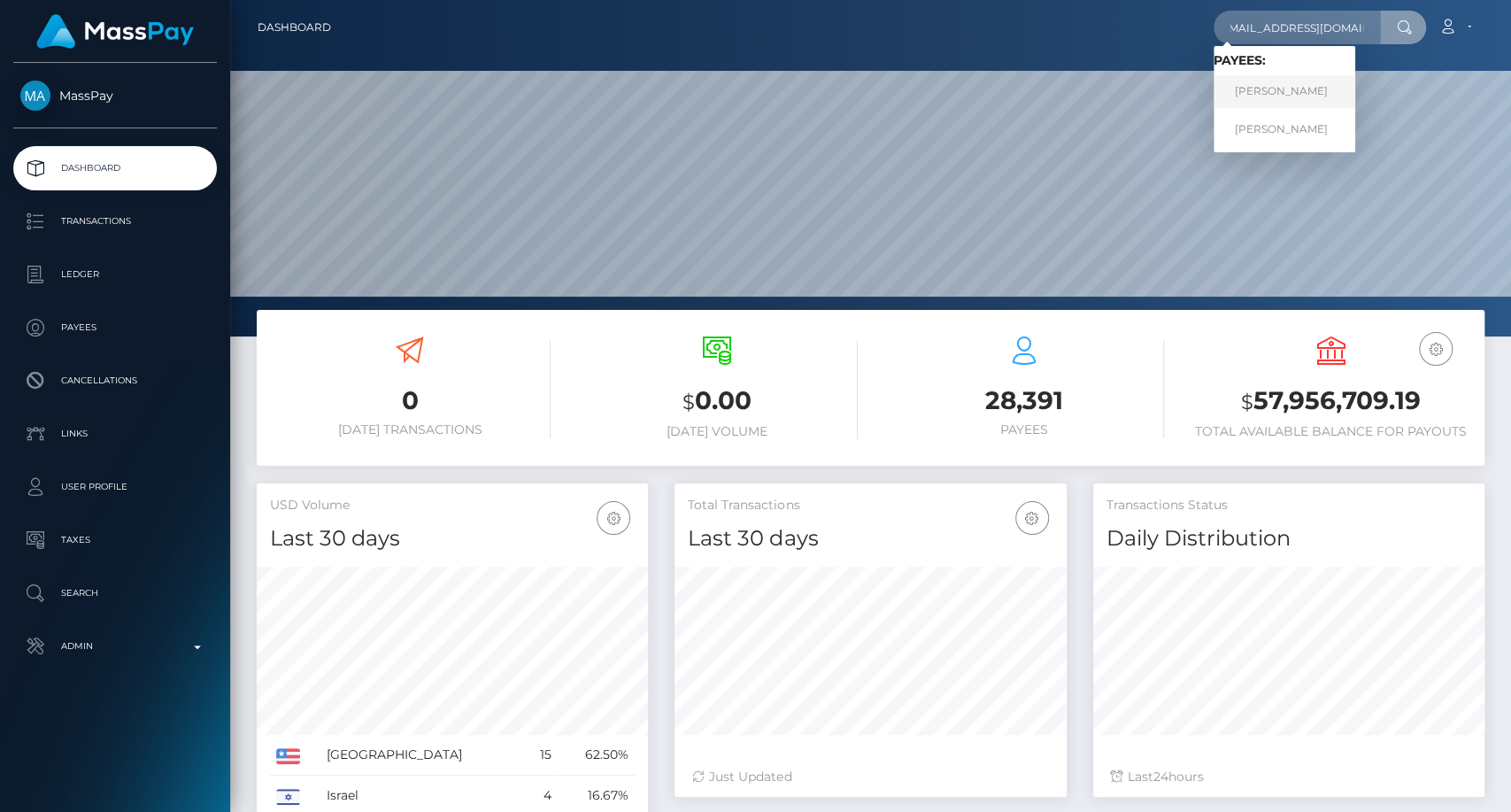
type input "missavamarks@gmail.com"
click at [1296, 87] on link "Brittney Keefer" at bounding box center [1285, 91] width 141 height 33
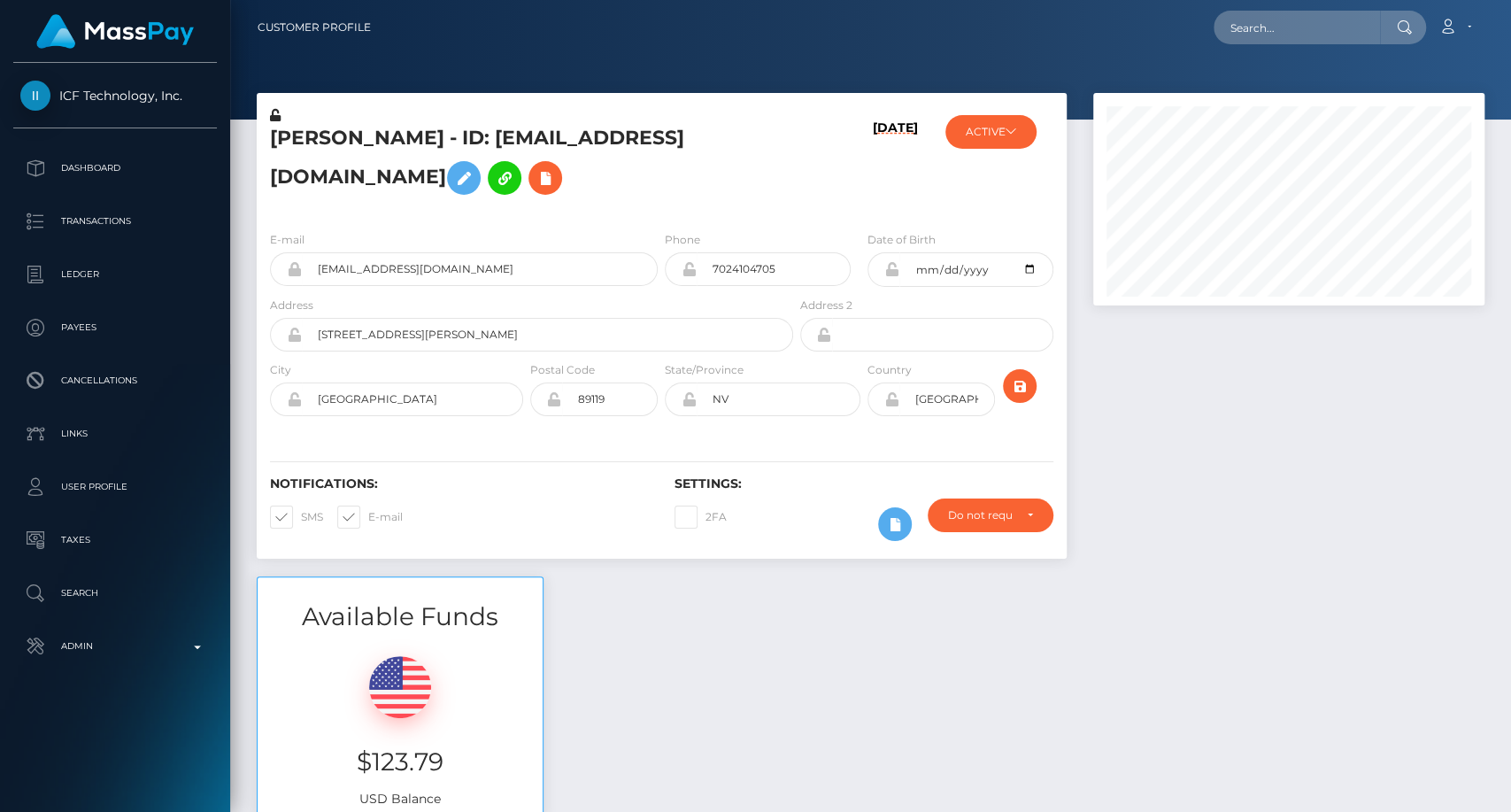
scroll to position [212, 391]
drag, startPoint x: 265, startPoint y: 137, endPoint x: 349, endPoint y: 145, distance: 84.4
click at [349, 145] on div "[PERSON_NAME] - ID: [EMAIL_ADDRESS][DOMAIN_NAME]" at bounding box center [526, 161] width 540 height 110
copy h5 "[PERSON_NAME]"
click at [1267, 15] on input "text" at bounding box center [1297, 27] width 166 height 34
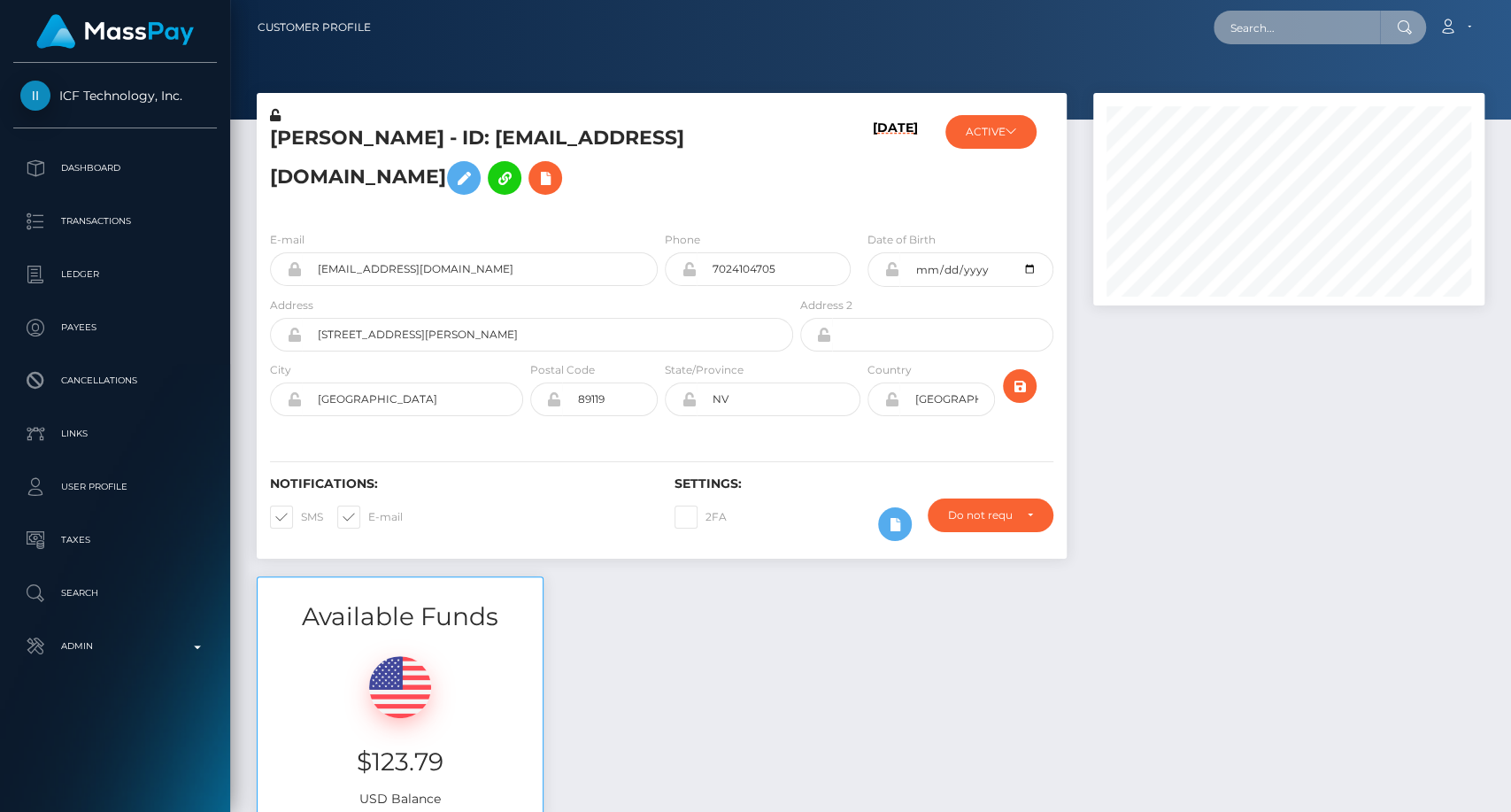
paste input "[EMAIL_ADDRESS][DOMAIN_NAME]"
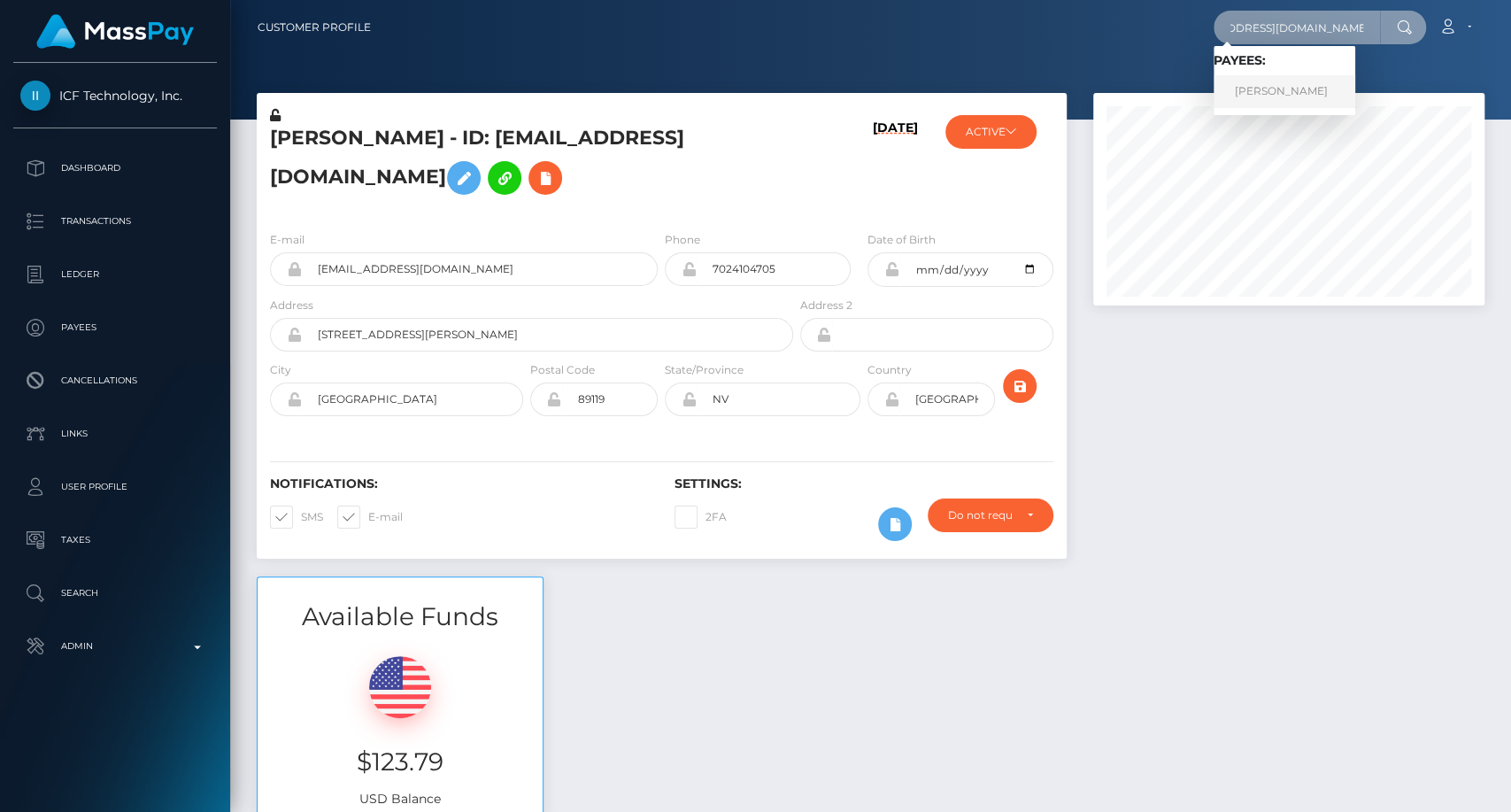
type input "[EMAIL_ADDRESS][DOMAIN_NAME]"
click at [1300, 96] on link "[PERSON_NAME]" at bounding box center [1285, 91] width 141 height 33
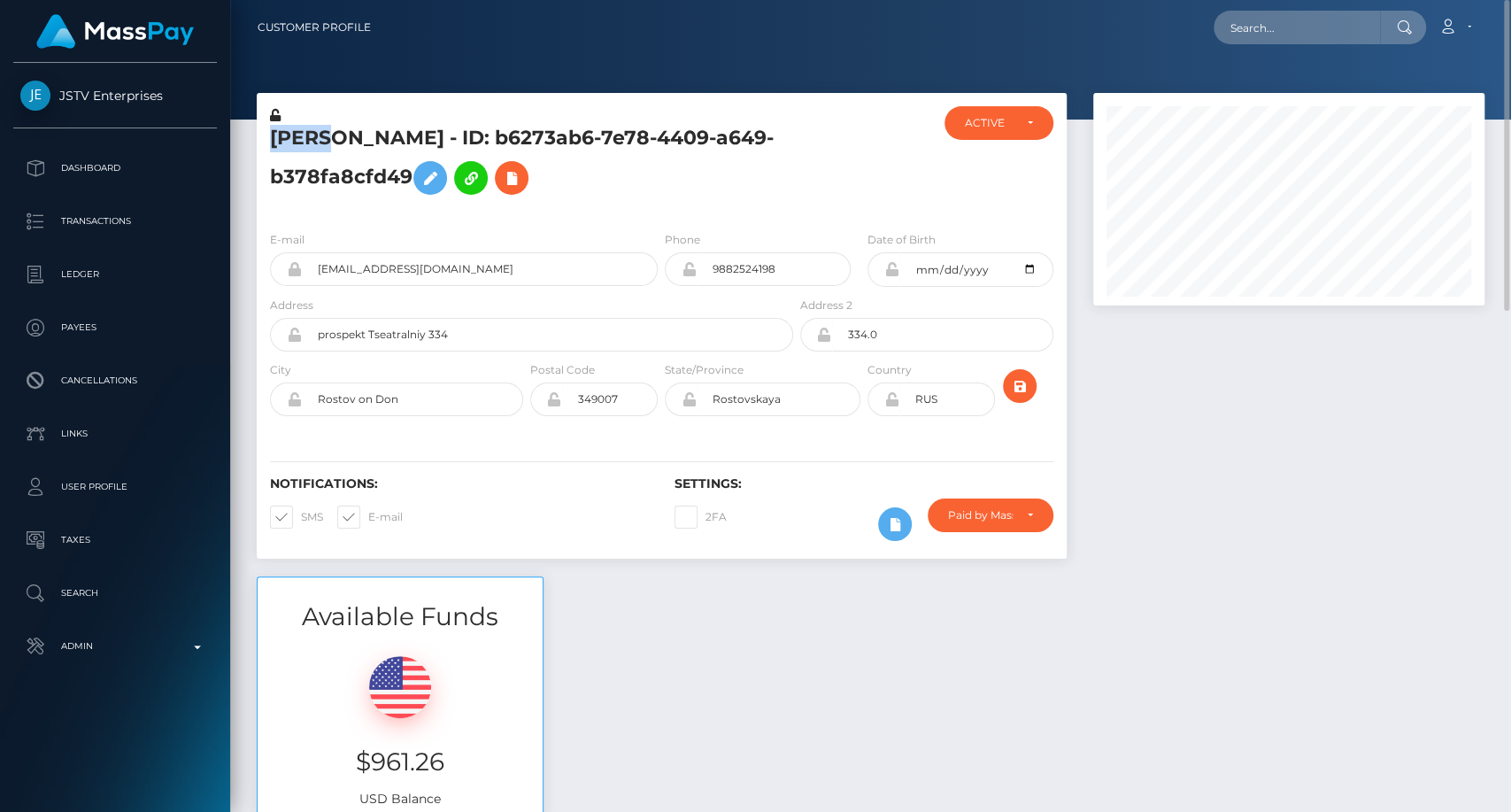
copy h5 "Rimma"
drag, startPoint x: 269, startPoint y: 130, endPoint x: 339, endPoint y: 143, distance: 71.2
click at [339, 143] on h5 "Rimma Gracheva - ID: b6273ab6-7e78-4409-a649-b378fa8cfd49" at bounding box center [526, 164] width 513 height 79
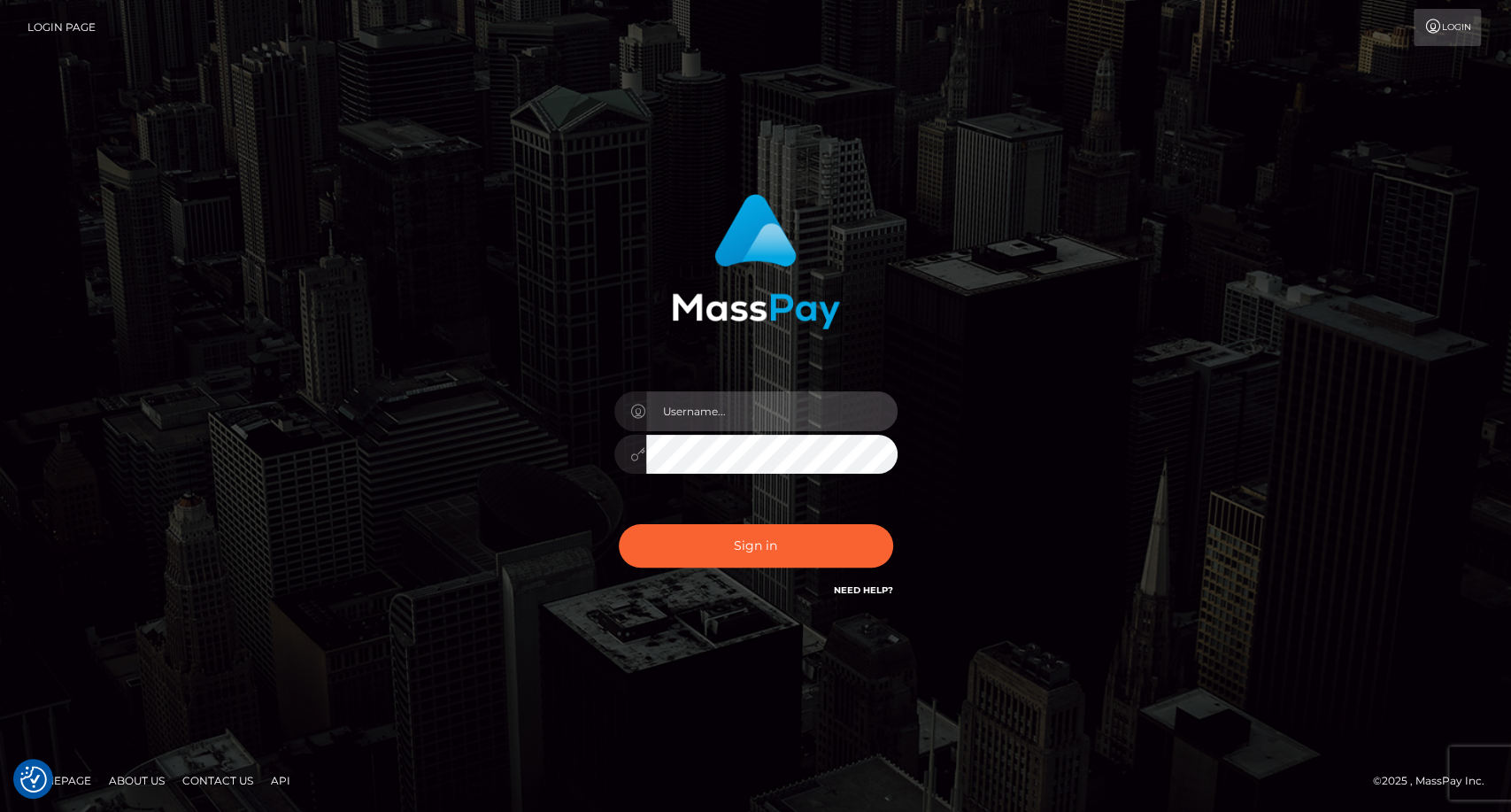
type input "carolina"
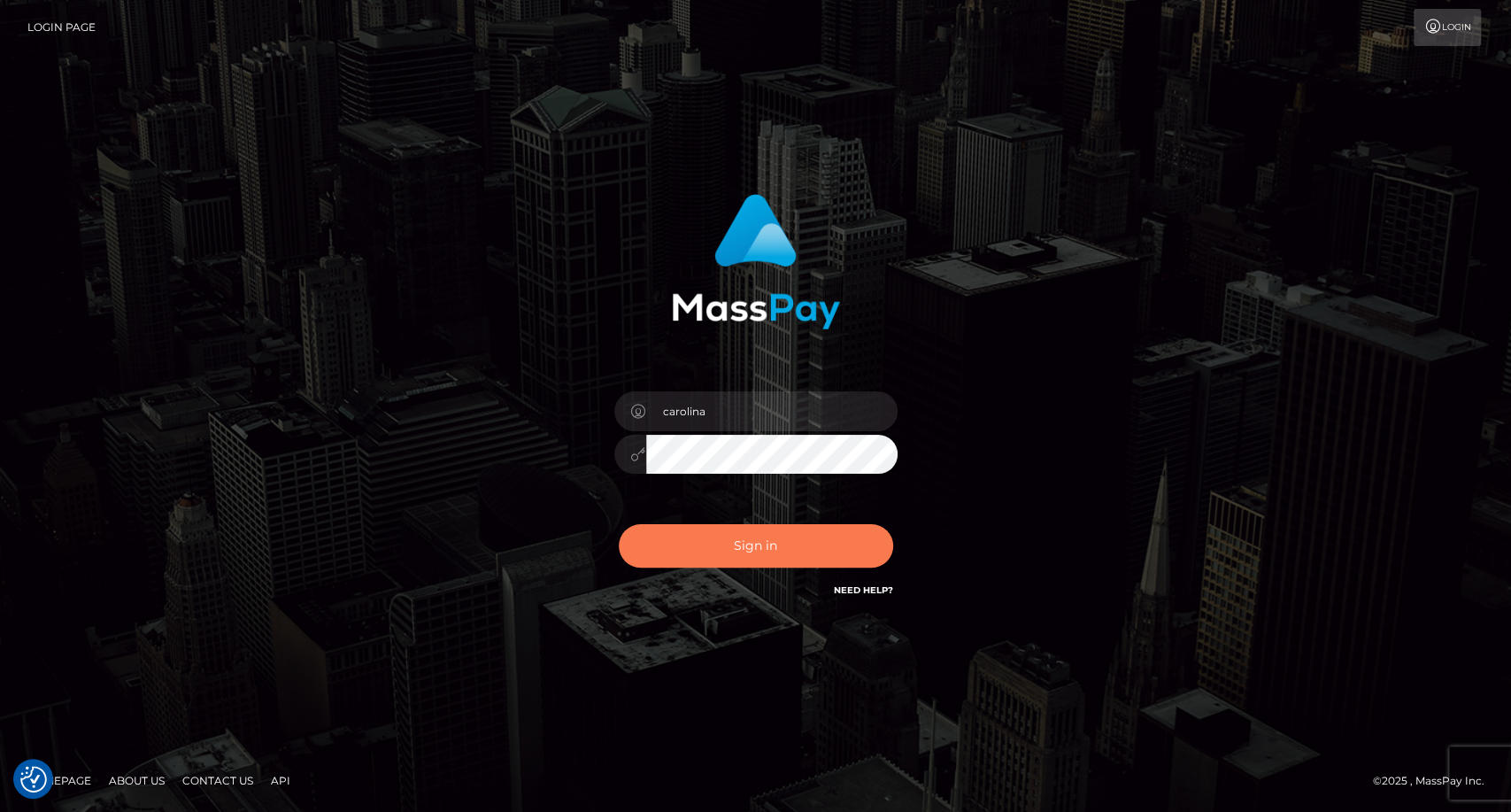
click at [770, 539] on button "Sign in" at bounding box center [756, 546] width 274 height 43
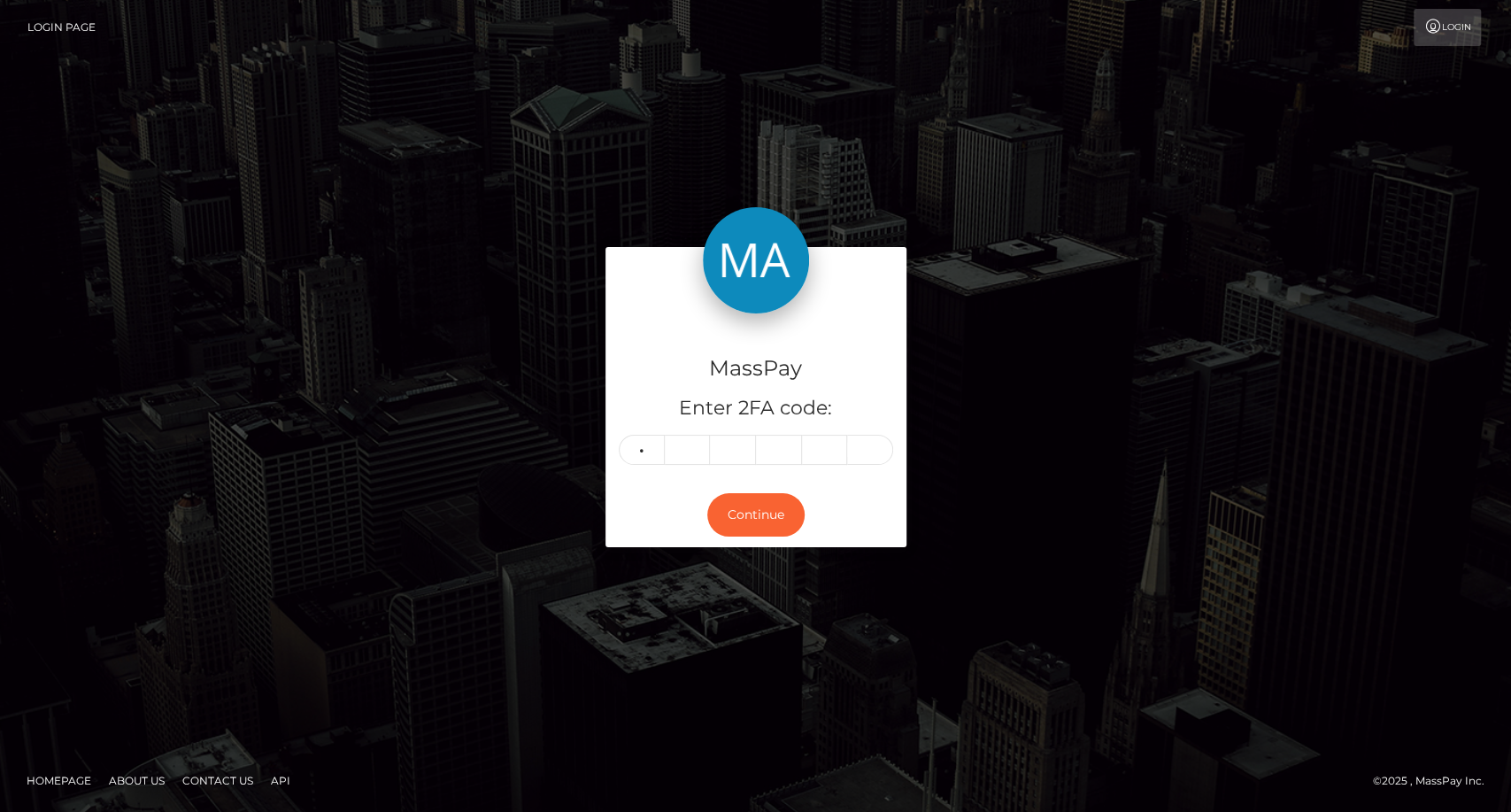
type input "3"
type input "9"
type input "4"
type input "9"
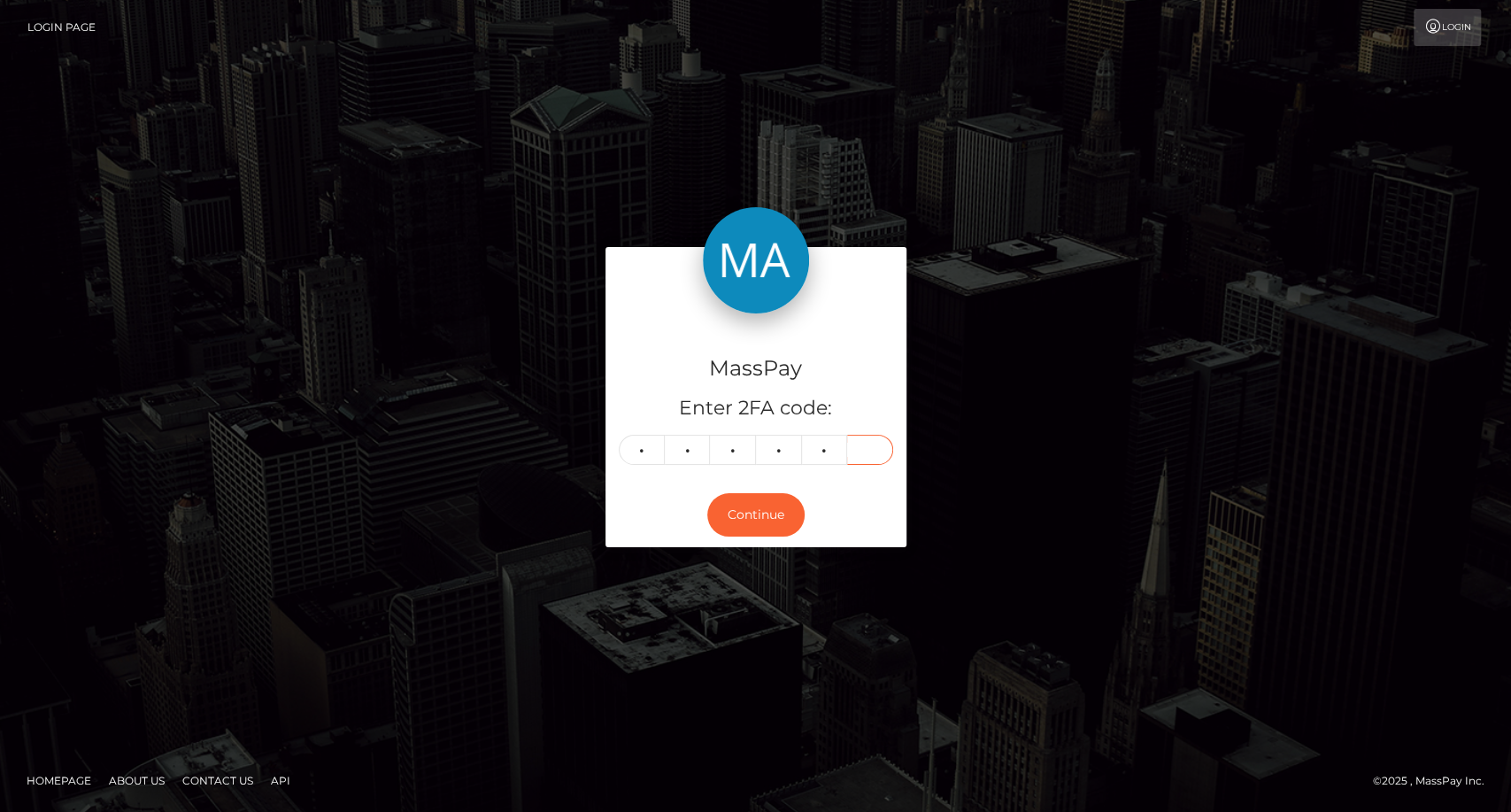
type input "5"
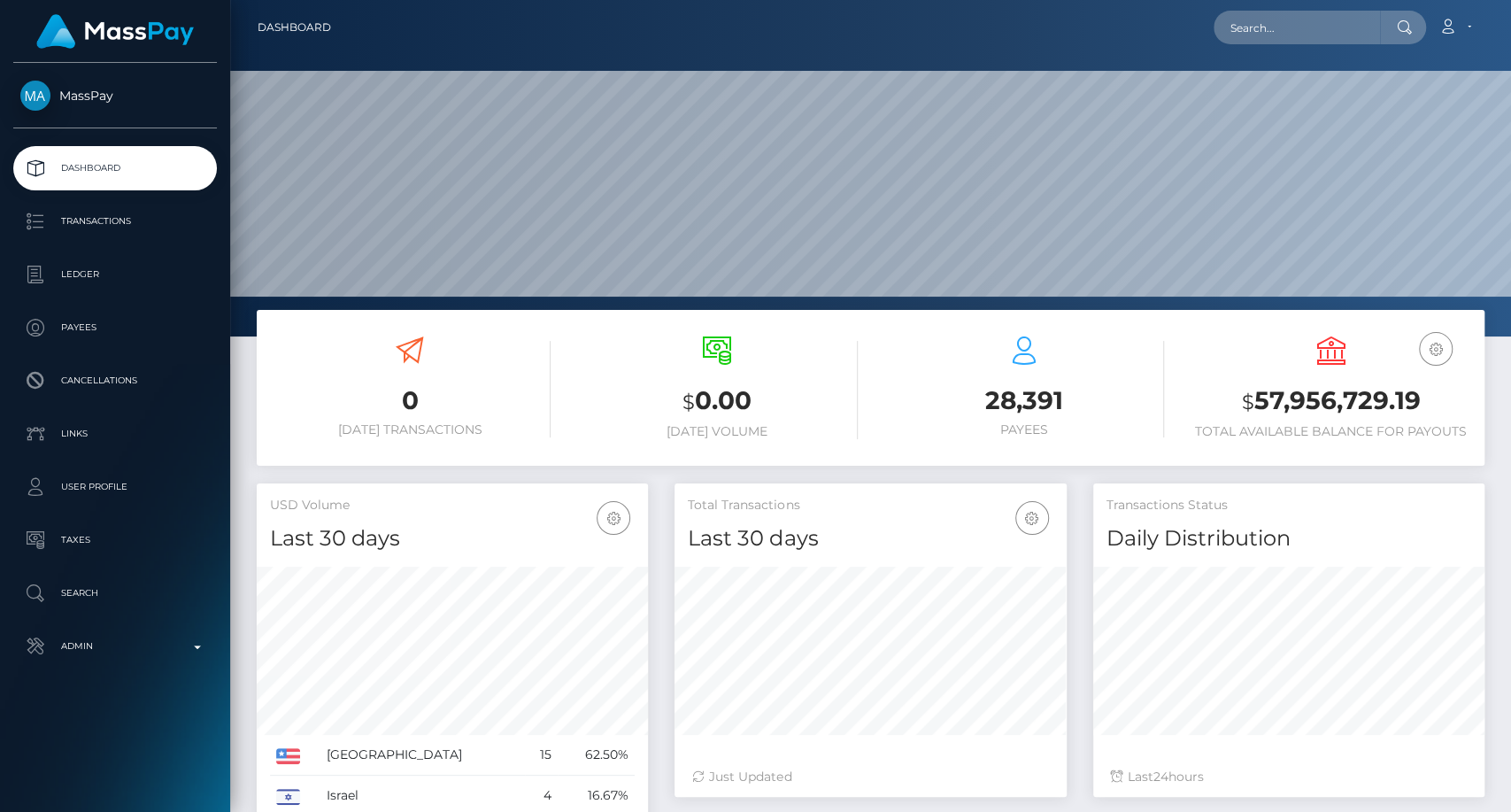
scroll to position [312, 391]
click at [1328, 23] on input "text" at bounding box center [1297, 27] width 166 height 34
paste input "[EMAIL_ADDRESS][DOMAIN_NAME]"
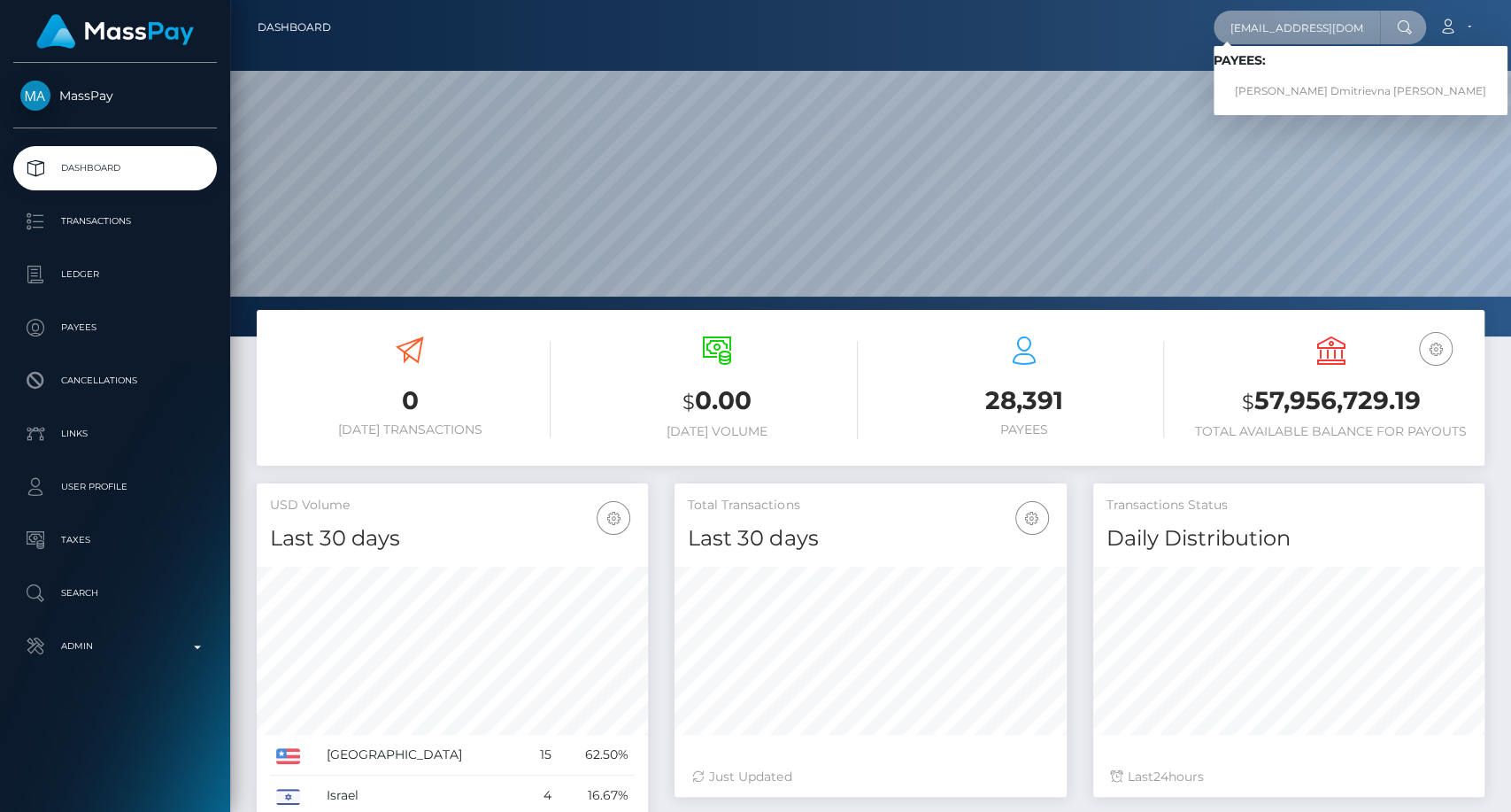
type input "[EMAIL_ADDRESS][DOMAIN_NAME]"
drag, startPoint x: 1318, startPoint y: 89, endPoint x: 1315, endPoint y: 98, distance: 9.5
click at [1315, 98] on link "[PERSON_NAME] Dmitrievna [PERSON_NAME]" at bounding box center [1361, 91] width 294 height 33
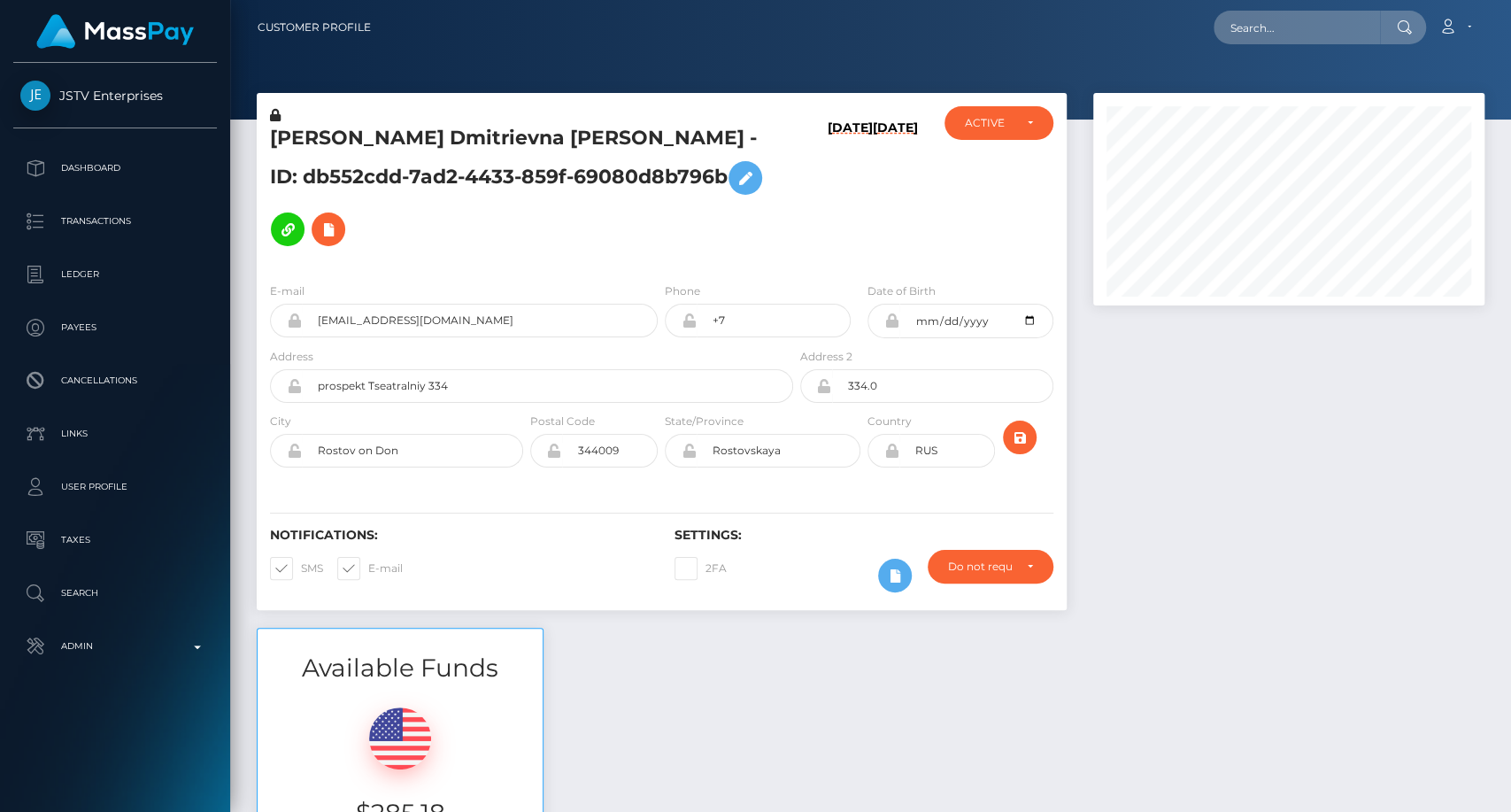
scroll to position [212, 391]
drag, startPoint x: 268, startPoint y: 143, endPoint x: 356, endPoint y: 144, distance: 88.0
click at [356, 144] on div "[PERSON_NAME] Dmitrievna [PERSON_NAME] - ID: db552cdd-7ad2-4433-859f-69080d8b79…" at bounding box center [526, 188] width 540 height 162
copy h5 "Angelika"
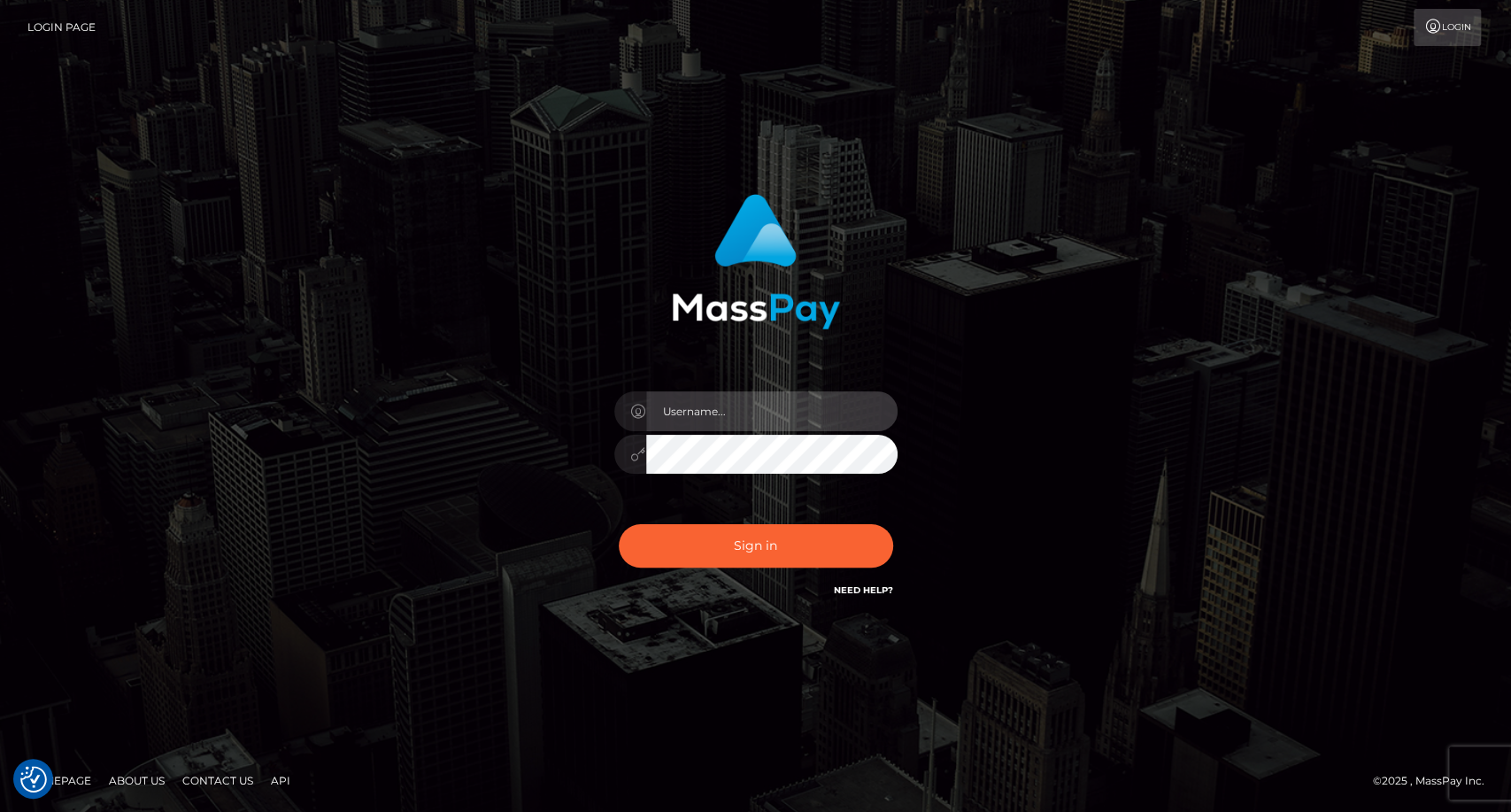
type input "carolina"
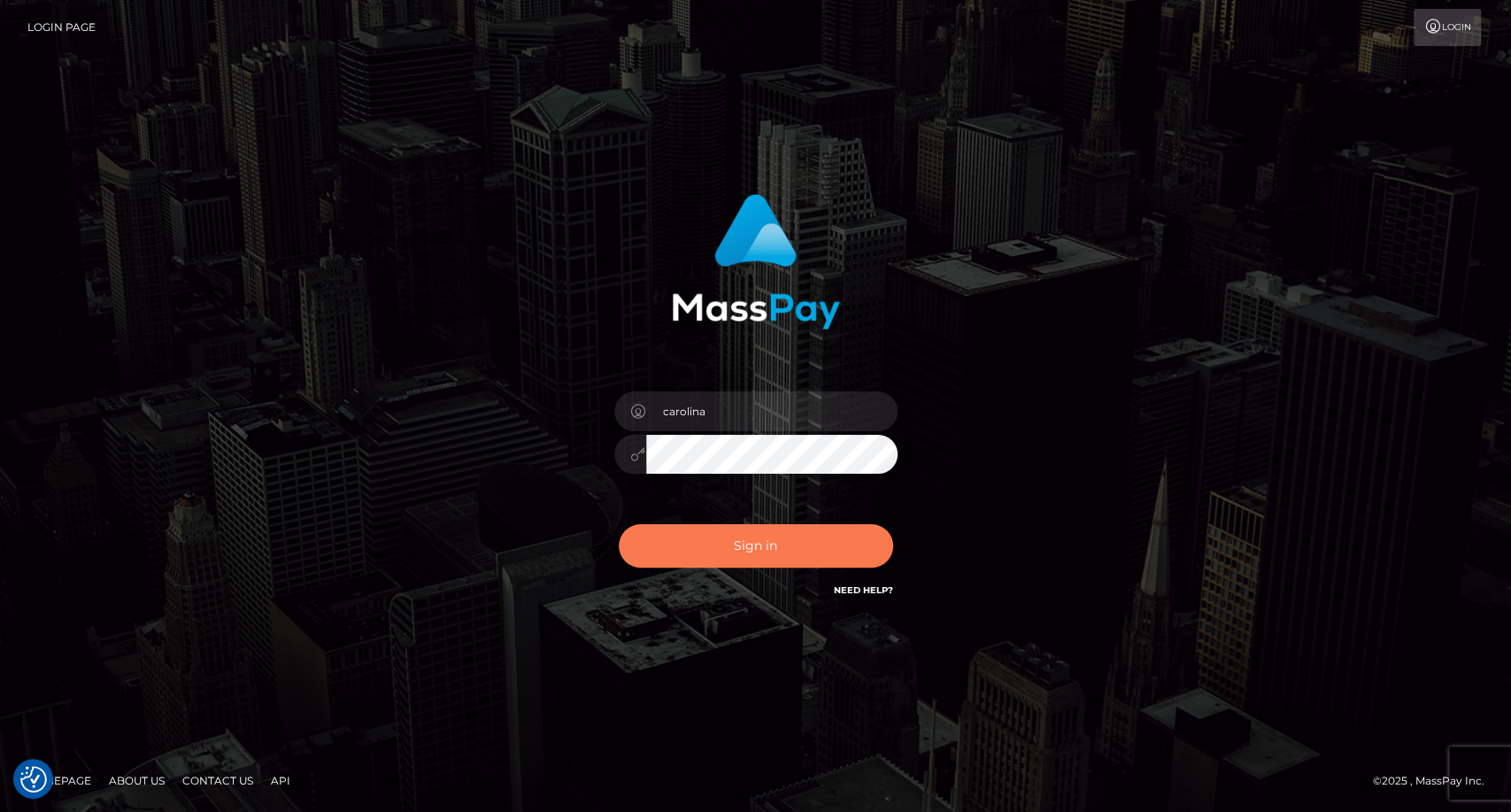
click at [734, 539] on button "Sign in" at bounding box center [756, 546] width 274 height 43
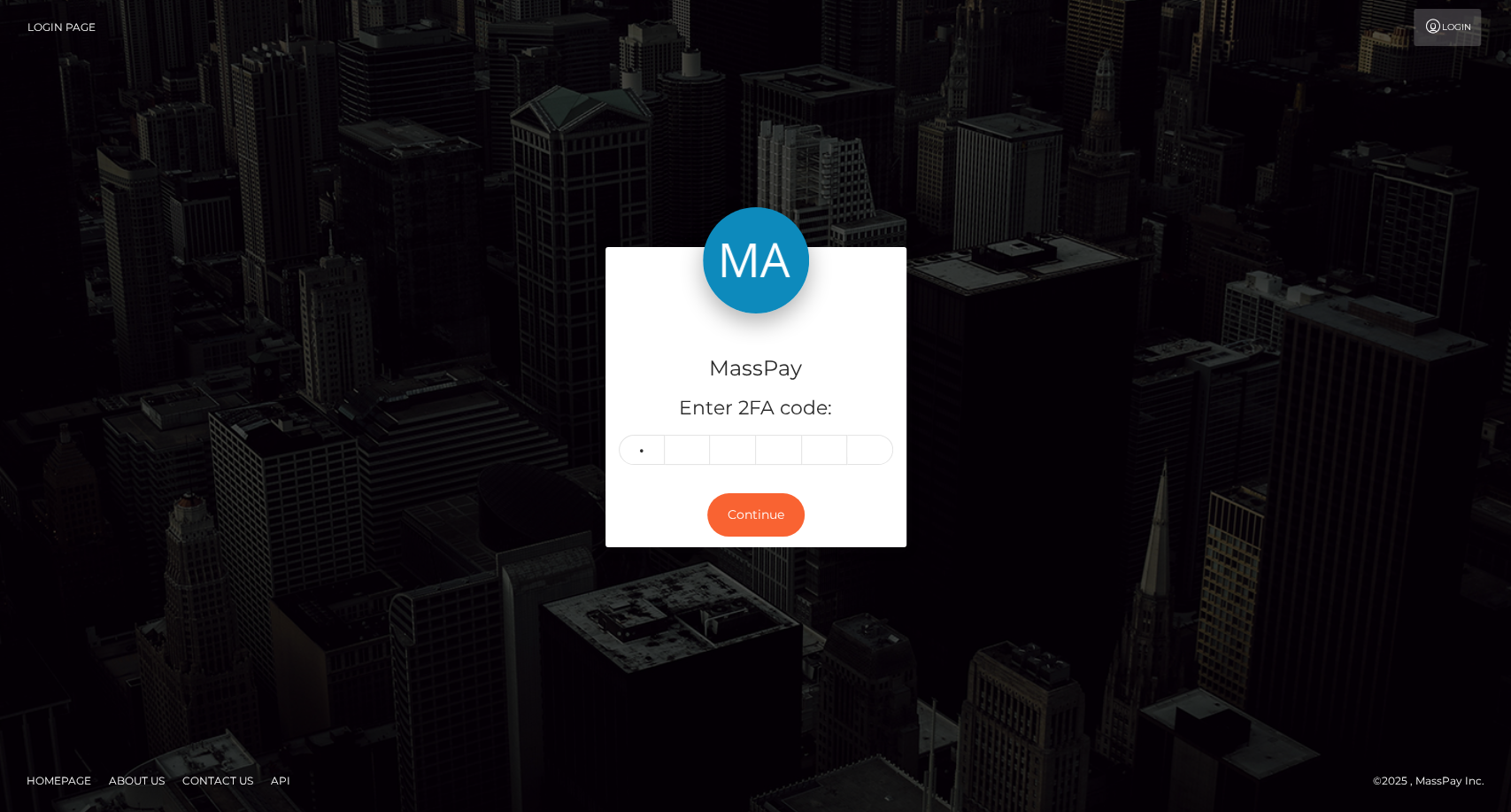
type input "1"
type input "4"
type input "1"
type input "0"
type input "4"
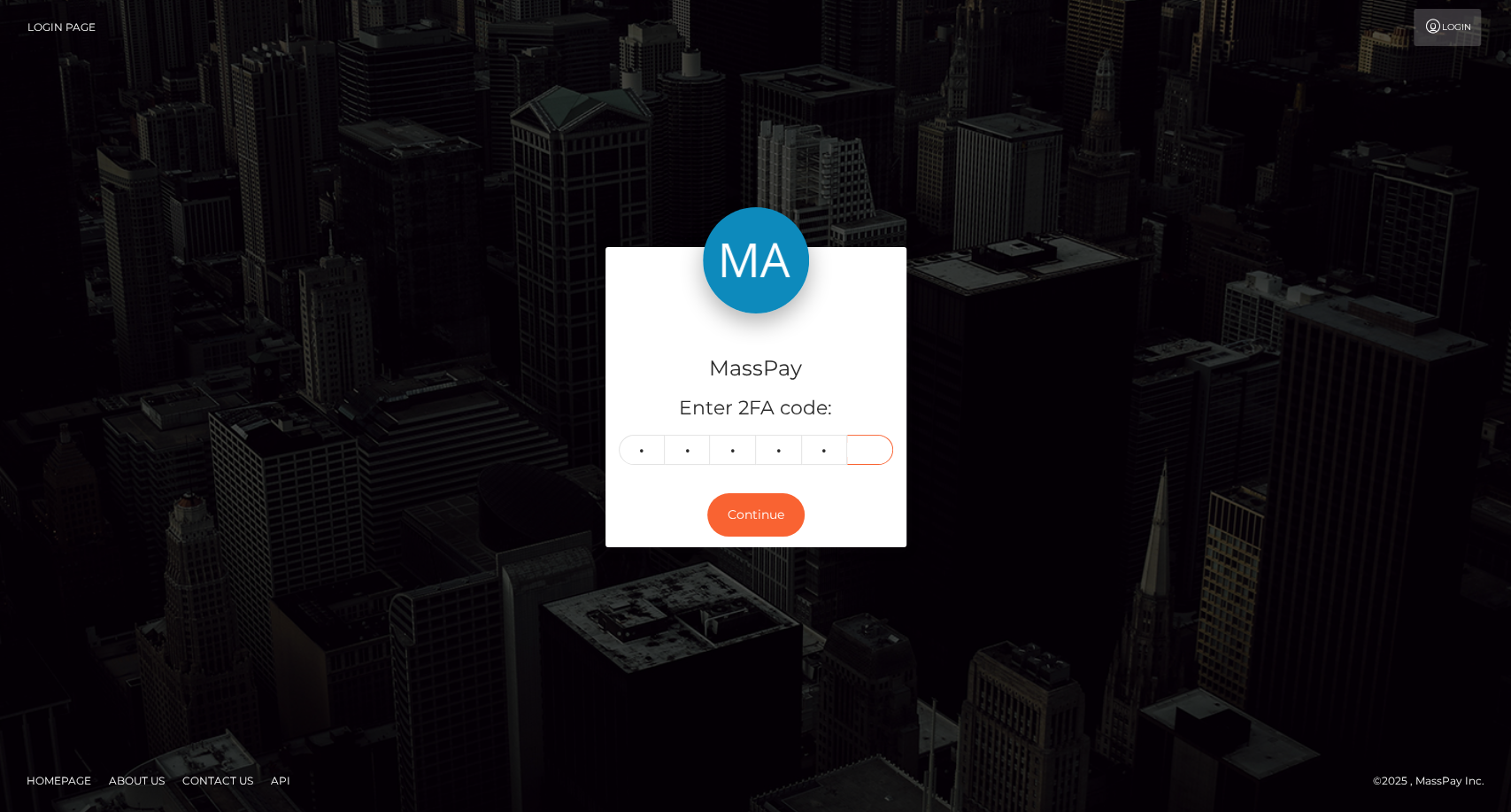
type input "5"
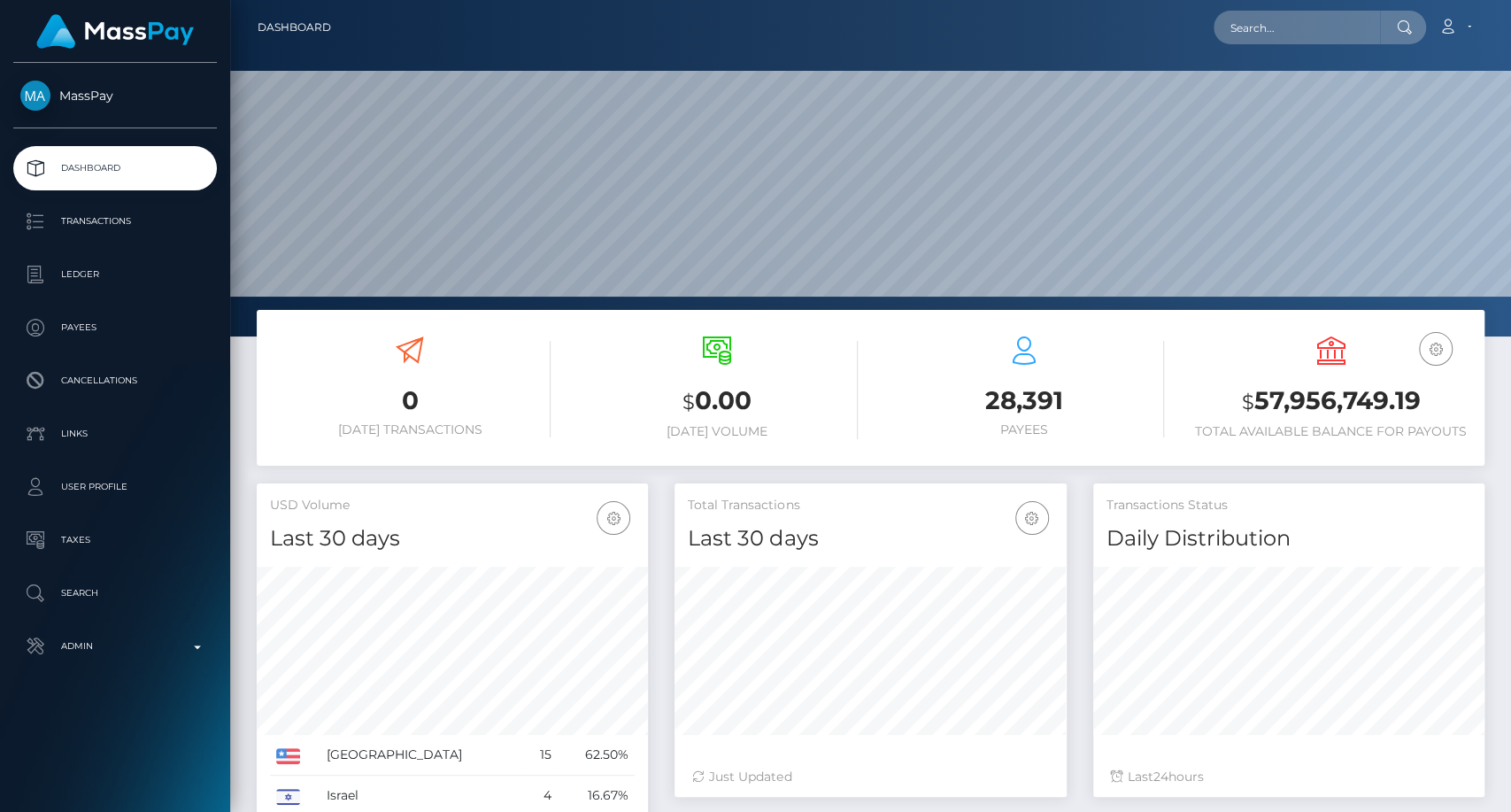
scroll to position [312, 391]
click at [1282, 36] on input "text" at bounding box center [1297, 27] width 166 height 34
paste input "citroenvandamme@gmail.com"
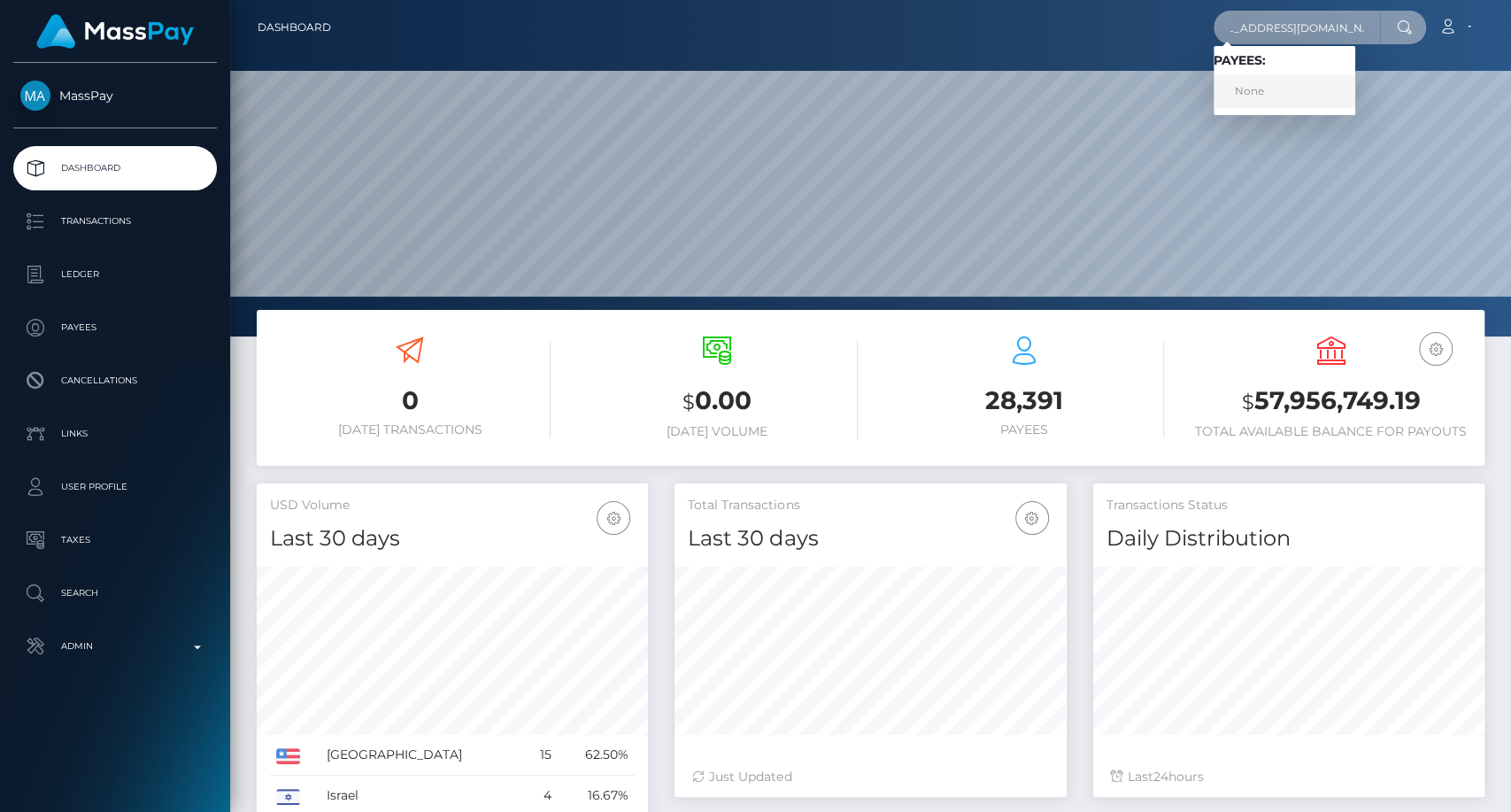
type input "citroenvandamme@gmail.com"
click at [1324, 79] on link "None" at bounding box center [1285, 91] width 141 height 33
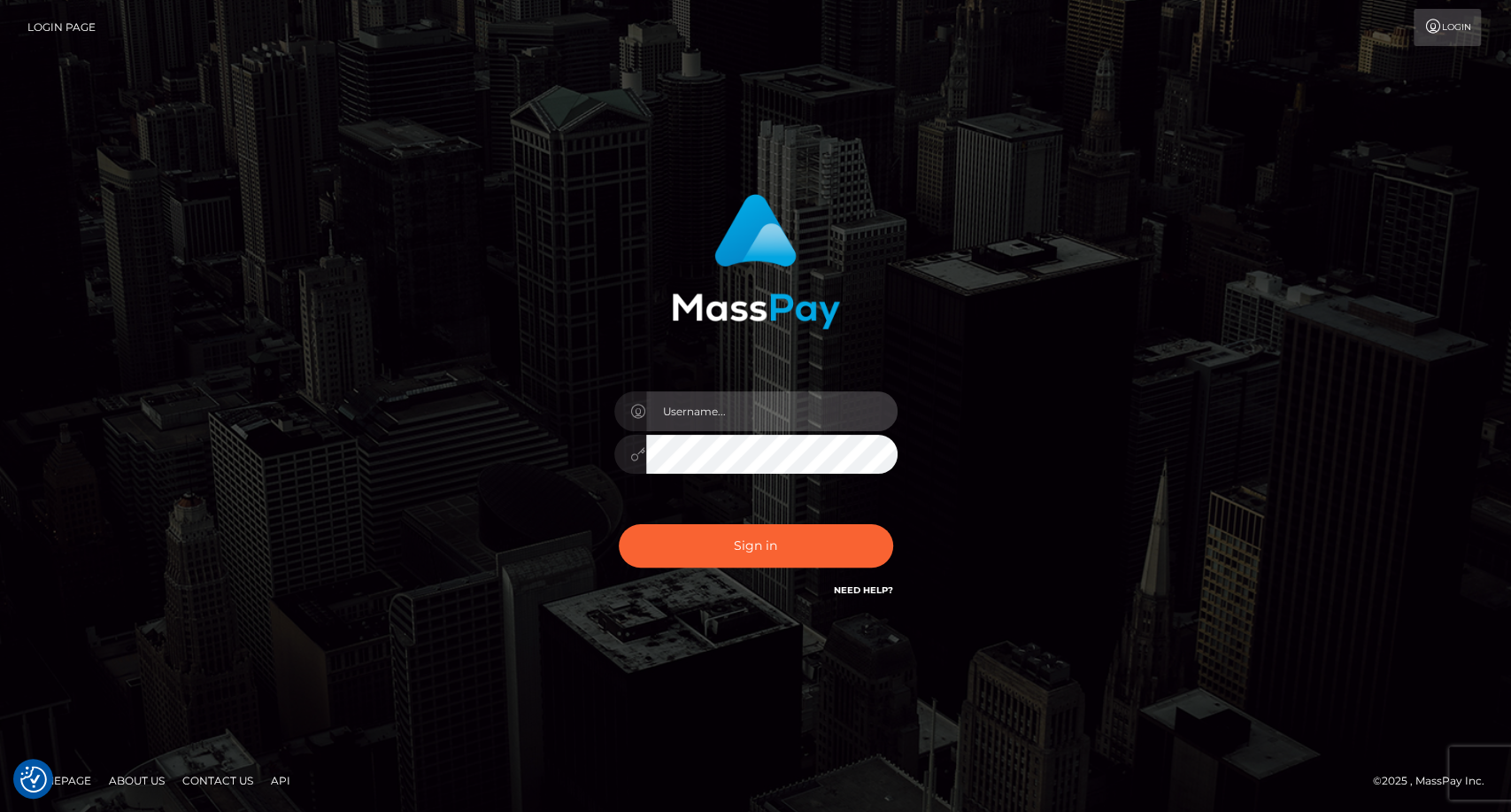
type input "carolina"
click at [806, 338] on div "carolina Sign in" at bounding box center [756, 396] width 465 height 433
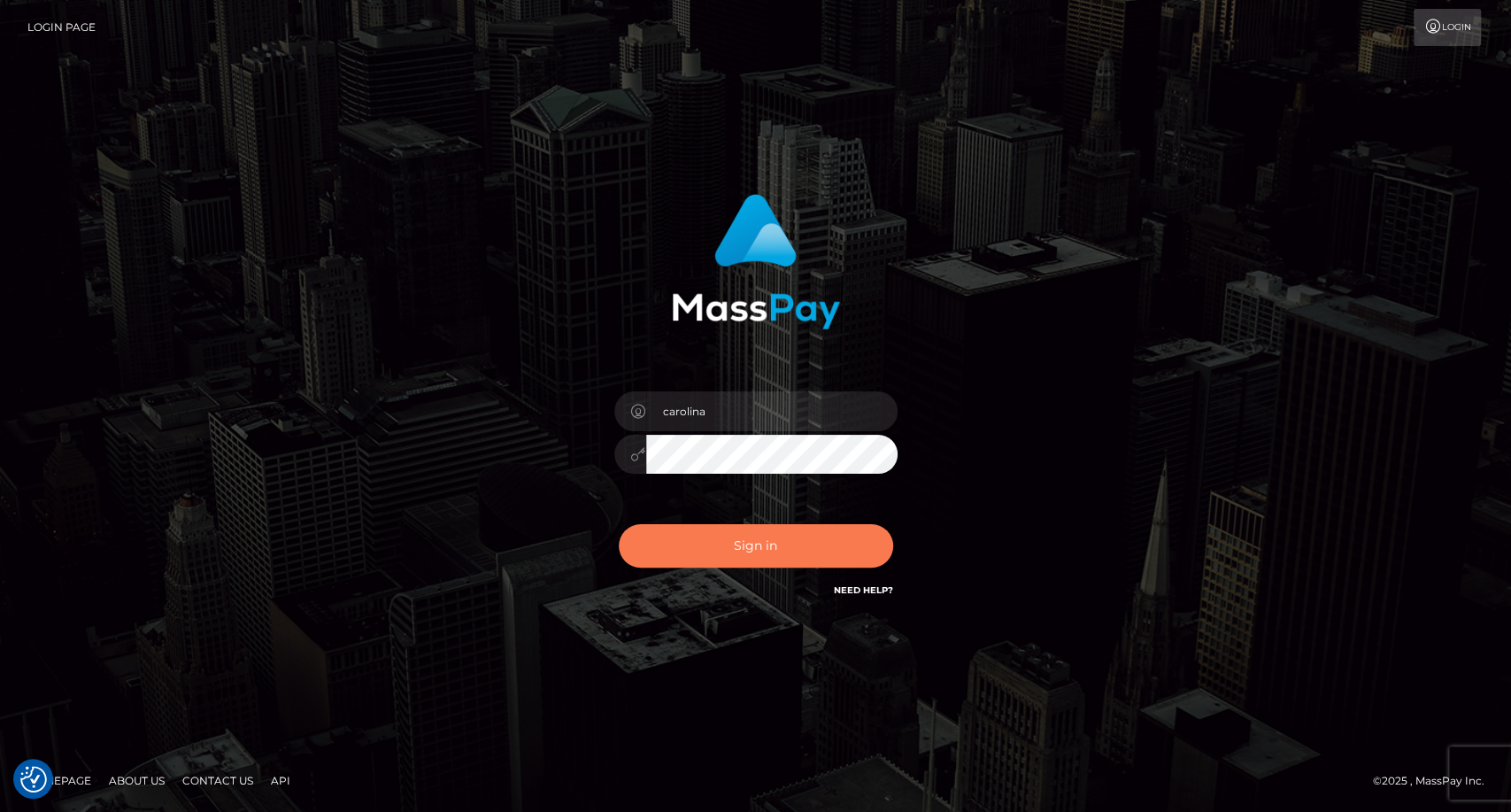
click at [742, 554] on button "Sign in" at bounding box center [756, 546] width 274 height 43
checkbox input "true"
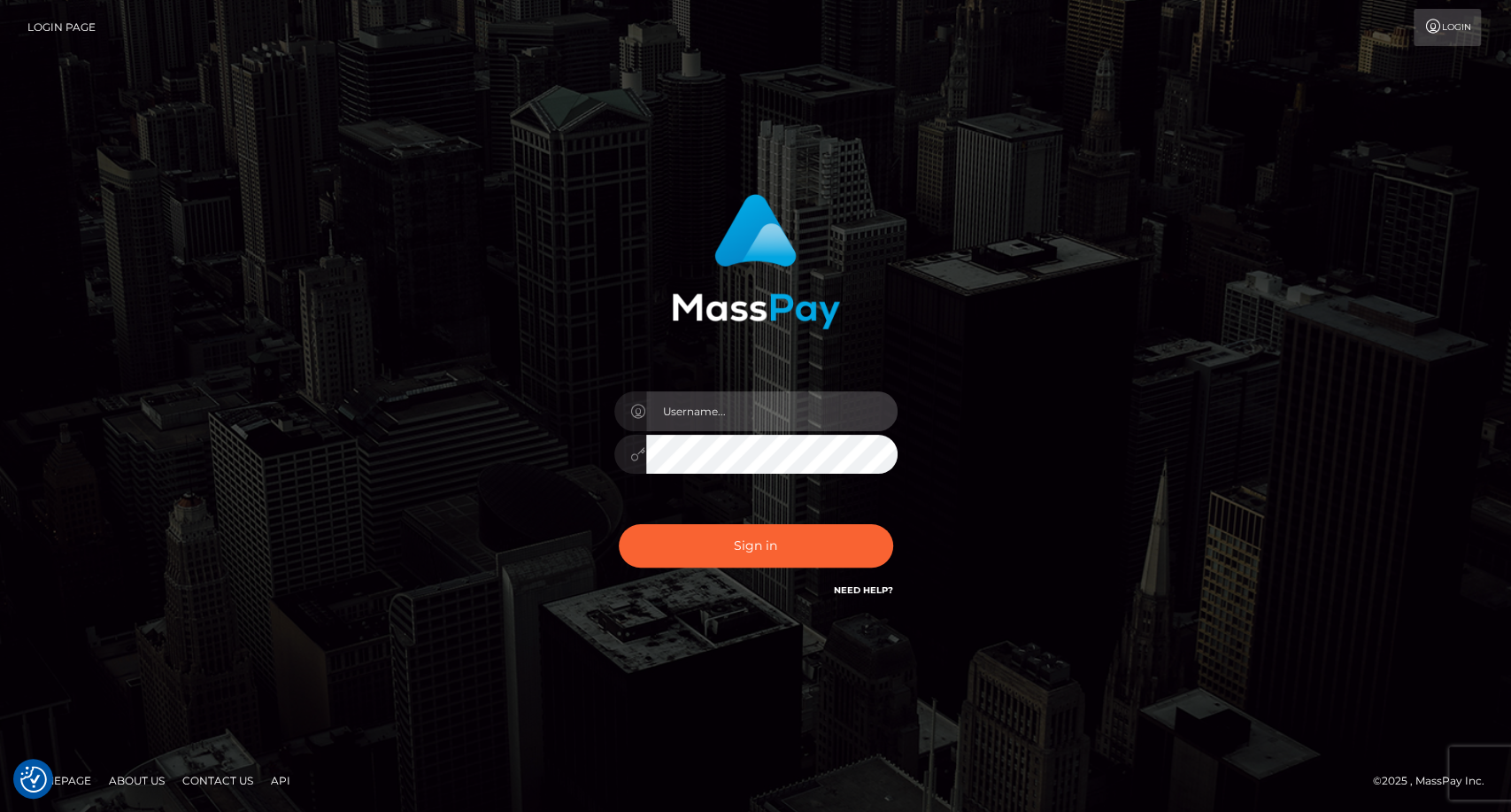
type input "carolina"
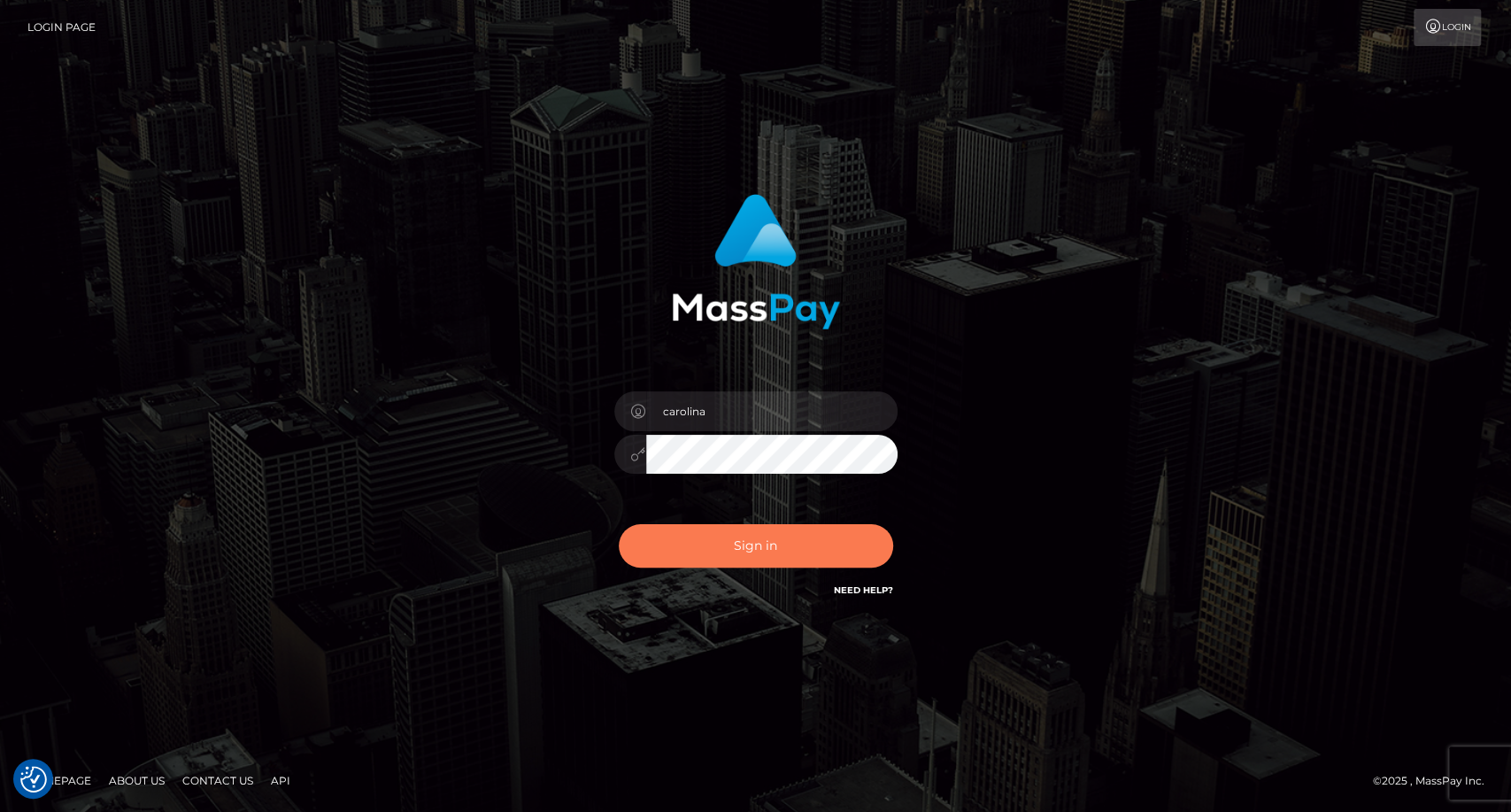
click at [748, 552] on button "Sign in" at bounding box center [756, 546] width 274 height 43
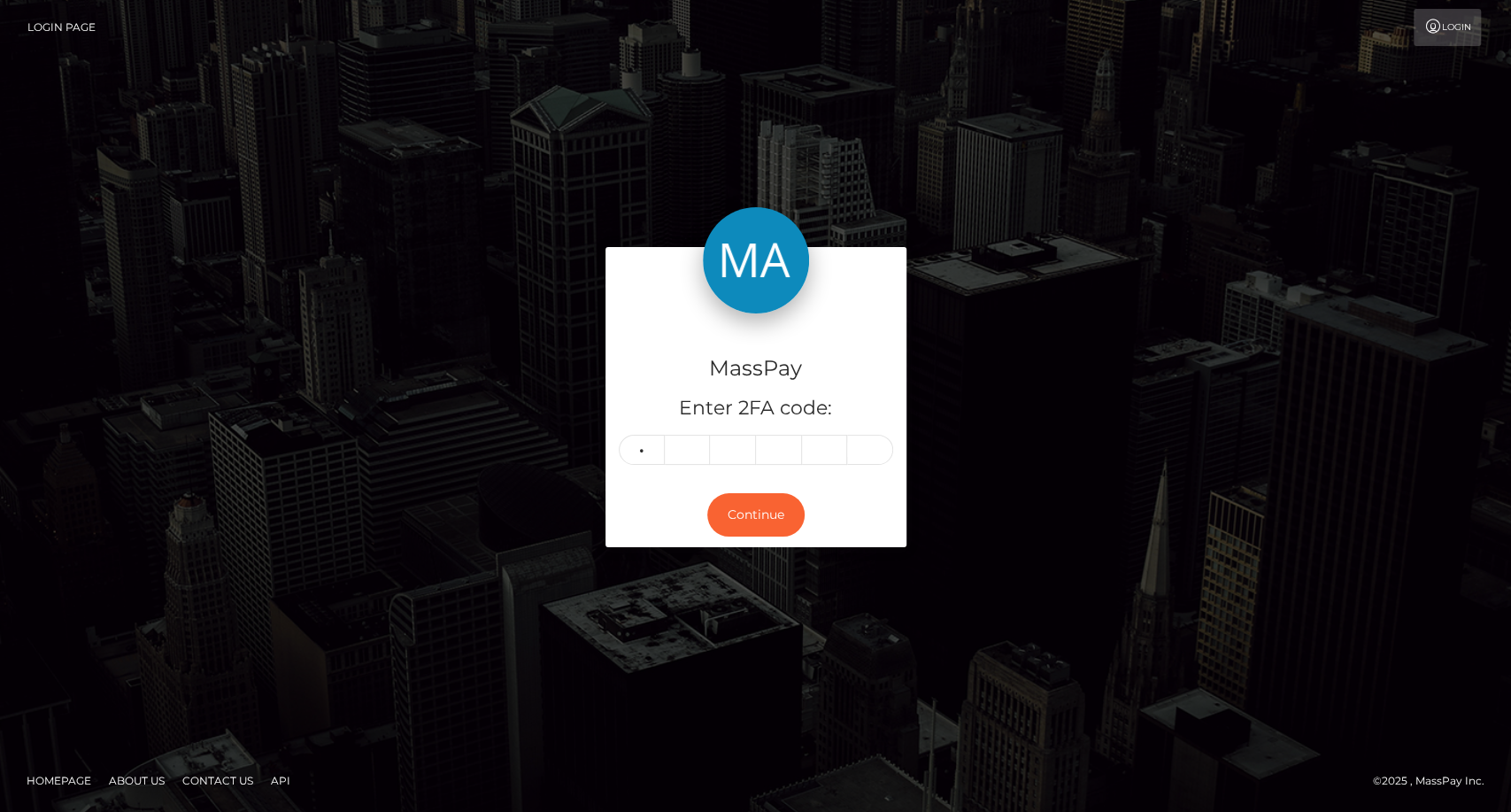
type input "7"
type input "6"
type input "3"
type input "2"
type input "6"
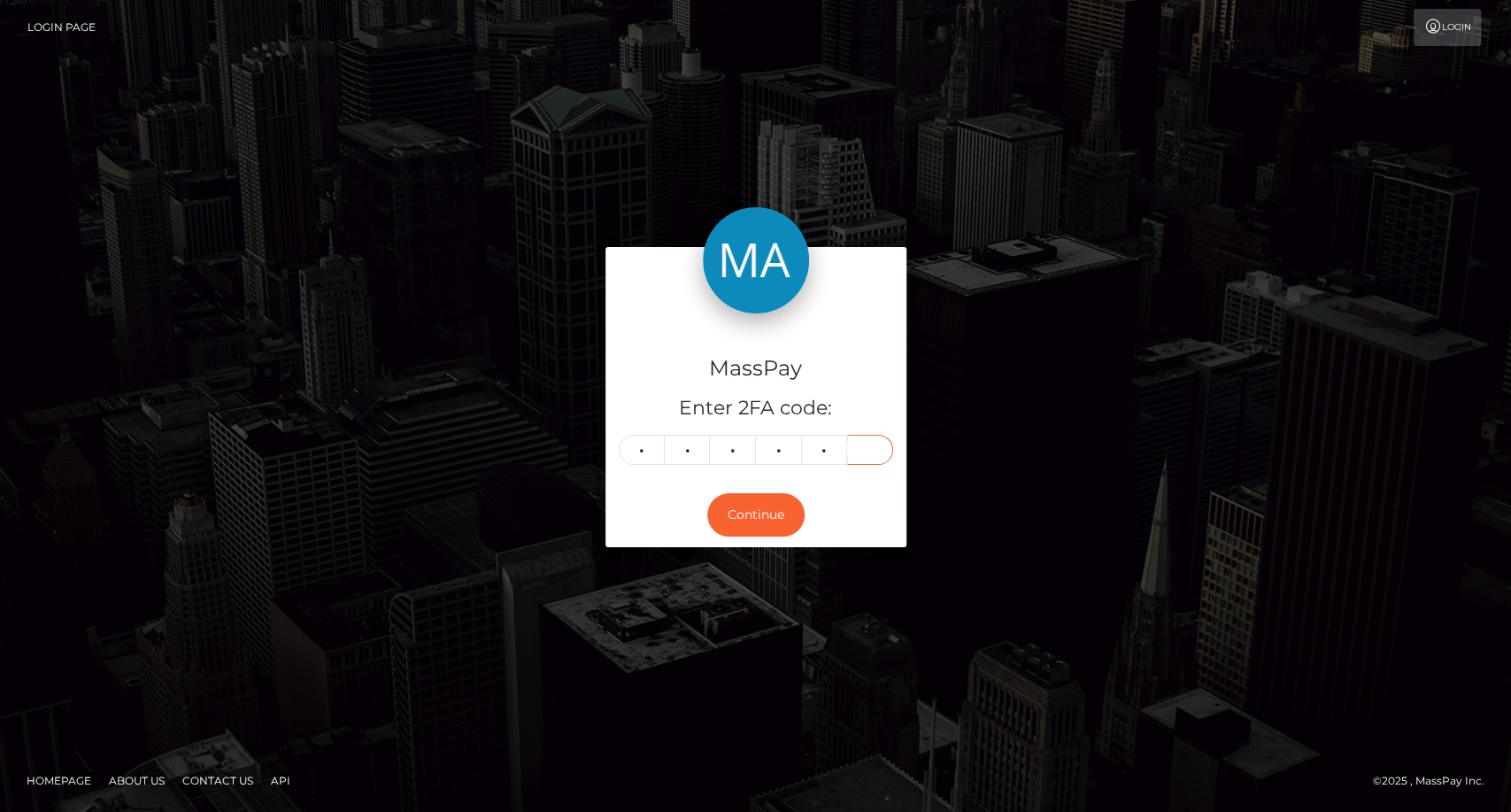
type input "4"
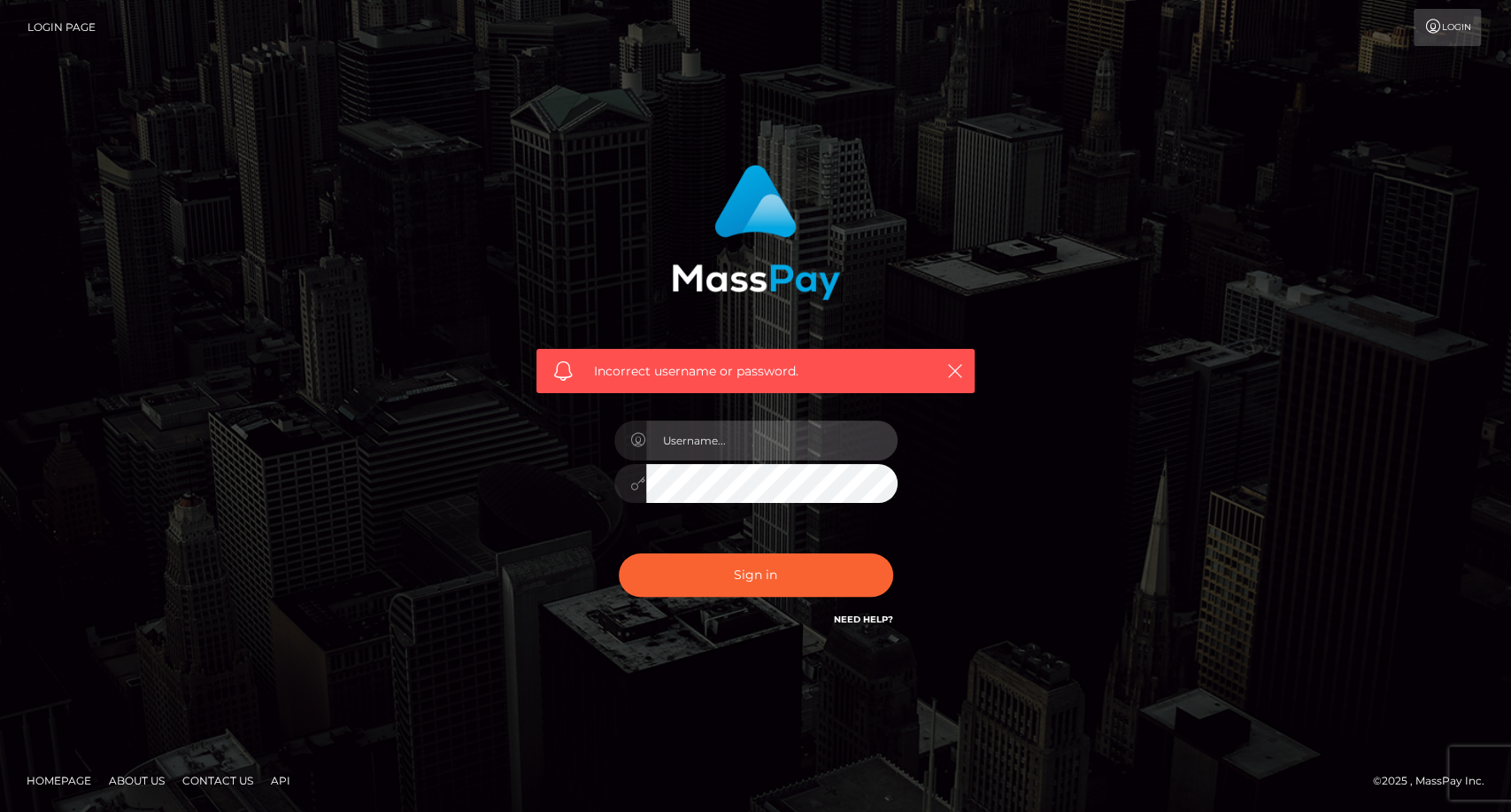
type input "carolina"
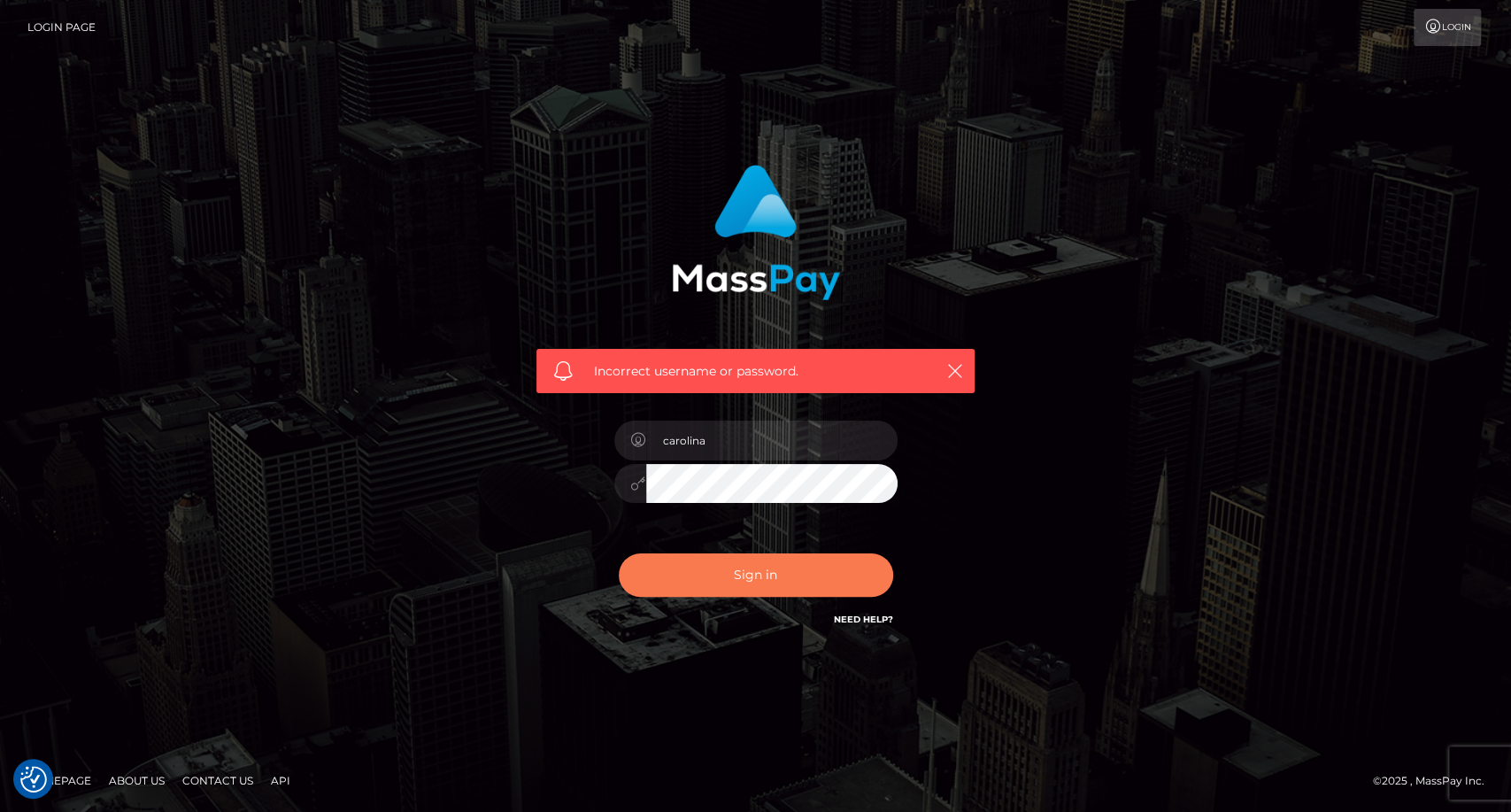
click at [756, 572] on button "Sign in" at bounding box center [756, 575] width 274 height 43
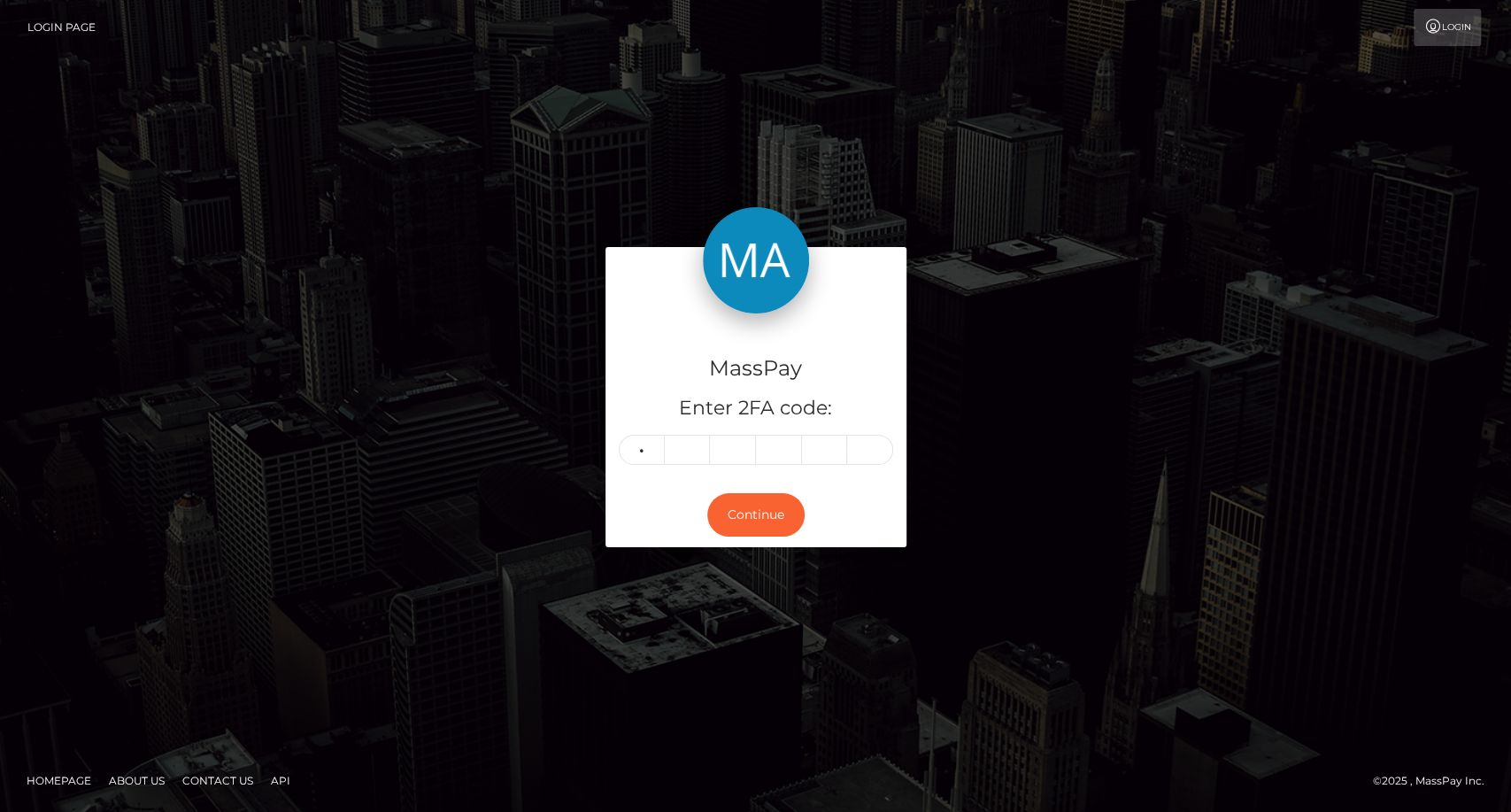
type input "7"
type input "6"
type input "3"
type input "2"
type input "5"
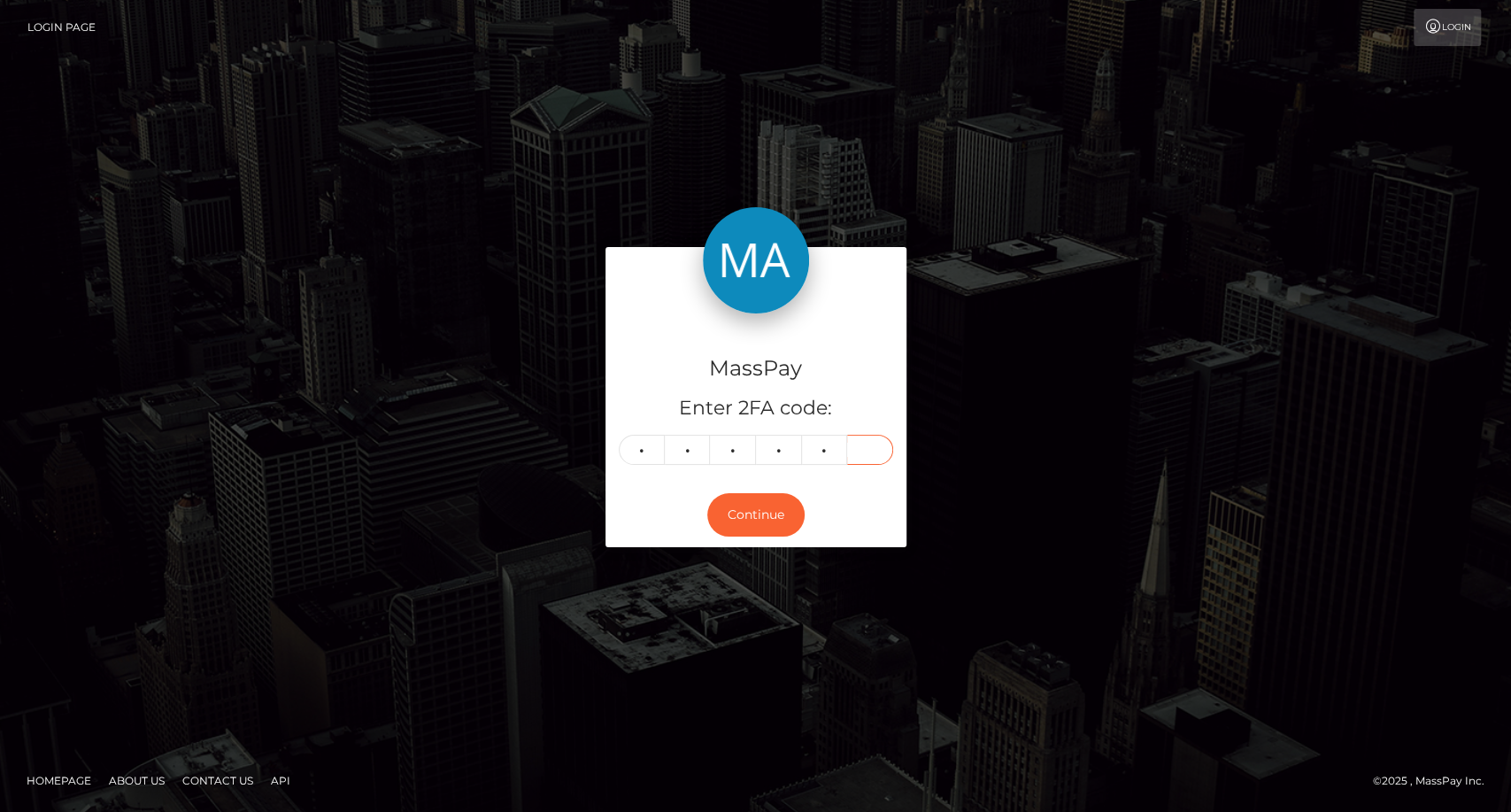
type input "4"
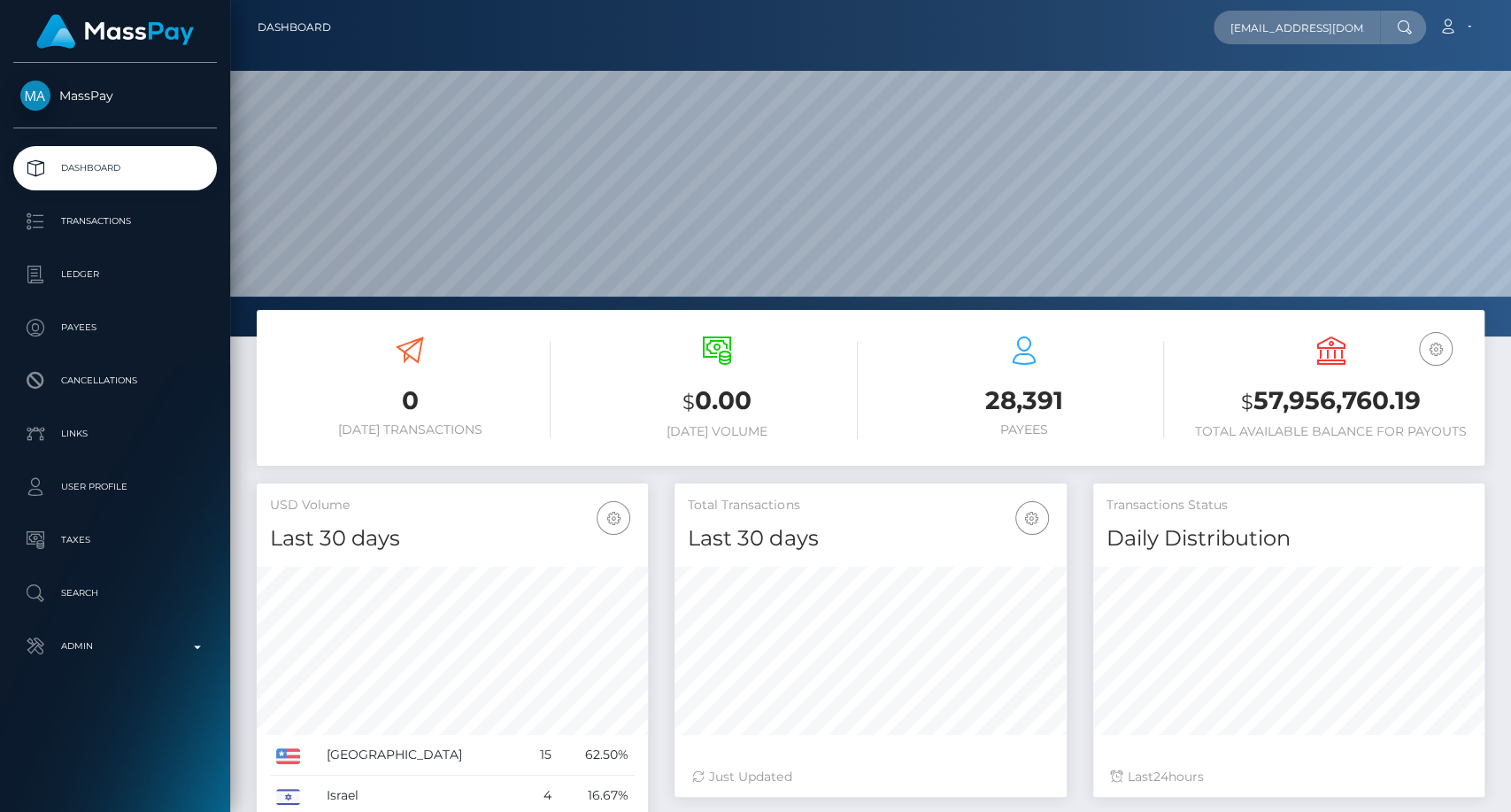
scroll to position [0, 50]
type input "[EMAIL_ADDRESS][DOMAIN_NAME]"
click at [1279, 92] on link "[PERSON_NAME]" at bounding box center [1285, 91] width 141 height 33
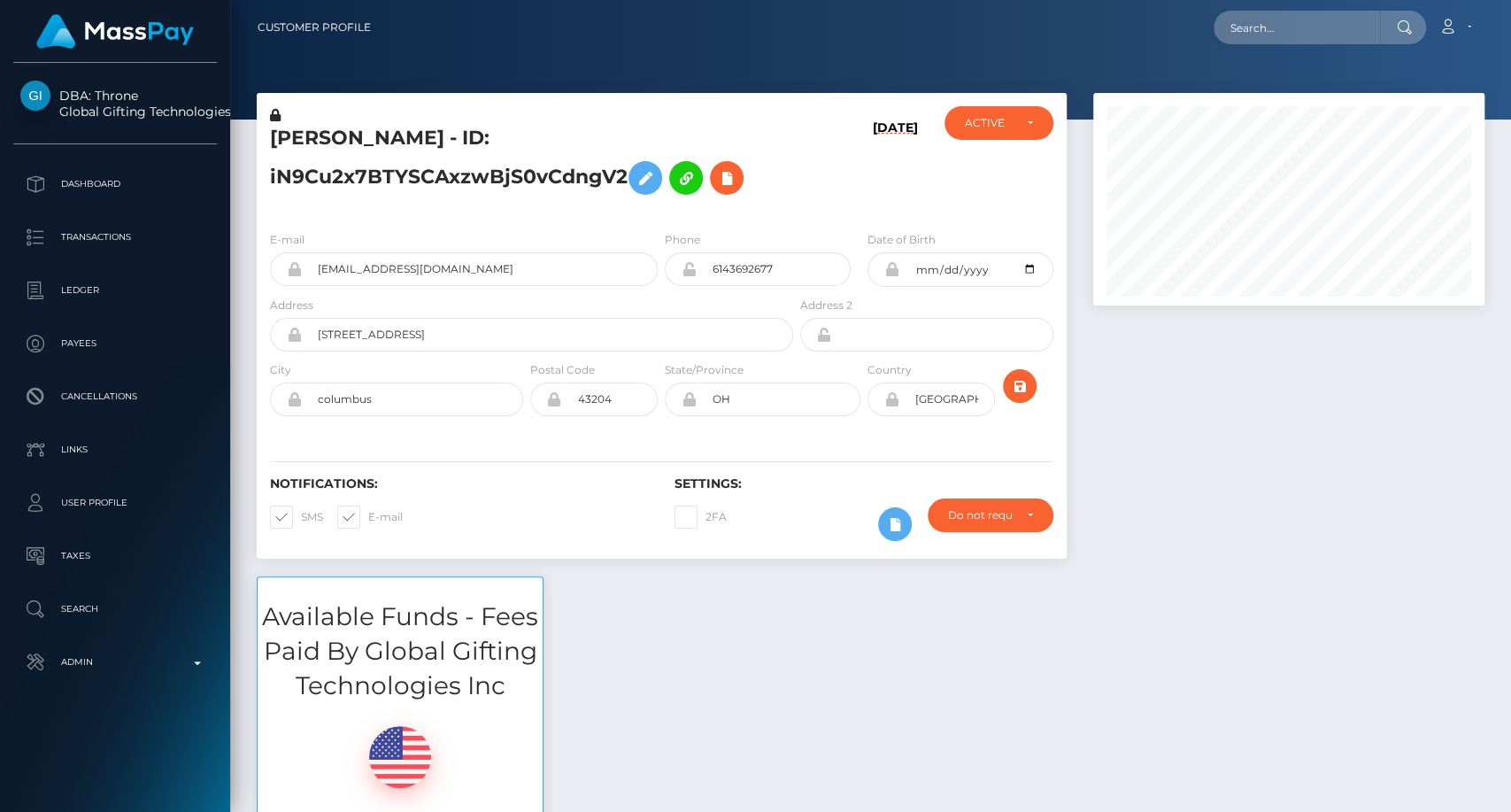
scroll to position [212, 391]
drag, startPoint x: 266, startPoint y: 137, endPoint x: 364, endPoint y: 137, distance: 98.0
click at [364, 137] on div "[PERSON_NAME] - ID: iN9Cu2x7BTYSCAxzwBjS0vCdngV2" at bounding box center [526, 161] width 540 height 110
copy h5 "MADISON"
